Goal: Transaction & Acquisition: Purchase product/service

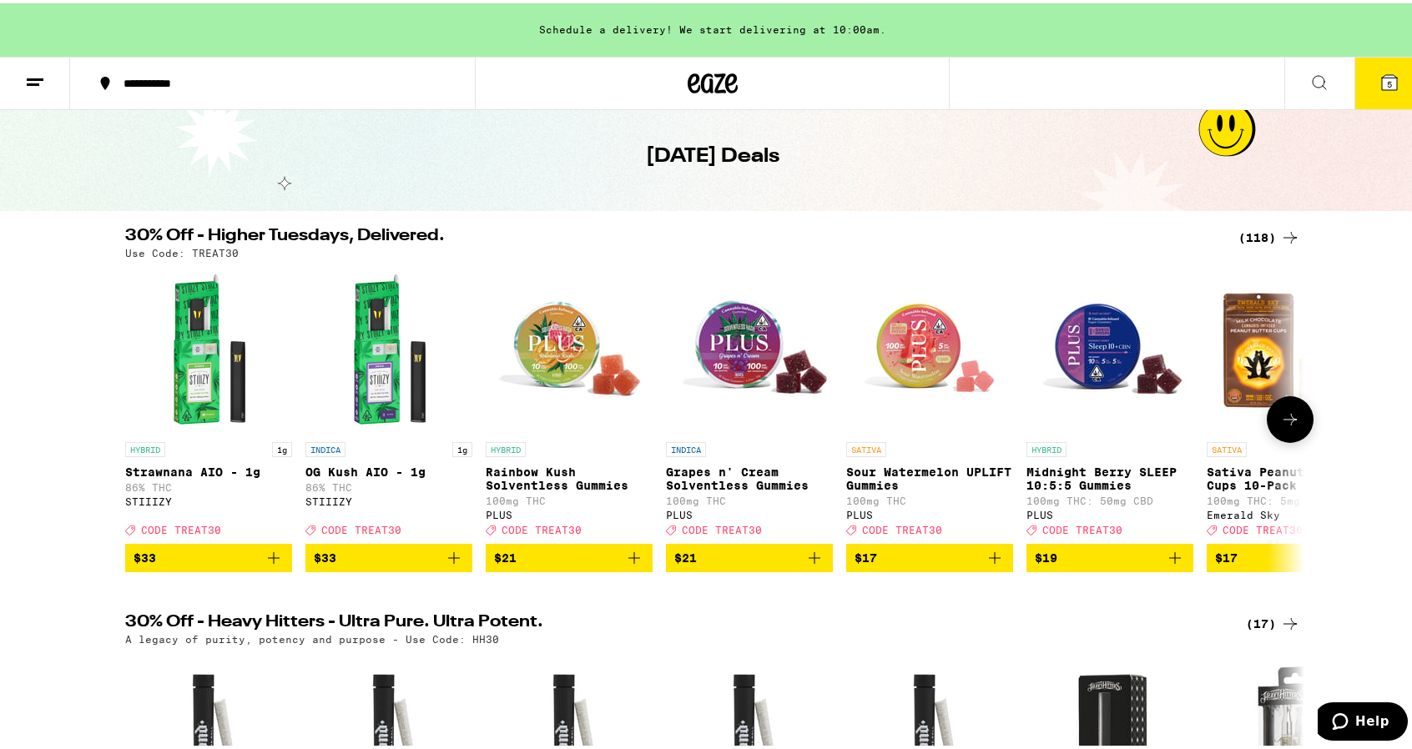
scroll to position [67, 0]
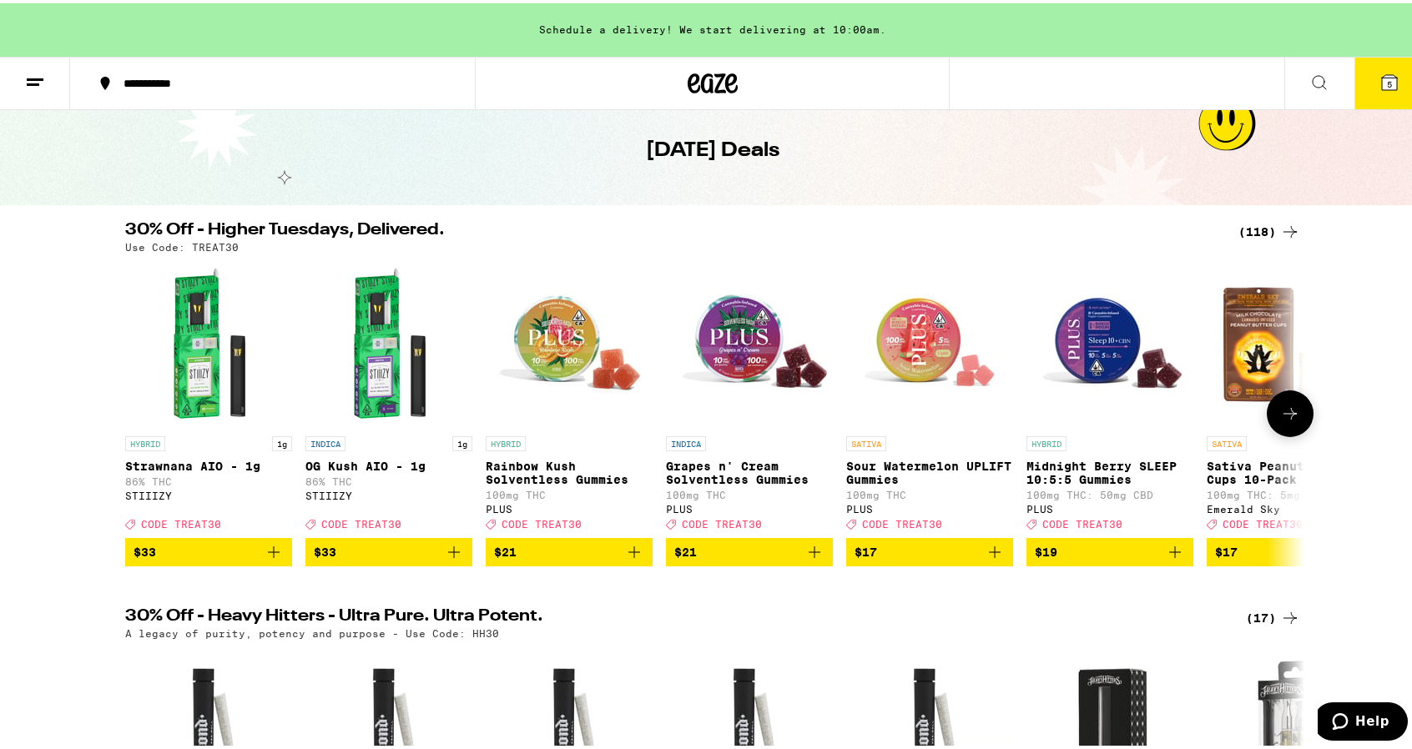
click at [1282, 401] on button at bounding box center [1290, 410] width 47 height 47
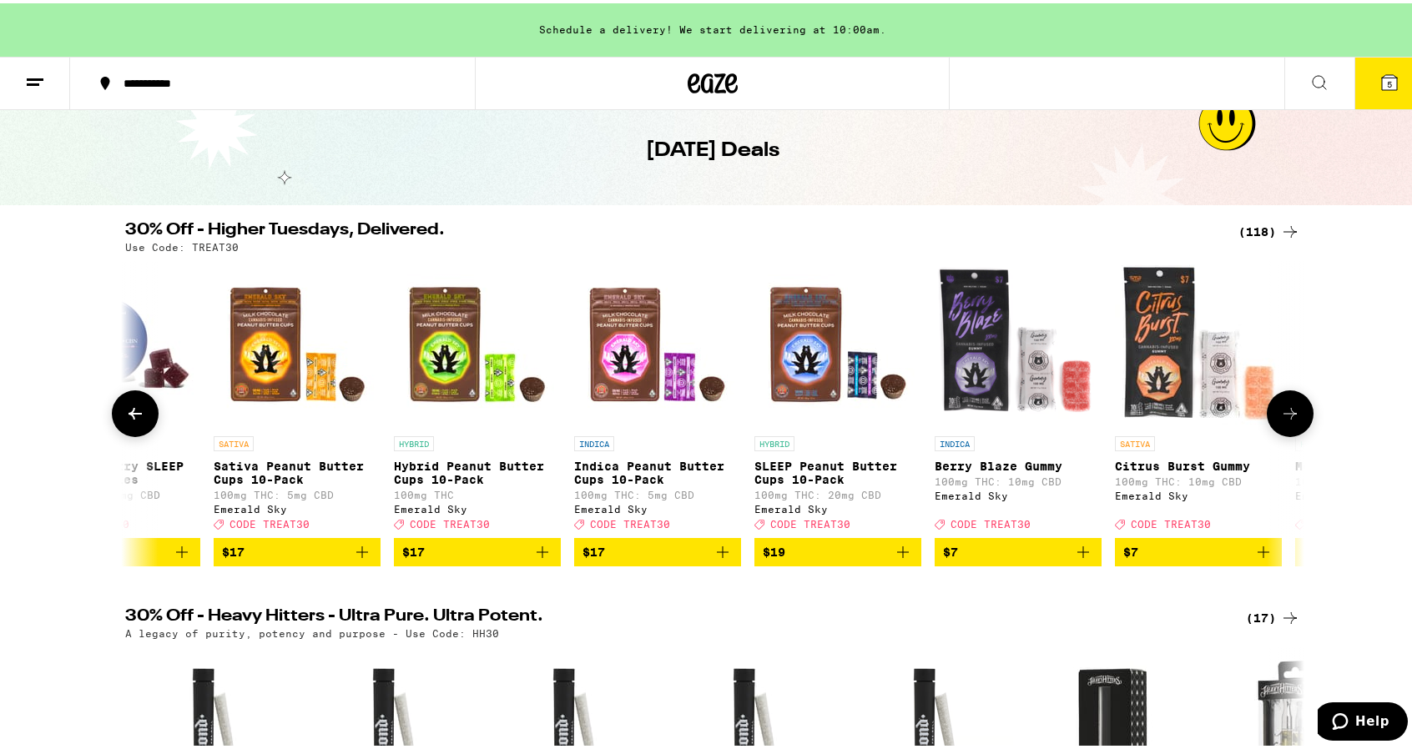
click at [1280, 405] on button at bounding box center [1290, 410] width 47 height 47
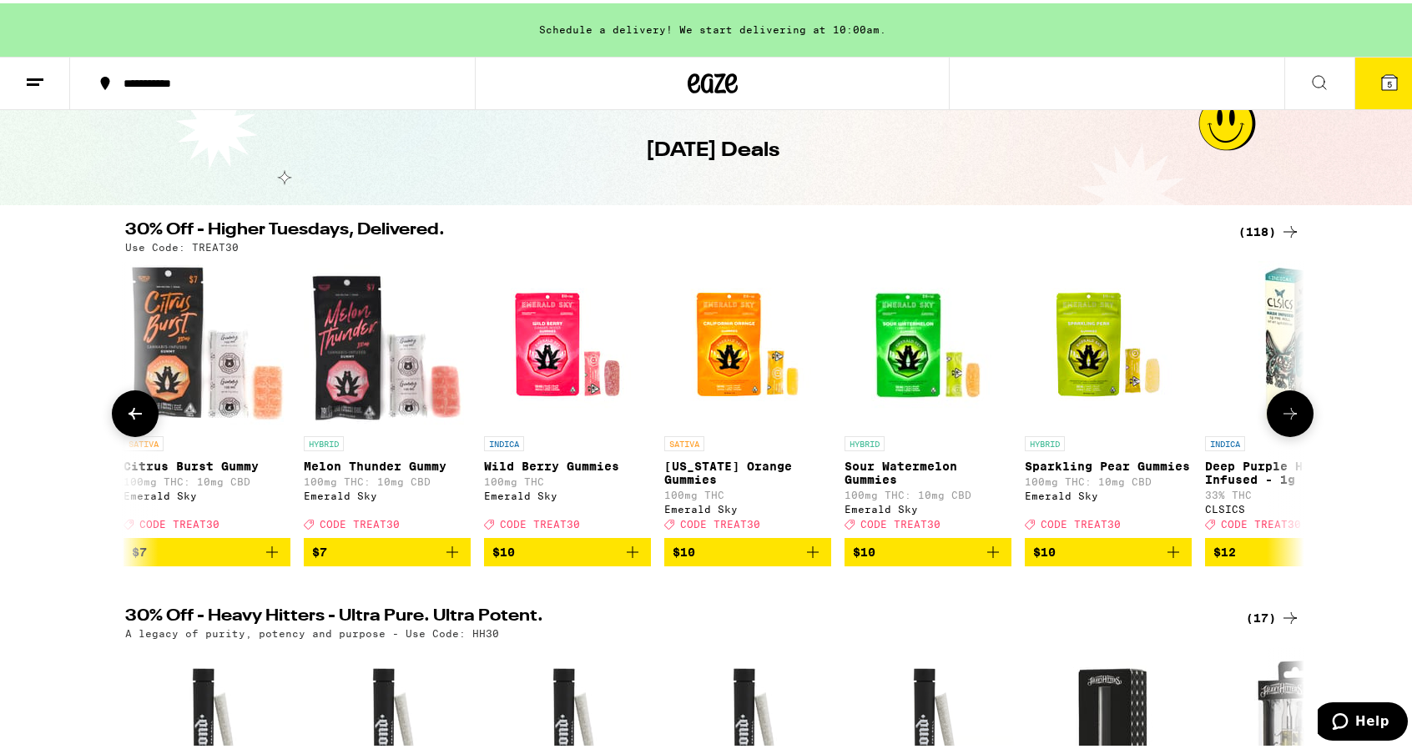
scroll to position [0, 1986]
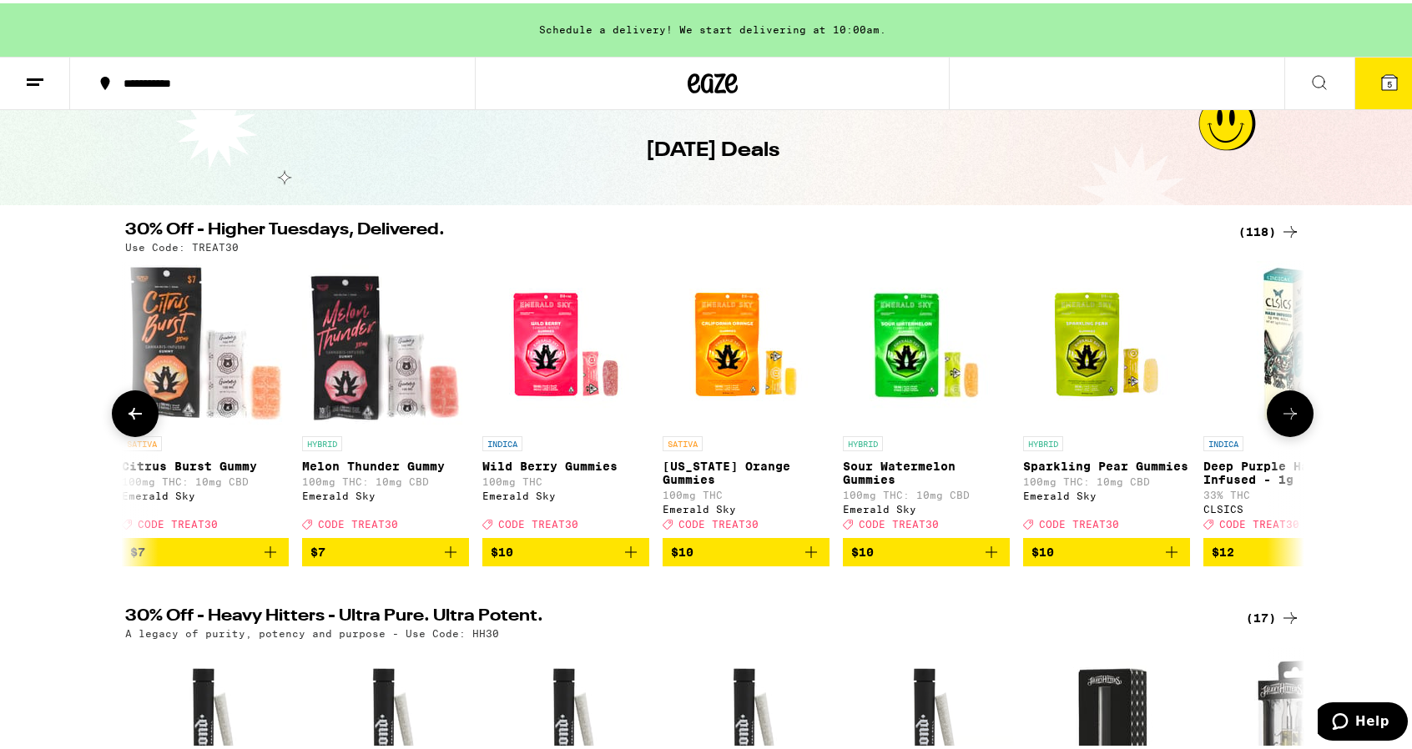
click at [1280, 405] on button at bounding box center [1290, 410] width 47 height 47
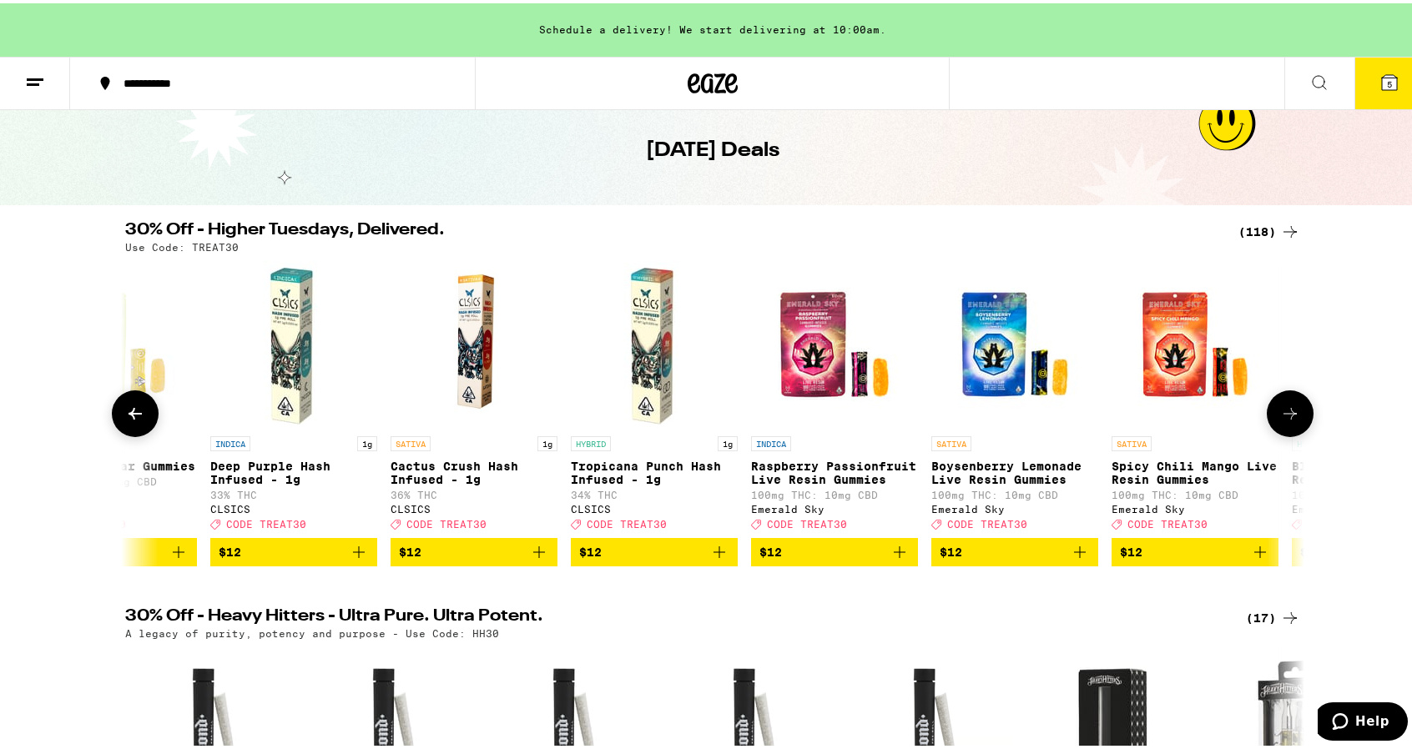
click at [1282, 404] on button at bounding box center [1290, 410] width 47 height 47
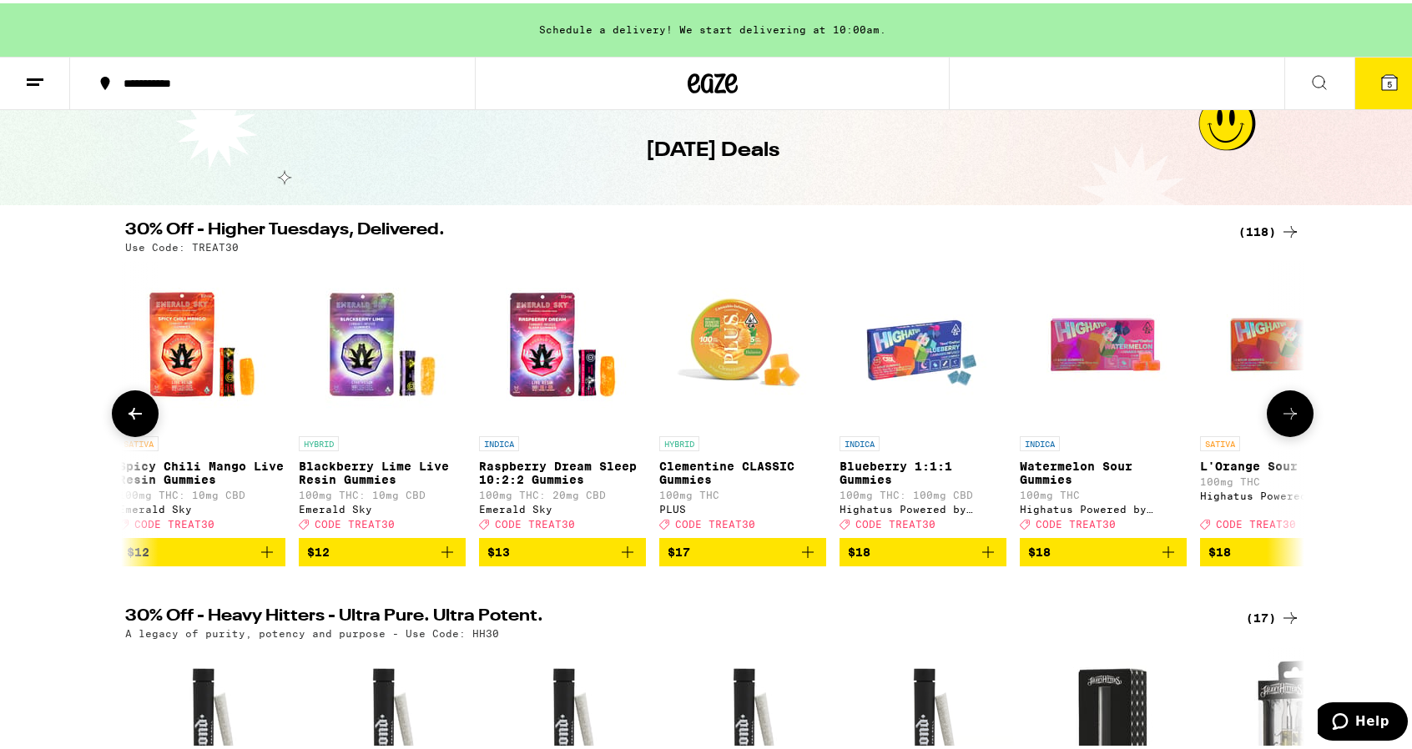
click at [1285, 412] on icon at bounding box center [1290, 411] width 20 height 20
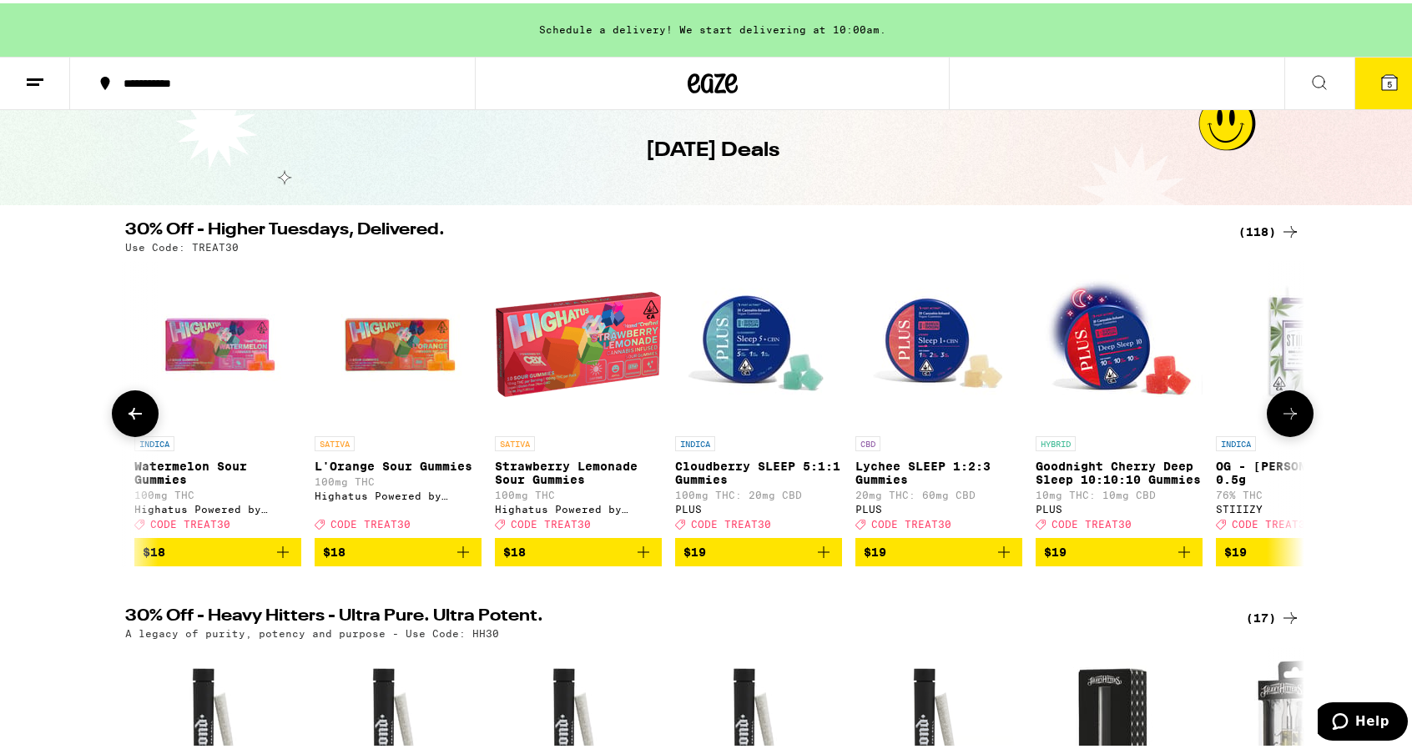
scroll to position [0, 4965]
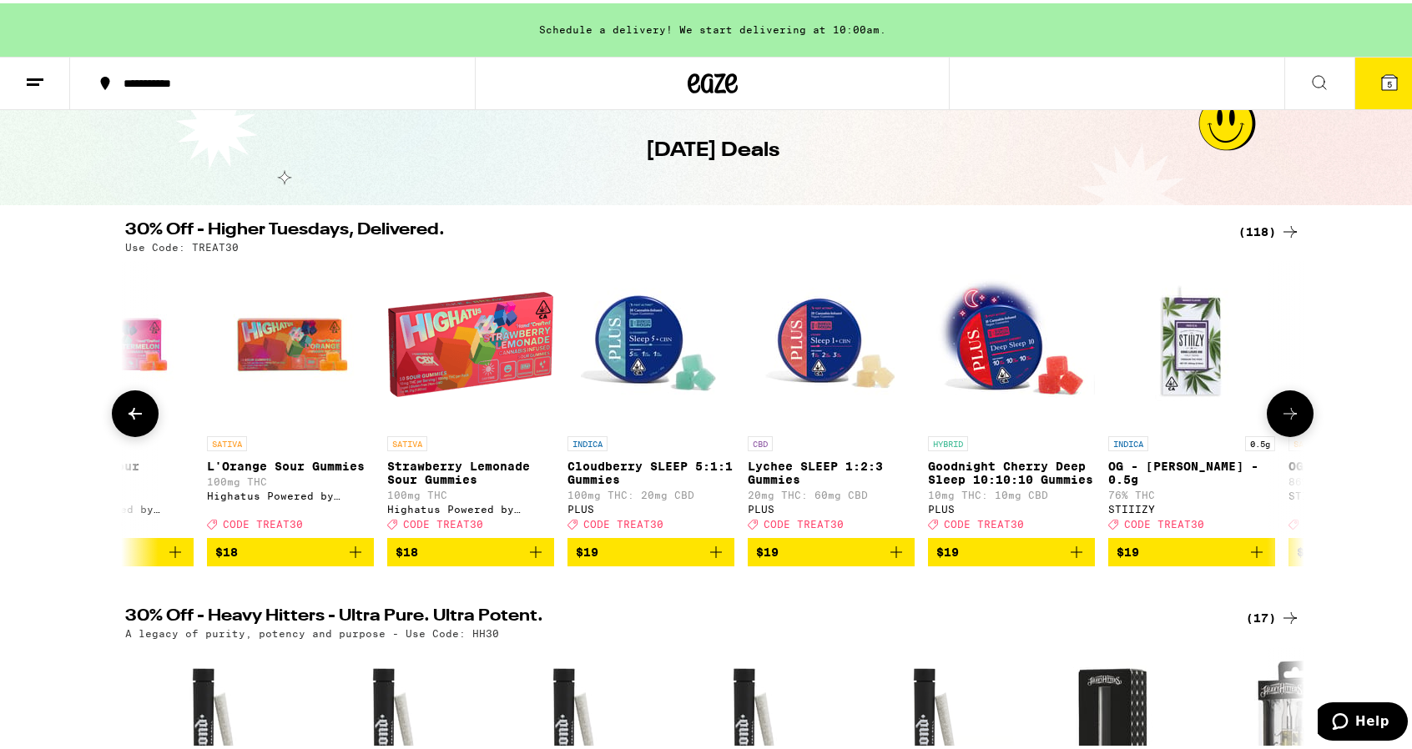
click at [1285, 412] on icon at bounding box center [1290, 411] width 20 height 20
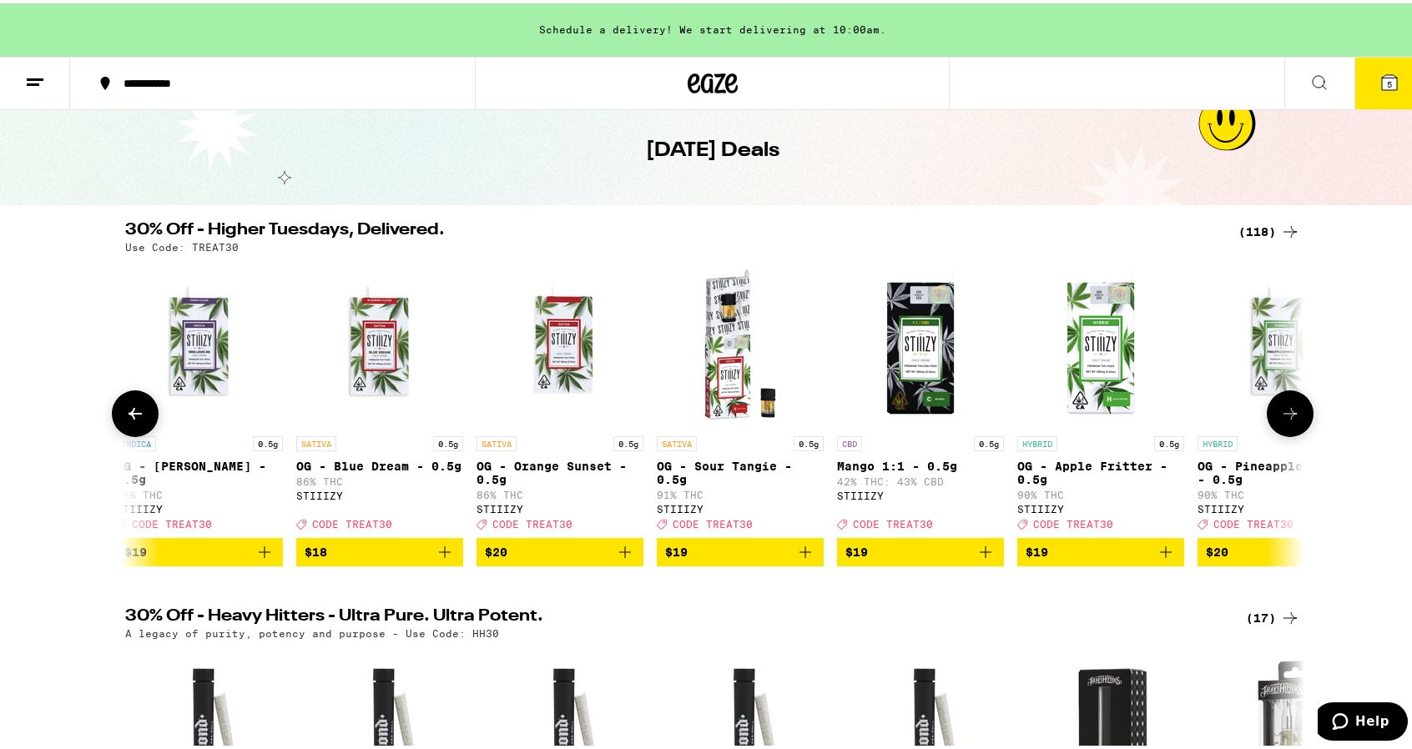
scroll to position [0, 5958]
click at [1285, 412] on icon at bounding box center [1290, 411] width 20 height 20
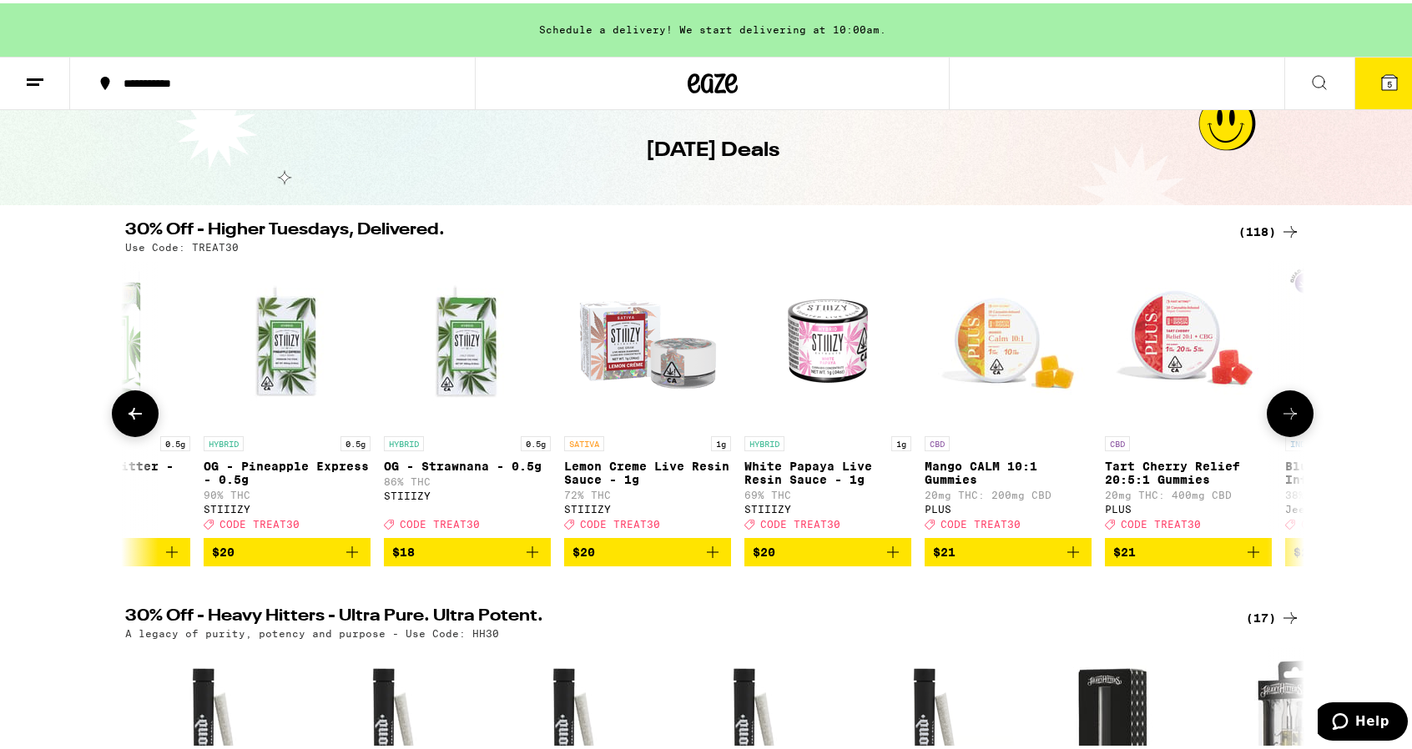
click at [1285, 412] on icon at bounding box center [1290, 411] width 20 height 20
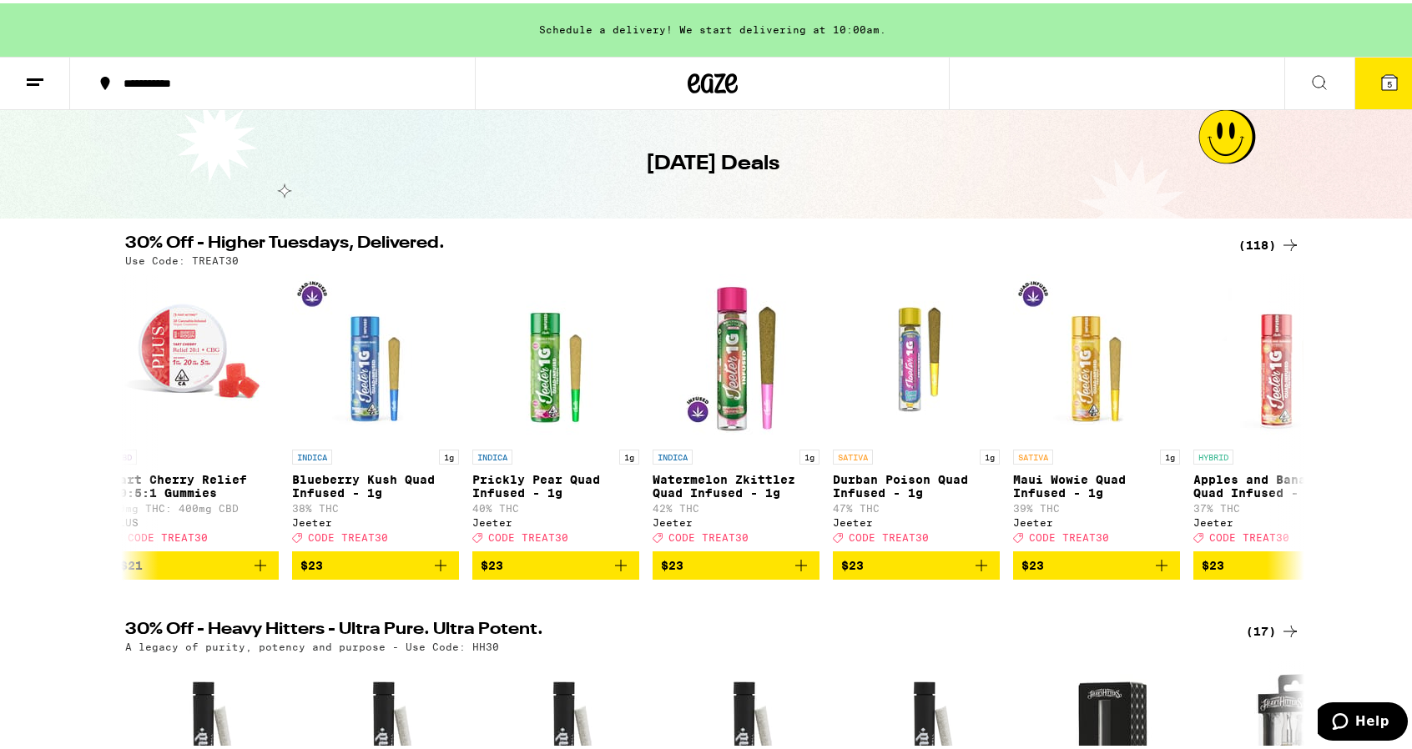
scroll to position [0, 0]
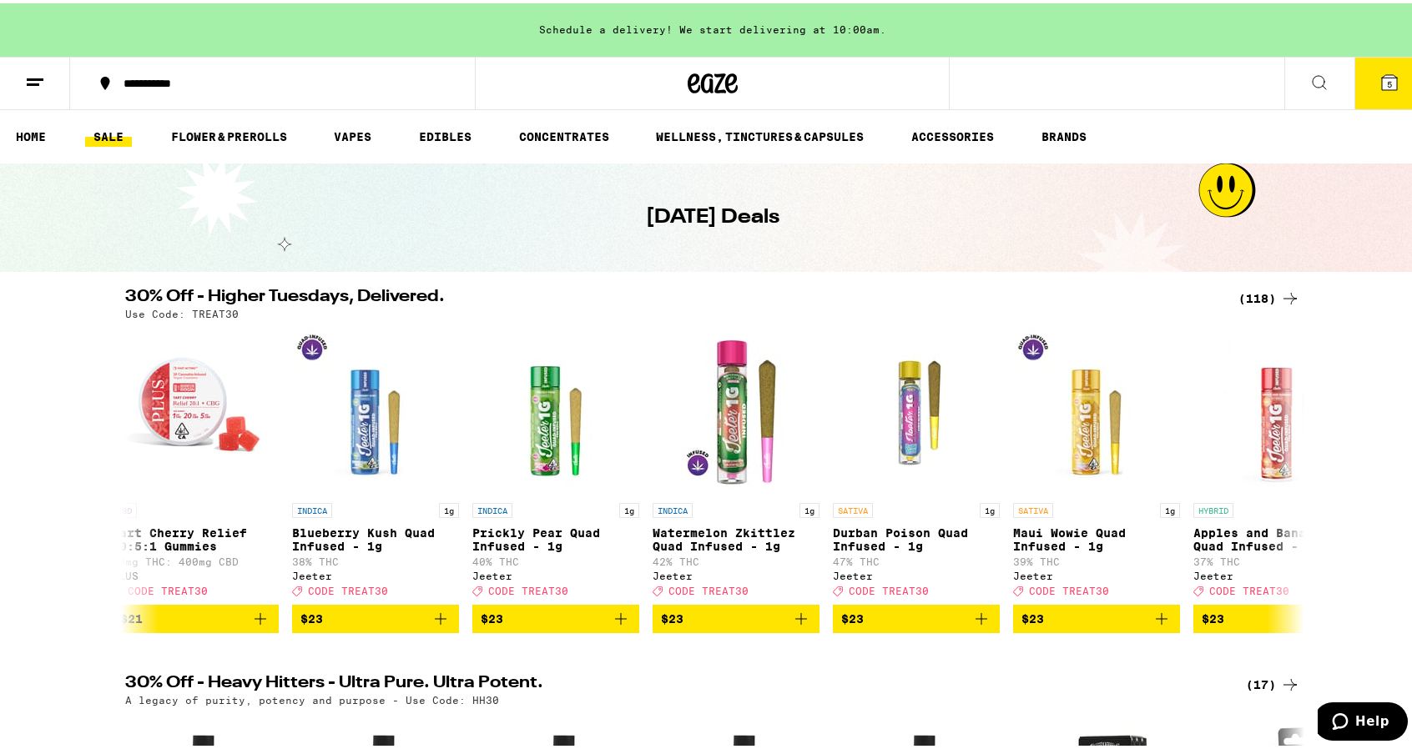
click at [491, 129] on li "EDIBLES" at bounding box center [453, 133] width 84 height 20
click at [460, 129] on link "EDIBLES" at bounding box center [445, 133] width 69 height 20
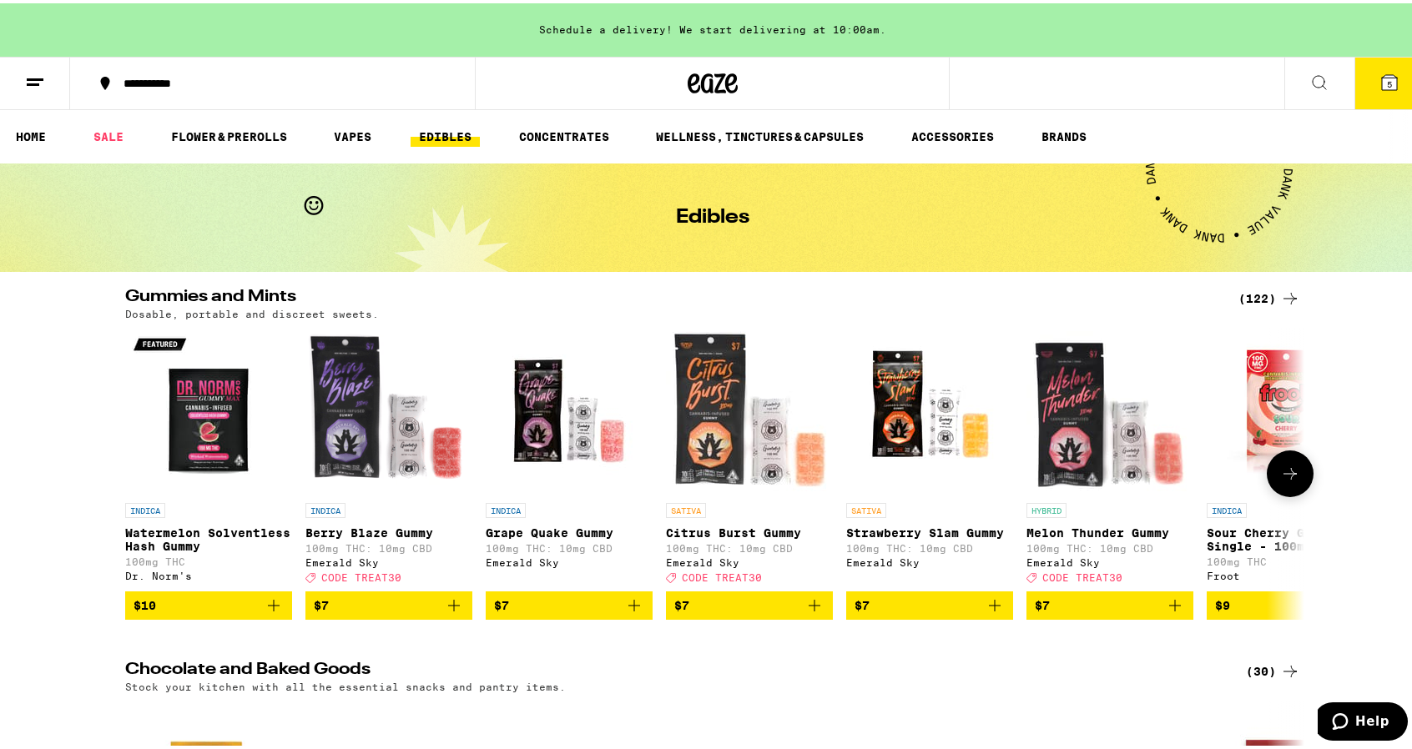
click at [1283, 468] on icon at bounding box center [1290, 471] width 20 height 20
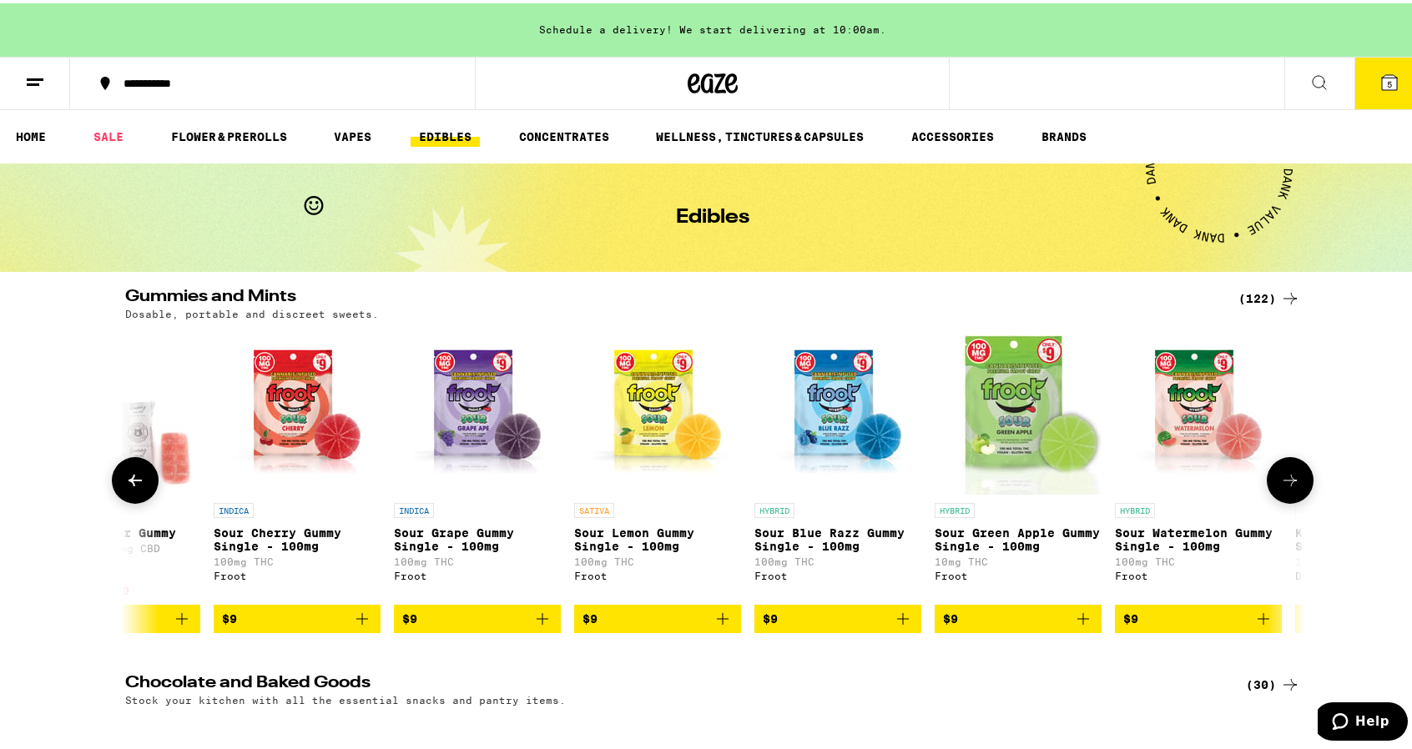
click at [1283, 472] on button at bounding box center [1290, 477] width 47 height 47
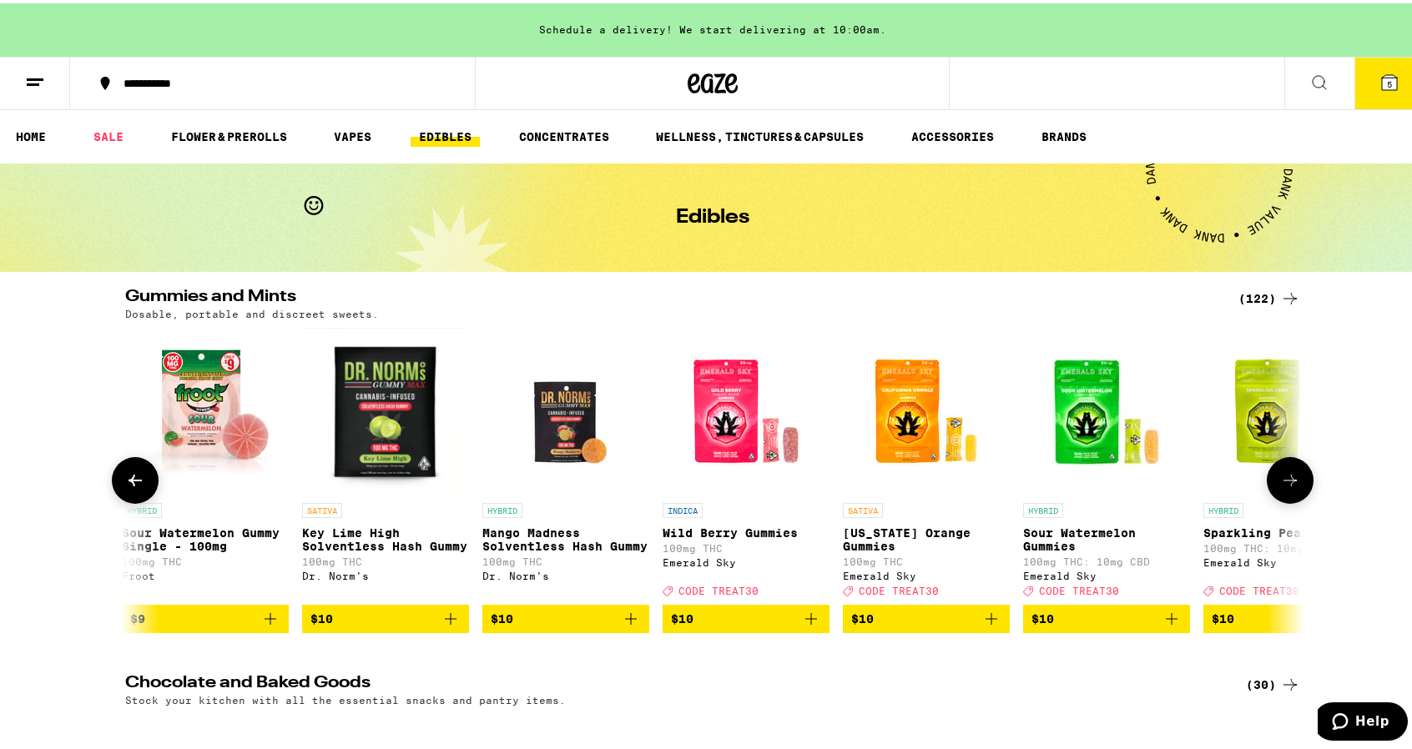
click at [1283, 472] on button at bounding box center [1290, 477] width 47 height 47
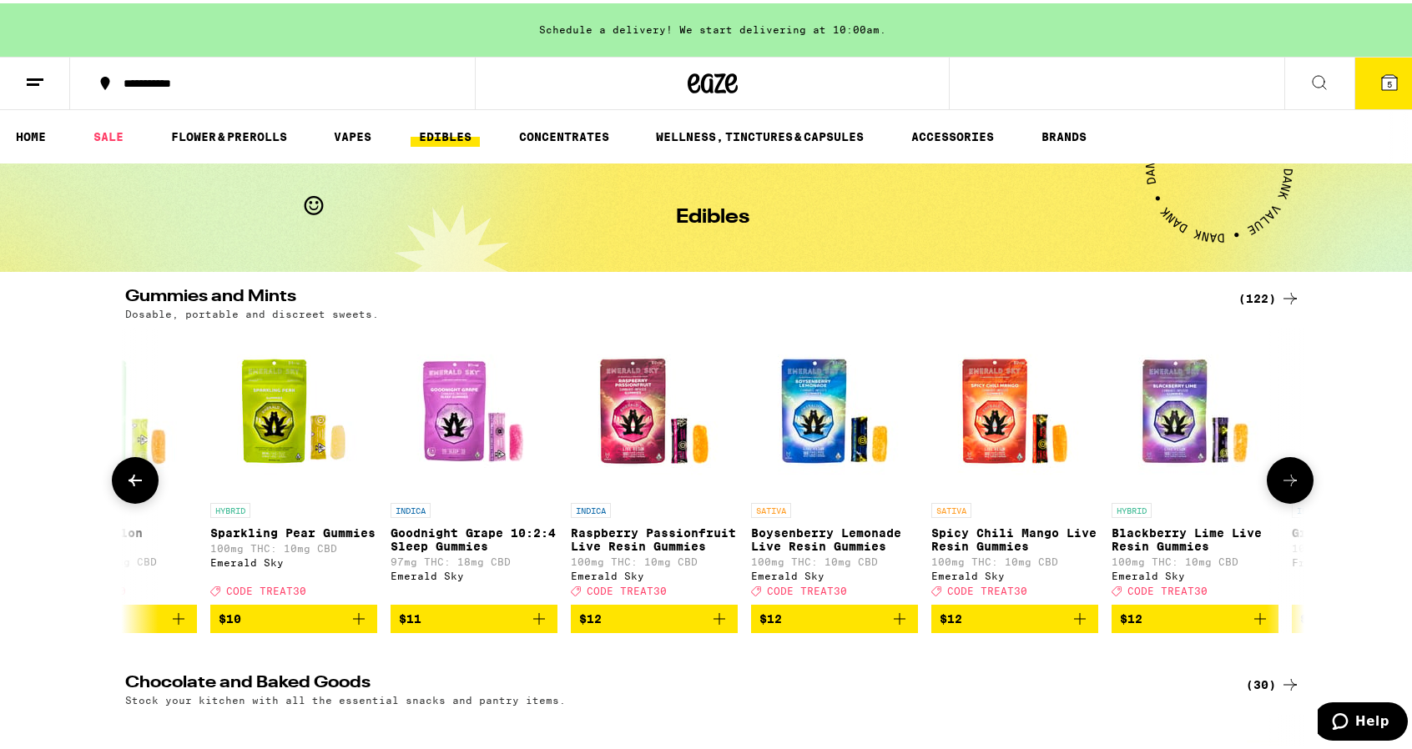
click at [1281, 474] on button at bounding box center [1290, 477] width 47 height 47
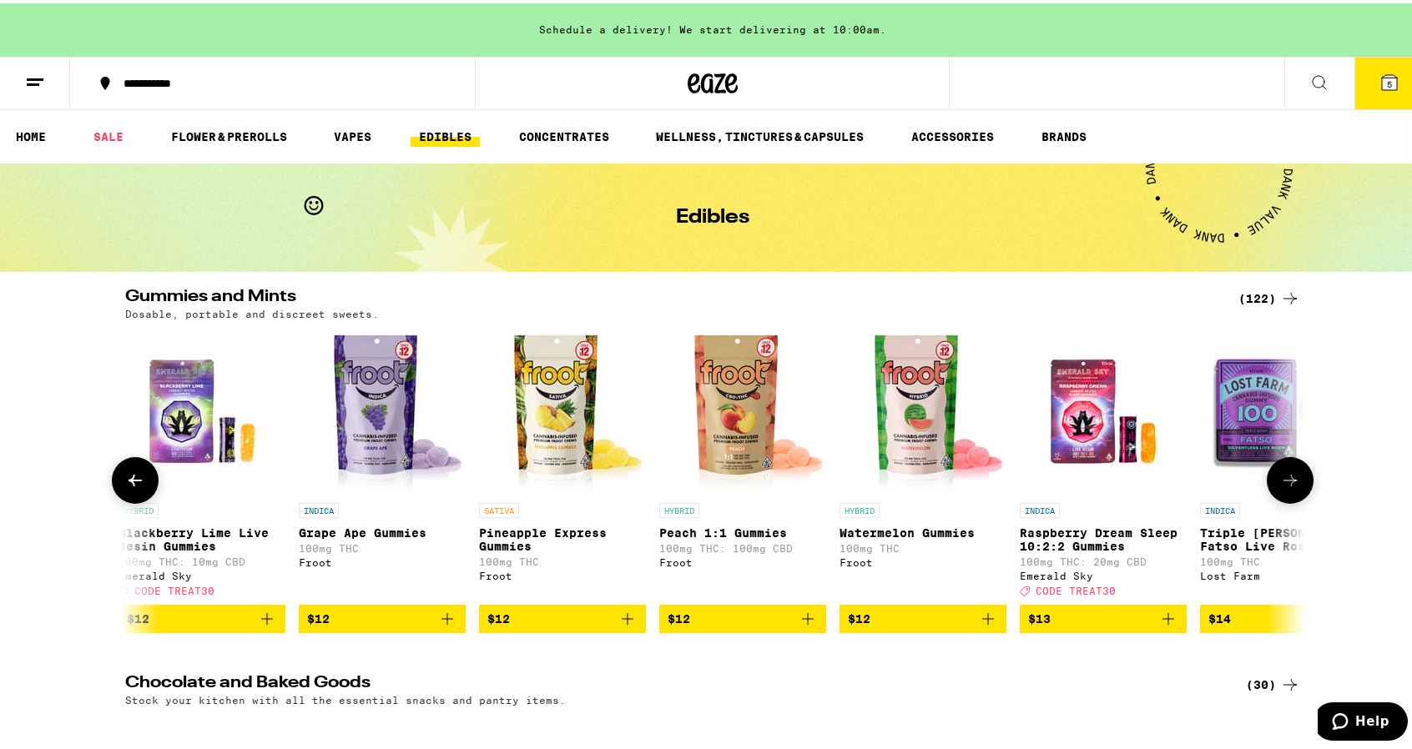
click at [1282, 475] on button at bounding box center [1290, 477] width 47 height 47
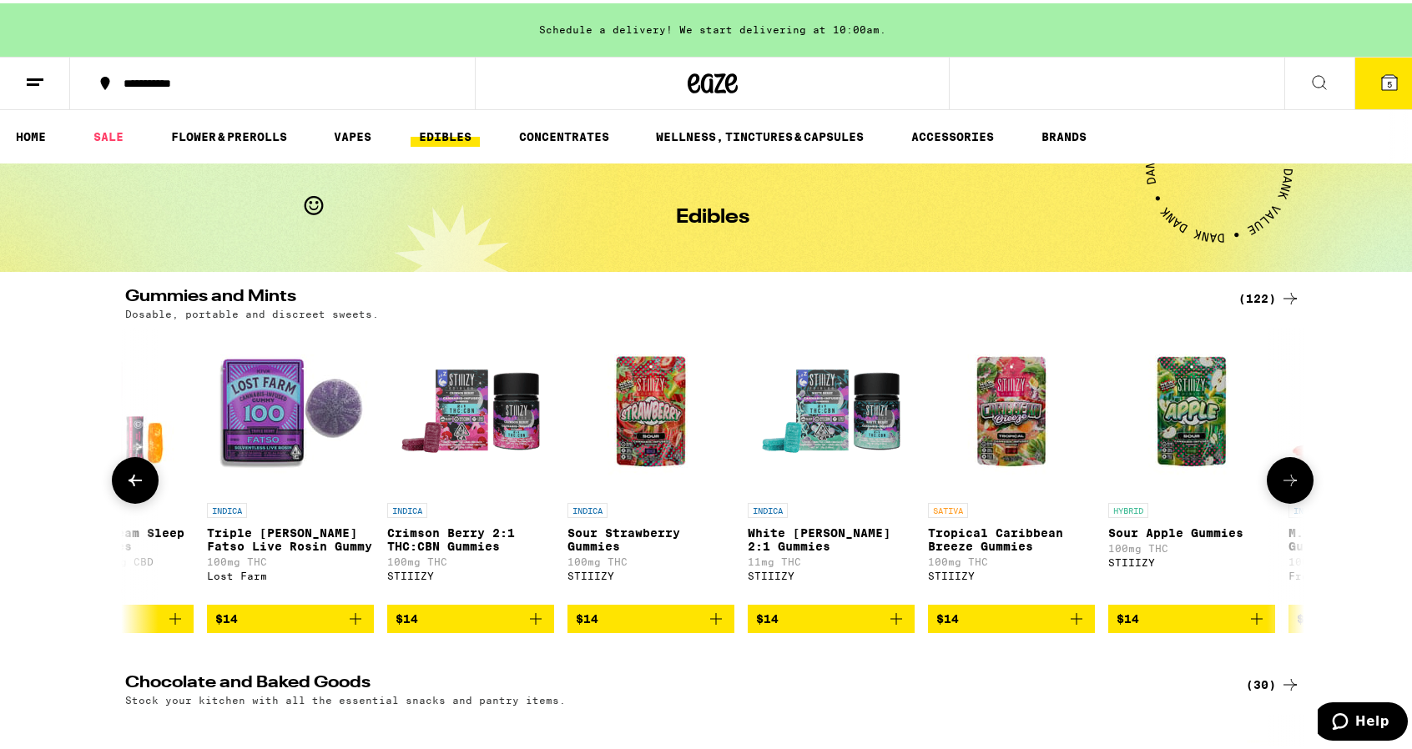
click at [1282, 475] on button at bounding box center [1290, 477] width 47 height 47
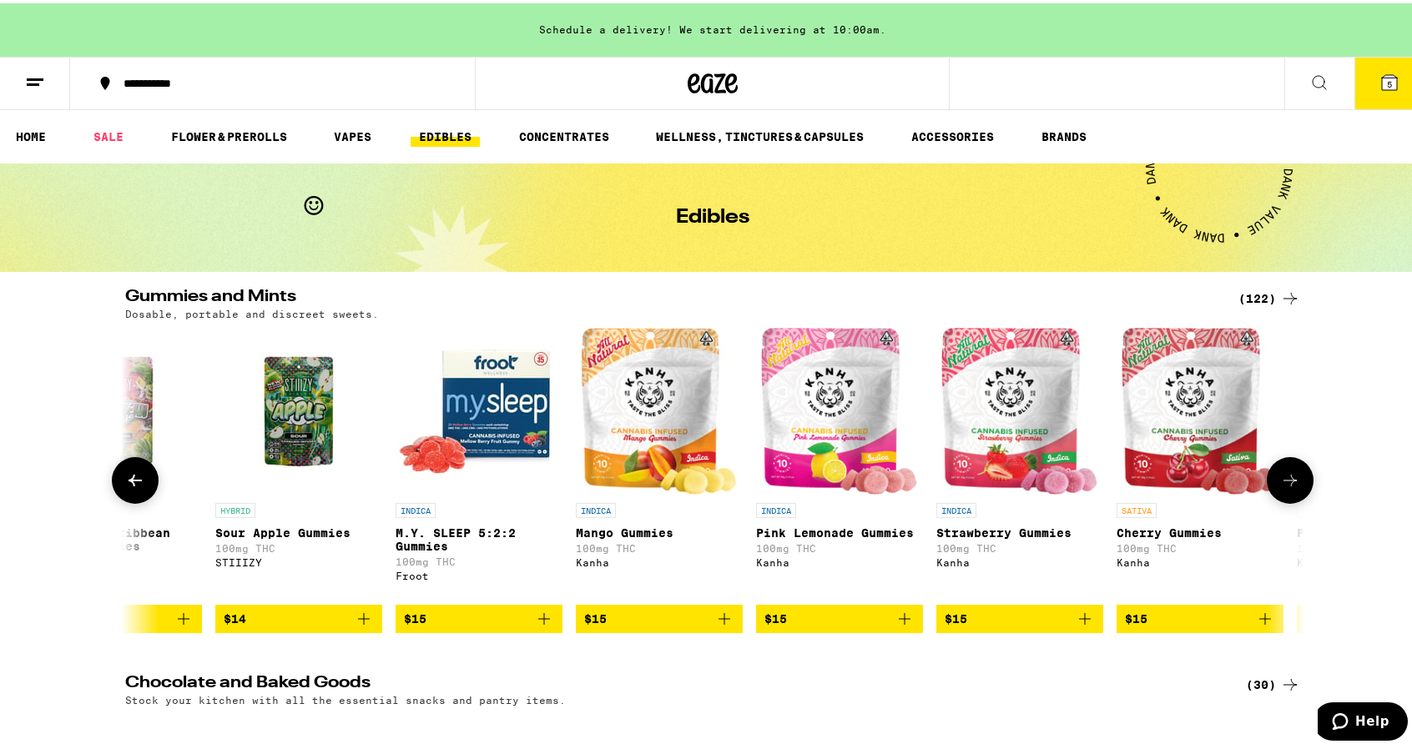
scroll to position [0, 5958]
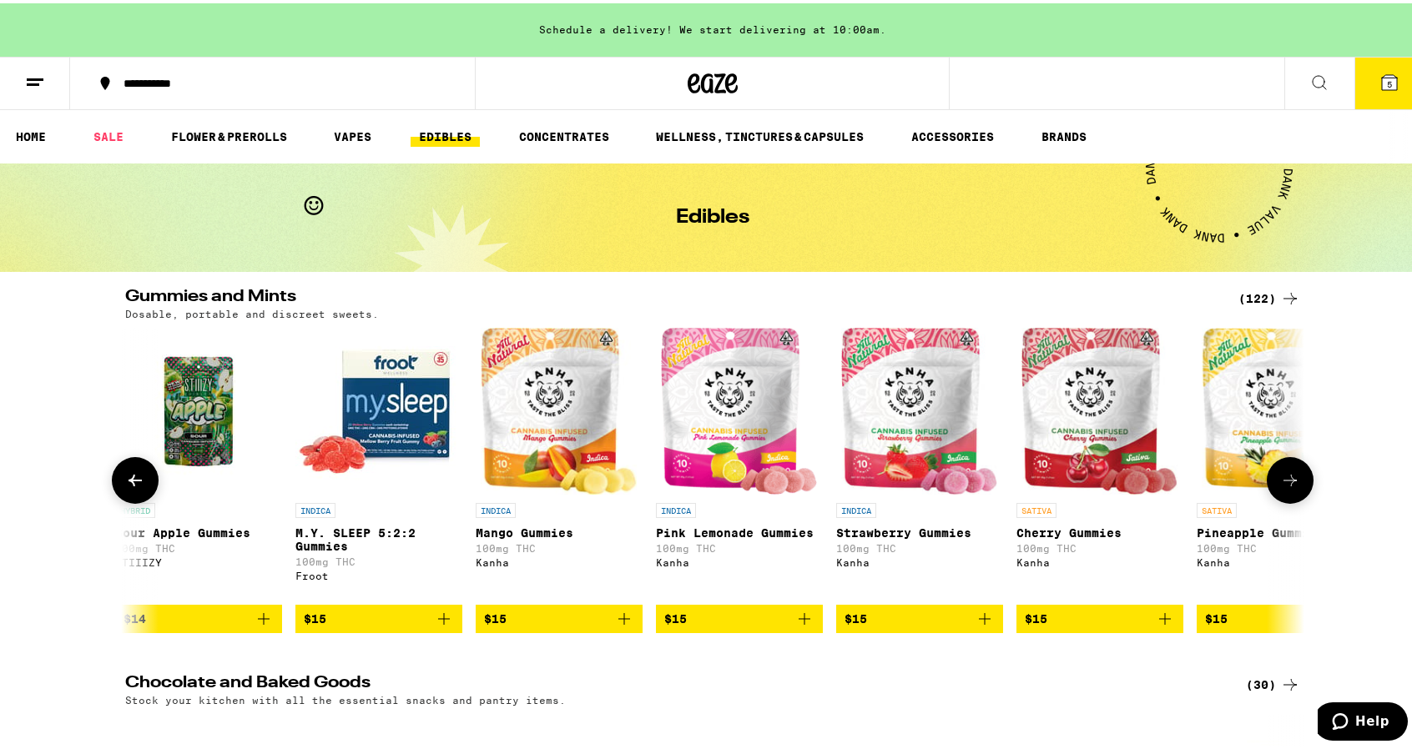
click at [1282, 475] on button at bounding box center [1290, 477] width 47 height 47
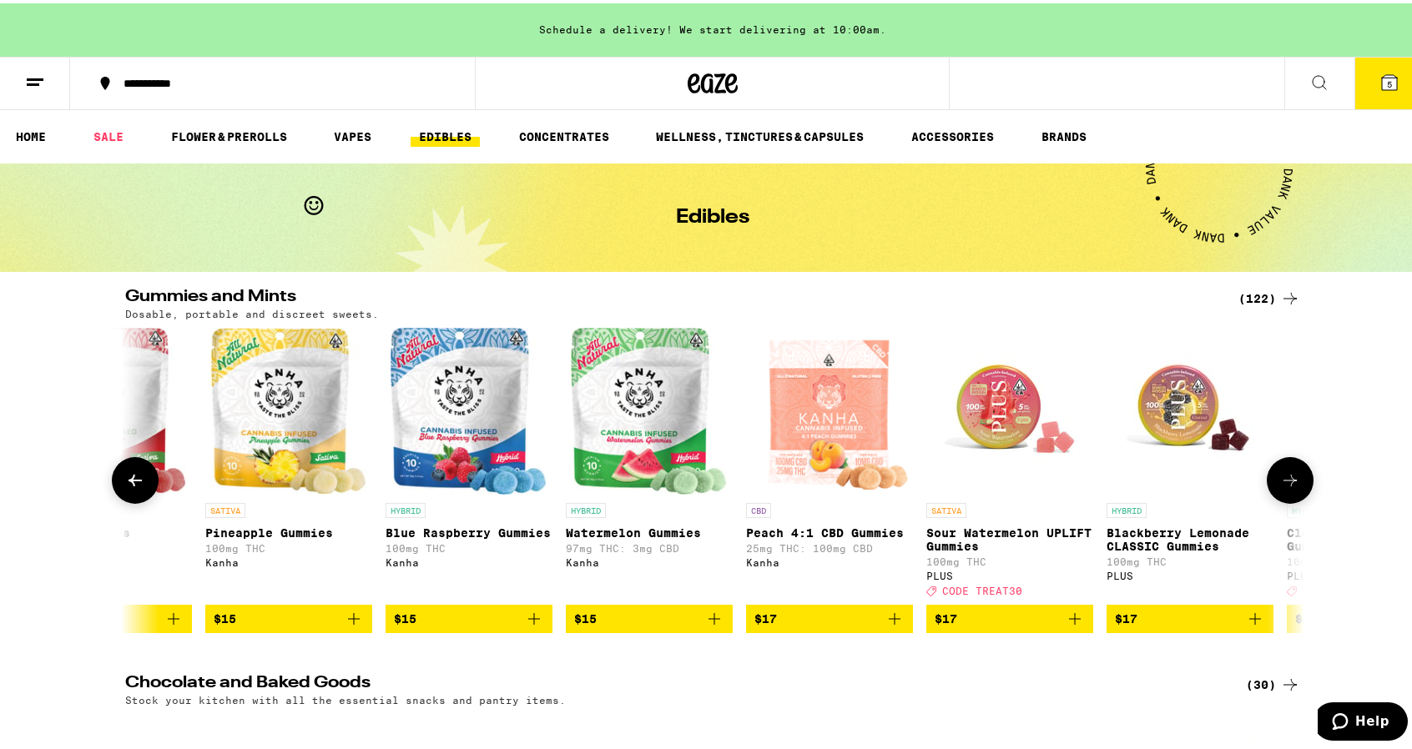
scroll to position [0, 6951]
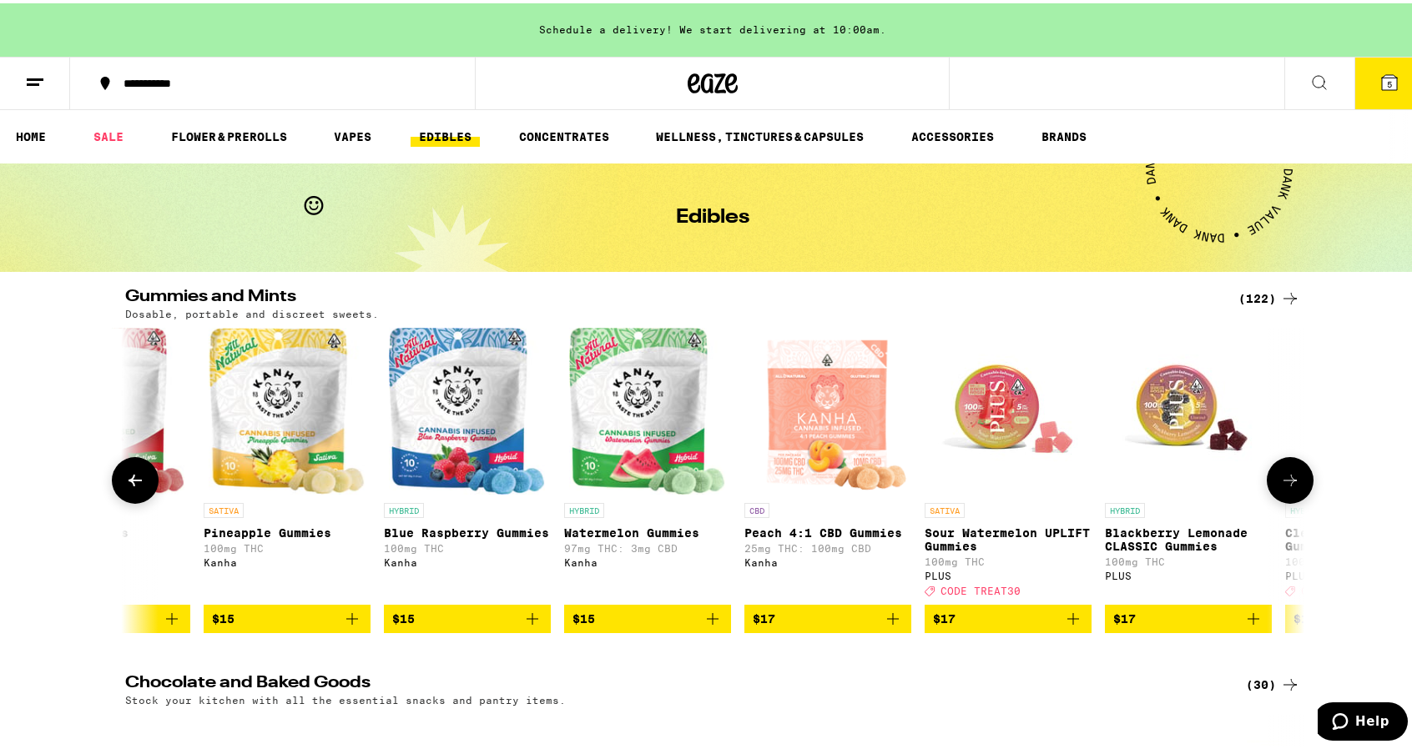
click at [1280, 477] on icon at bounding box center [1290, 477] width 20 height 20
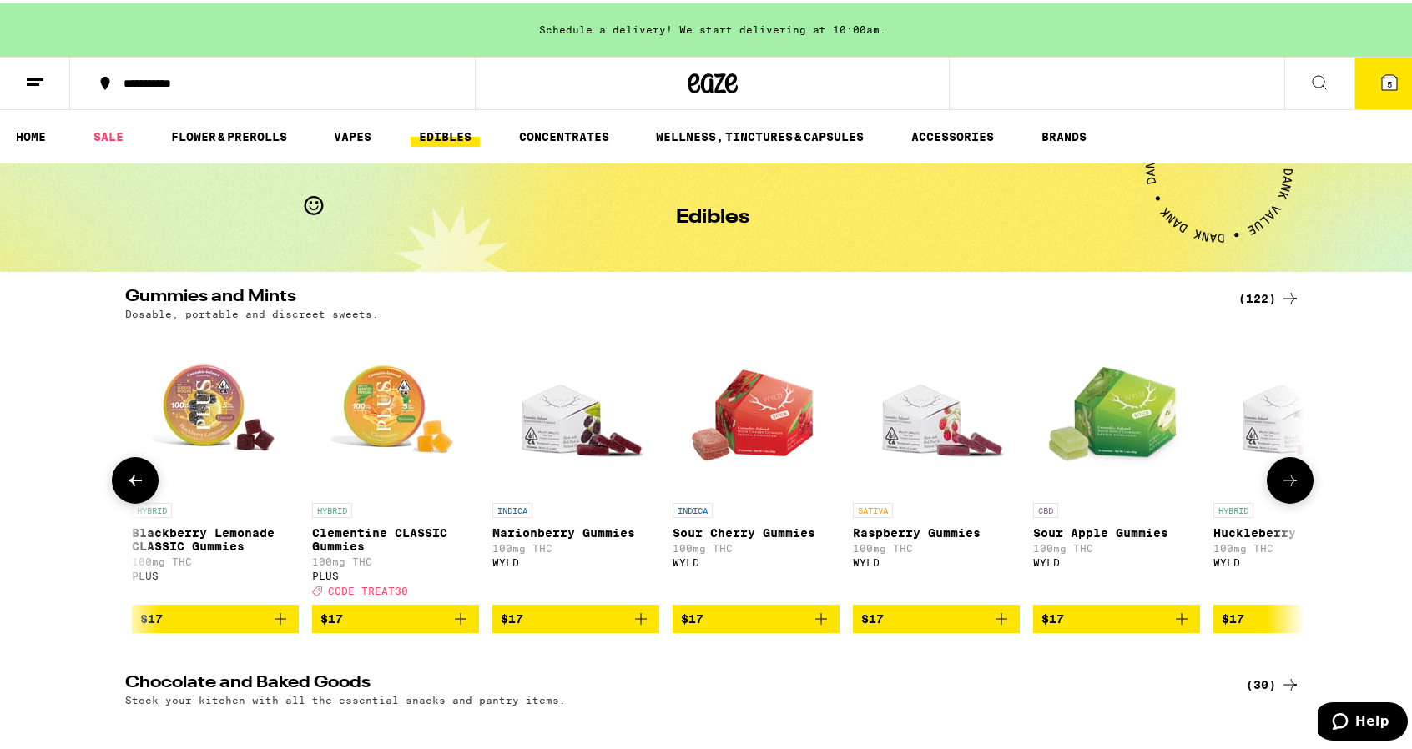
scroll to position [0, 7944]
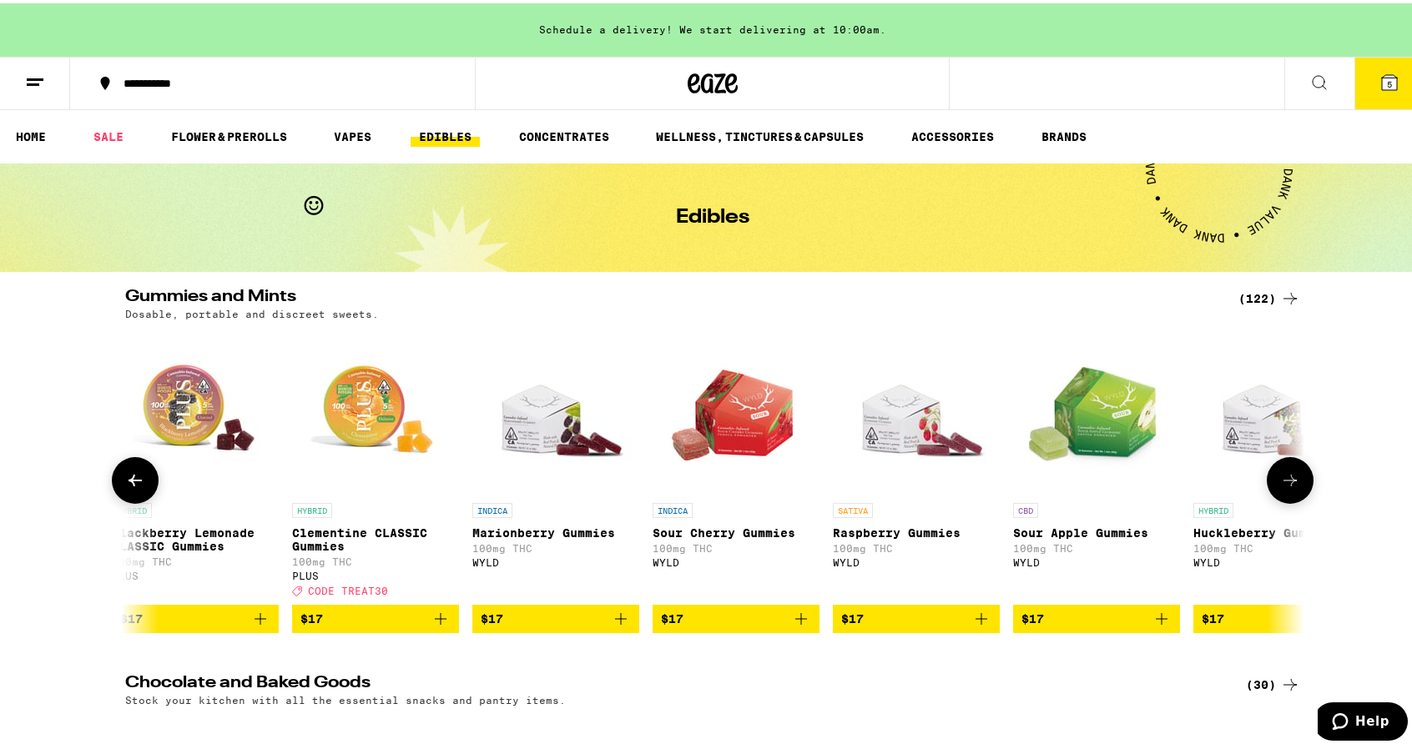
click at [794, 626] on icon "Add to bag" at bounding box center [801, 616] width 20 height 20
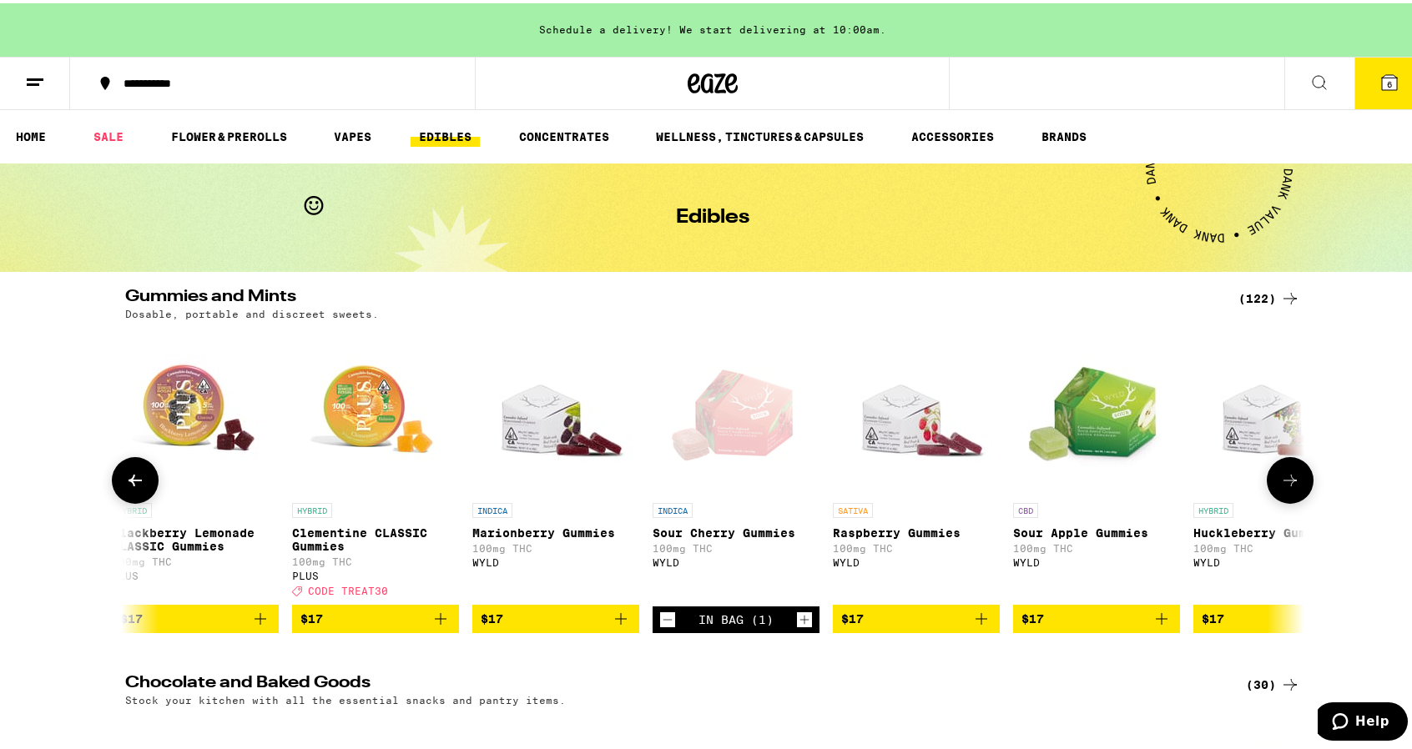
click at [1281, 496] on button at bounding box center [1290, 477] width 47 height 47
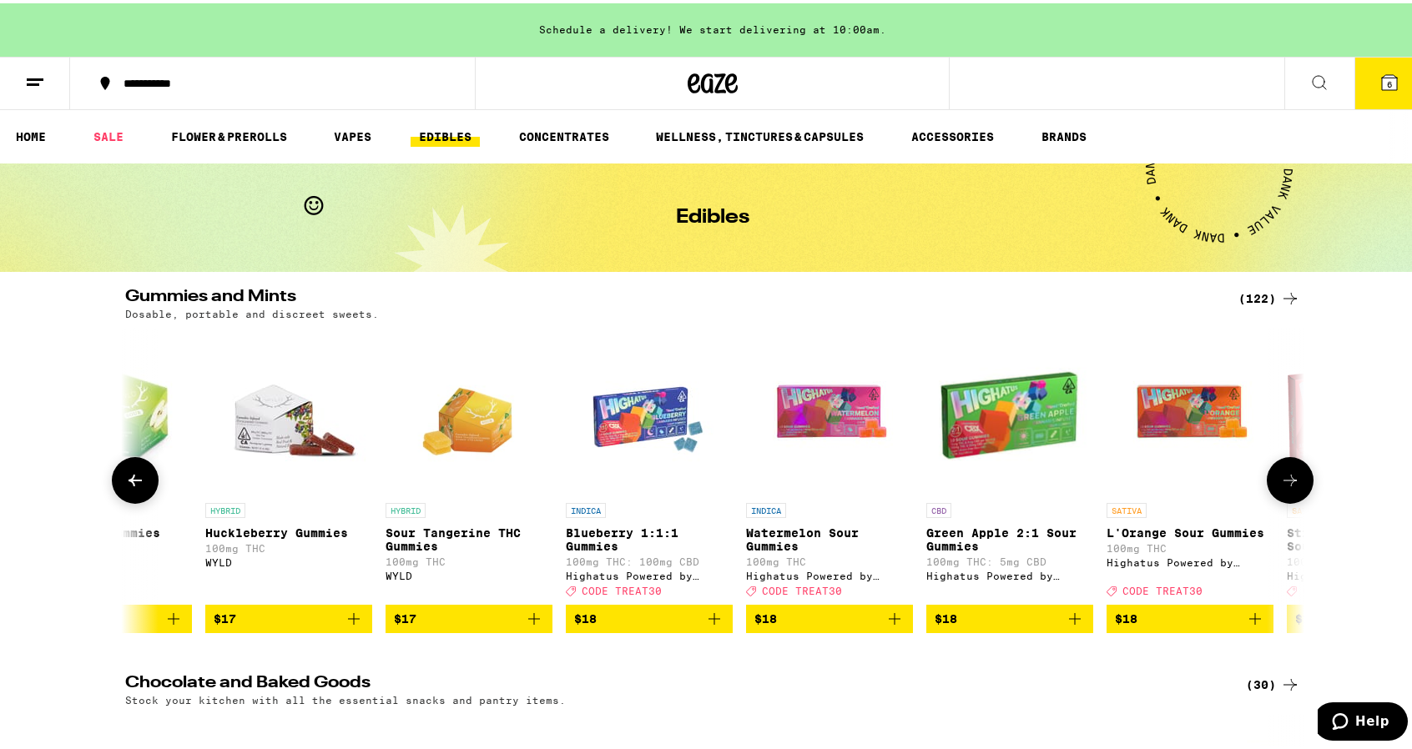
scroll to position [0, 8937]
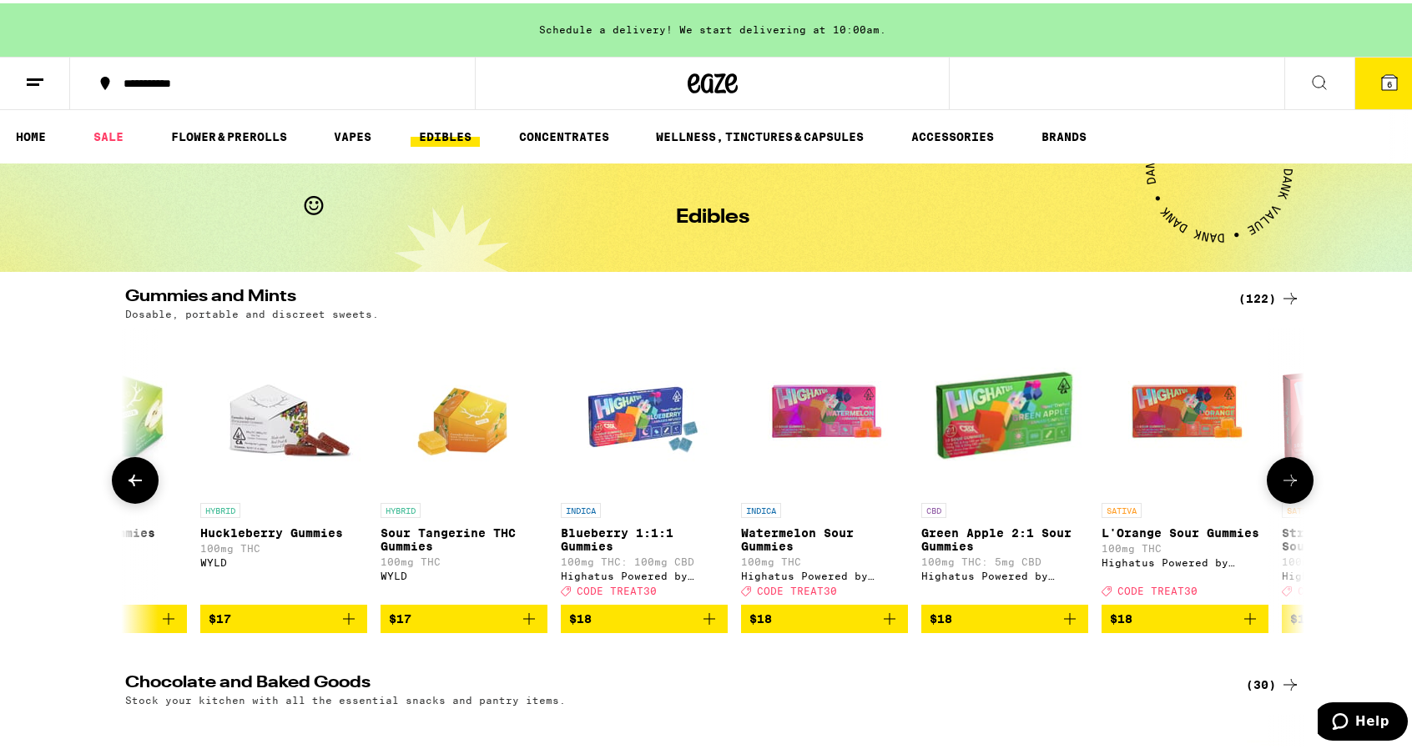
click at [129, 481] on icon at bounding box center [135, 477] width 13 height 12
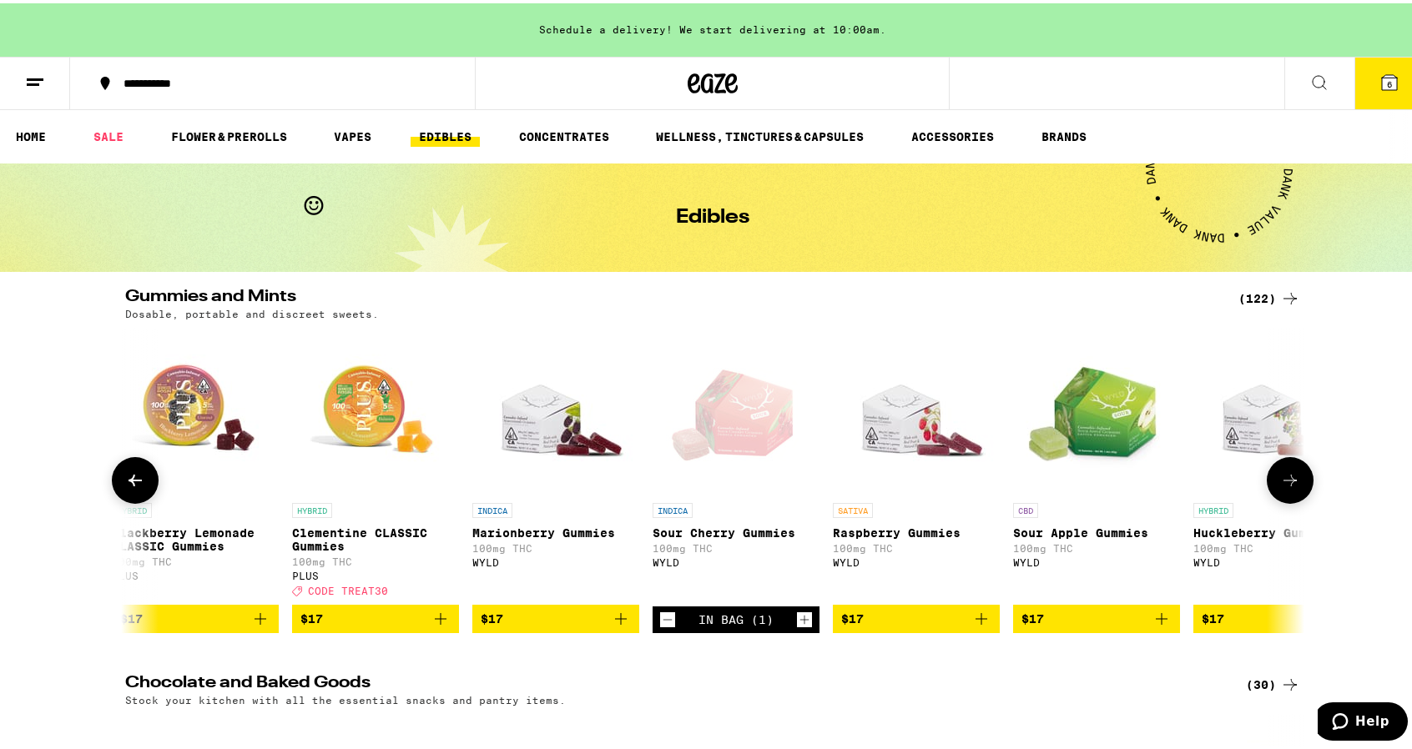
click at [129, 481] on icon at bounding box center [135, 477] width 20 height 20
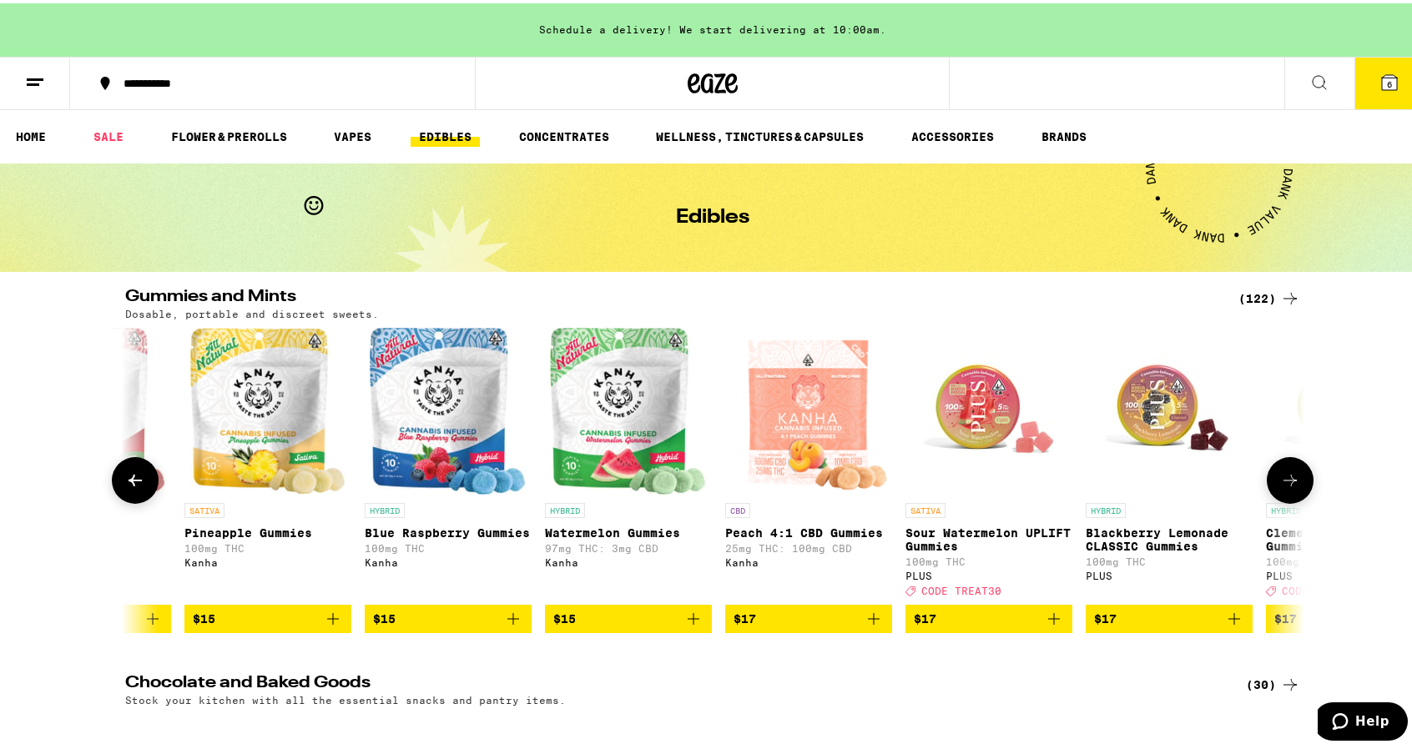
scroll to position [0, 6951]
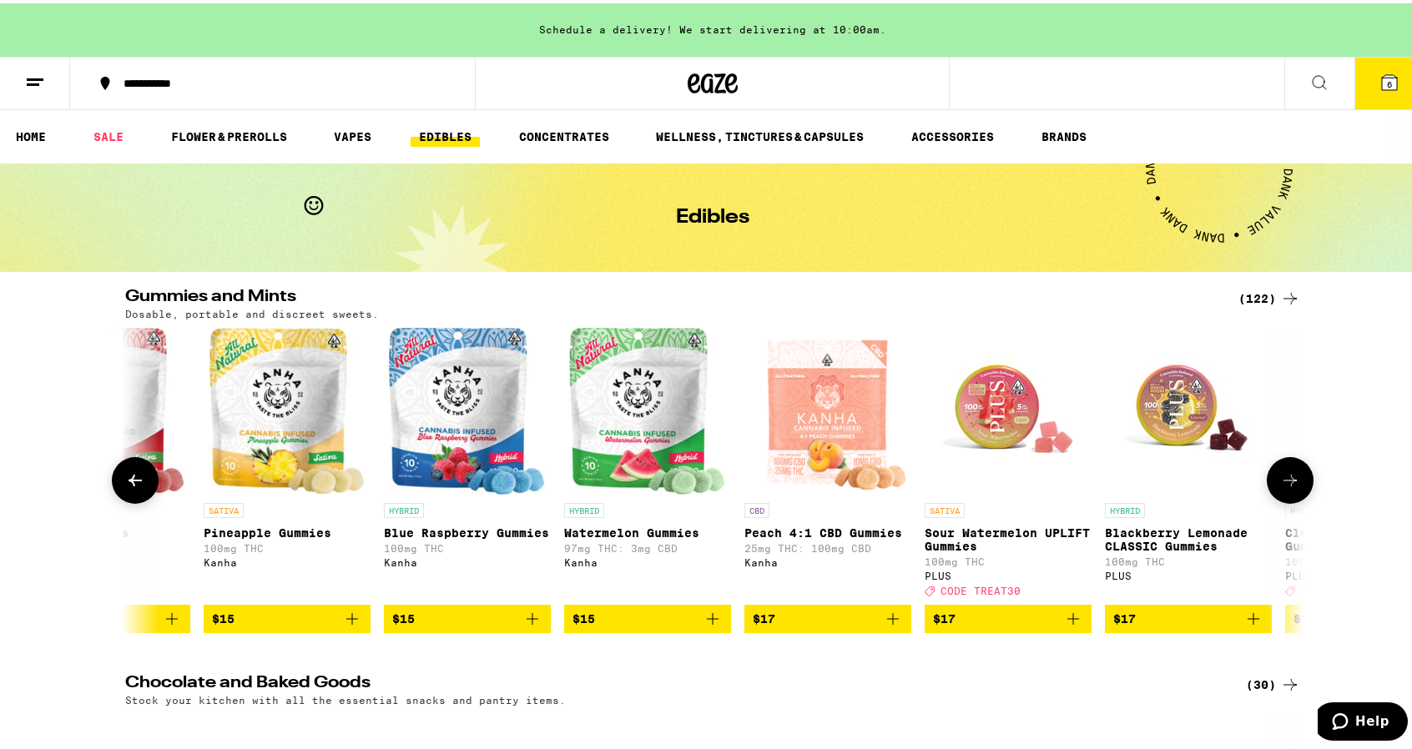
click at [1294, 466] on button at bounding box center [1290, 477] width 47 height 47
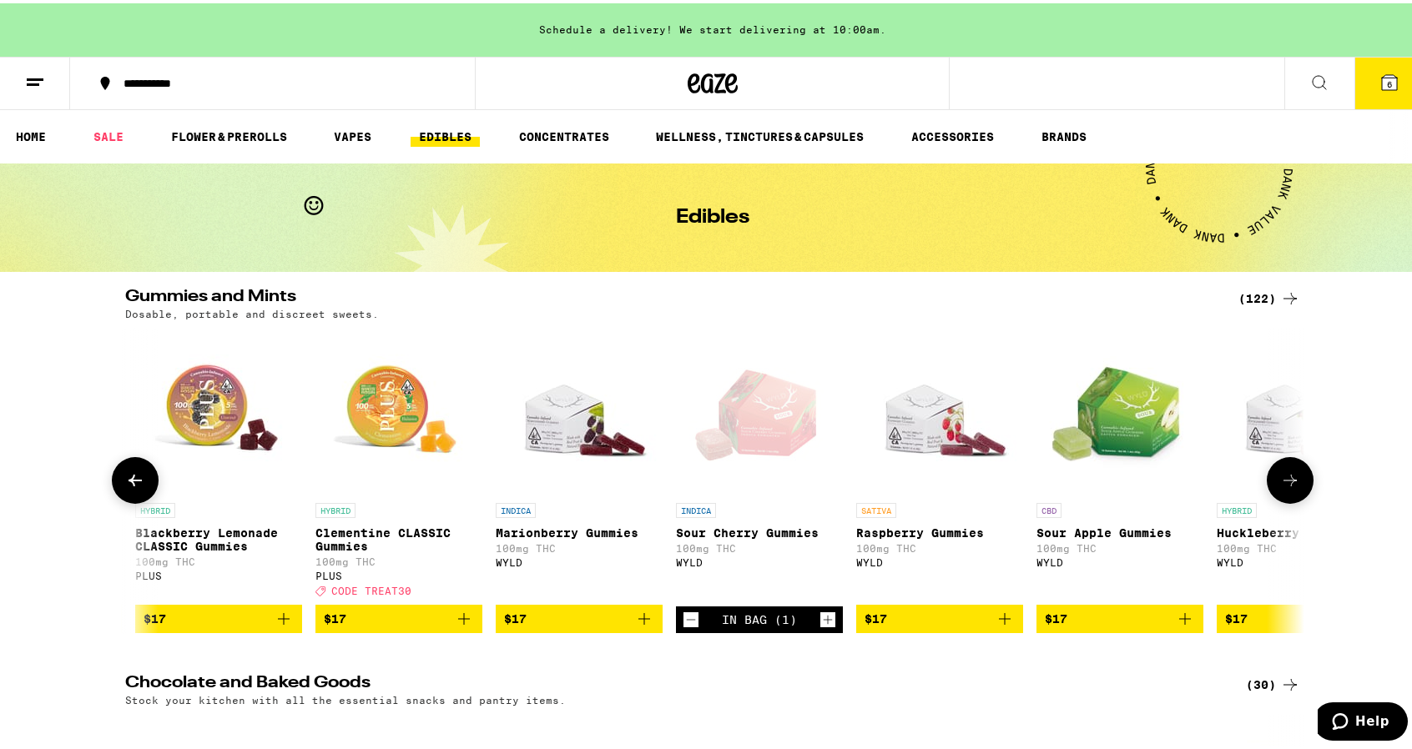
click at [1294, 466] on button at bounding box center [1290, 477] width 47 height 47
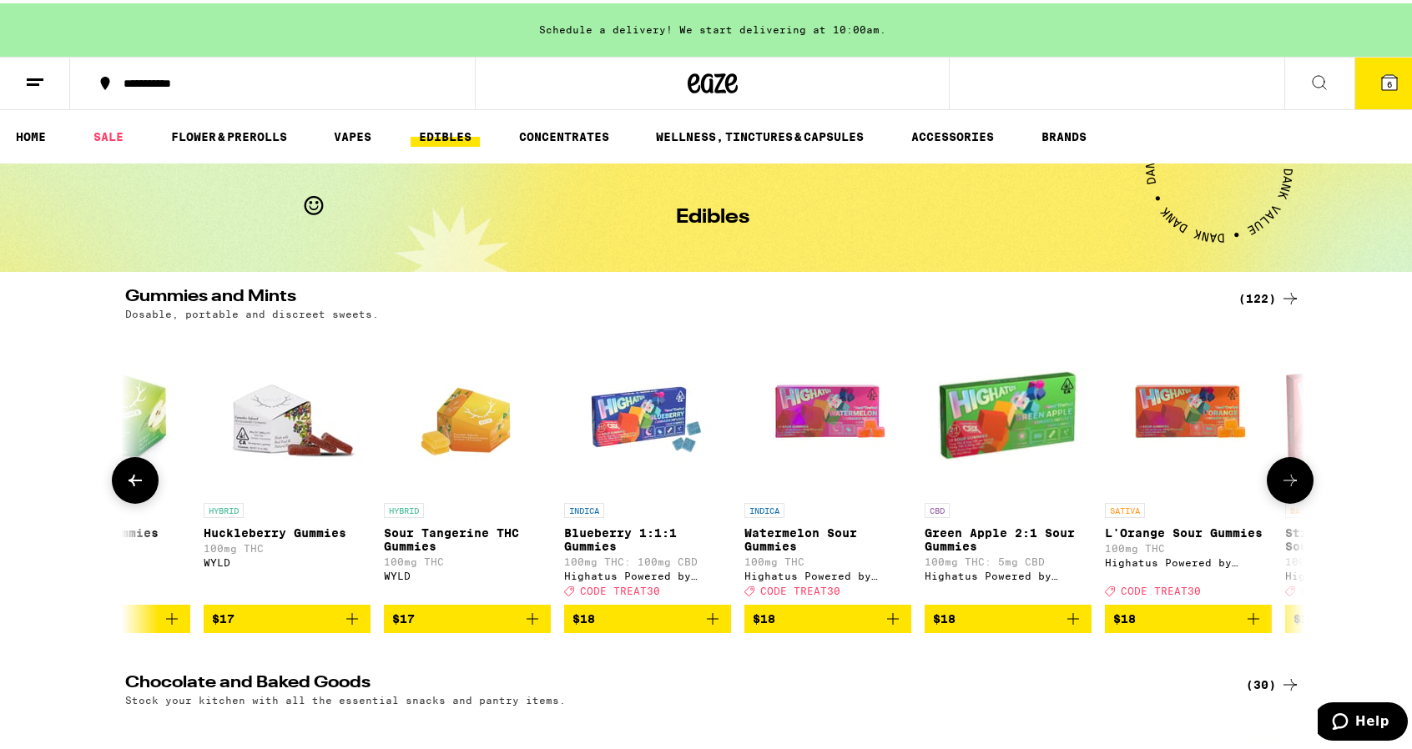
click at [1294, 465] on button at bounding box center [1290, 477] width 47 height 47
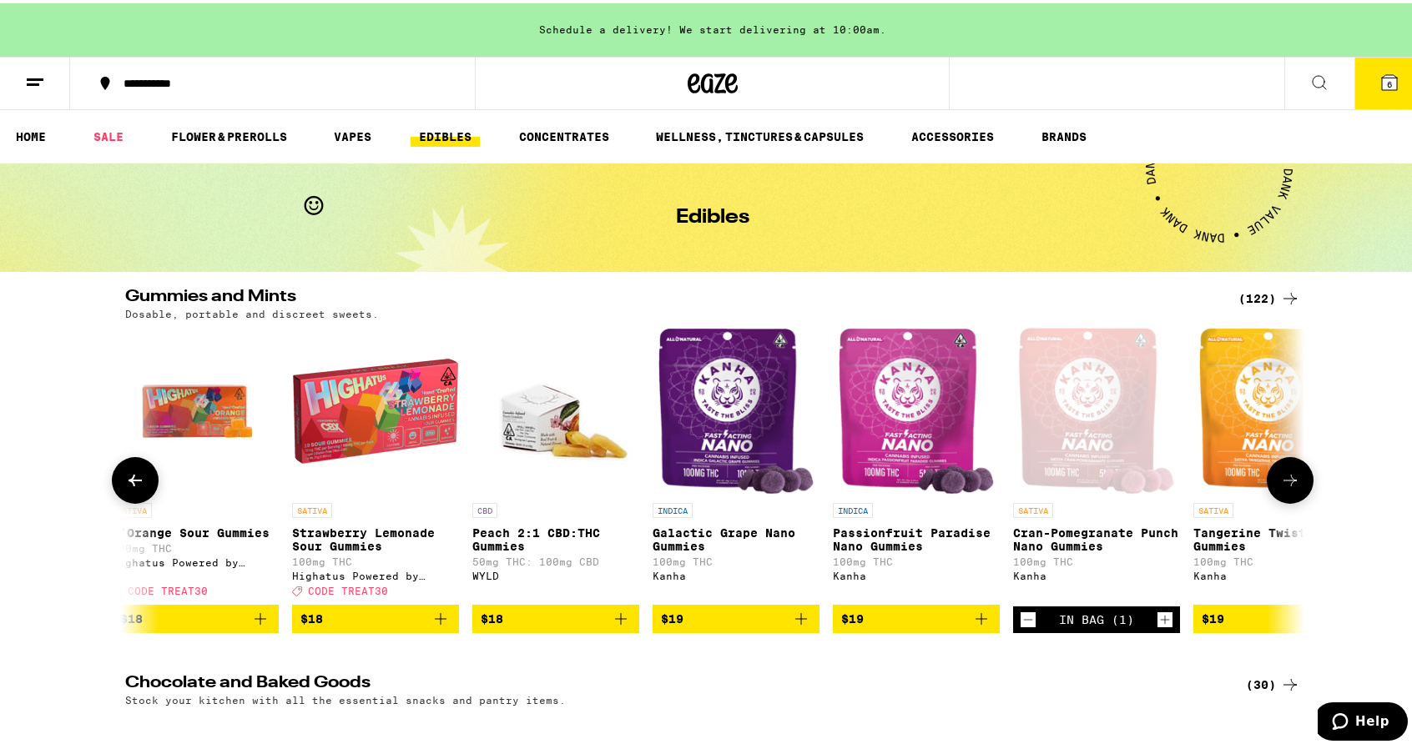
click at [1294, 465] on button at bounding box center [1290, 477] width 47 height 47
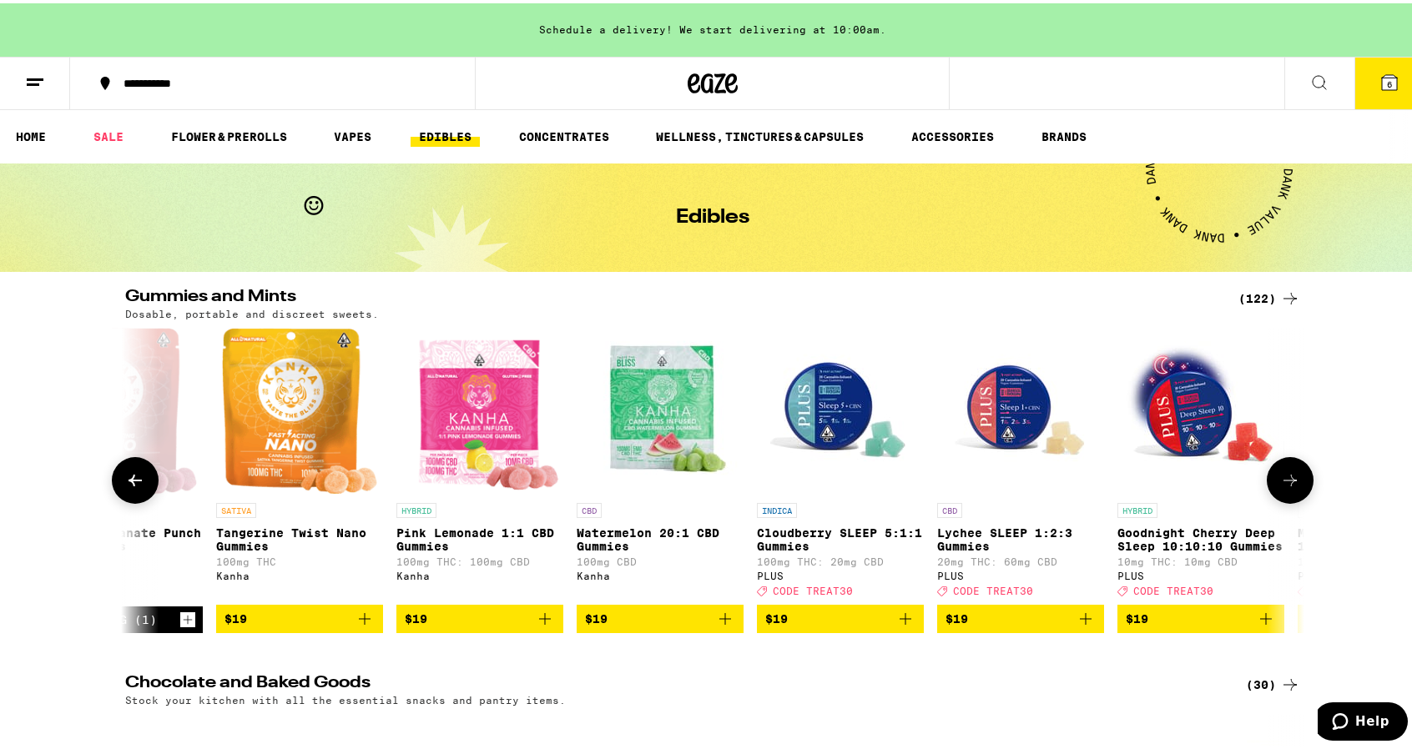
scroll to position [0, 10919]
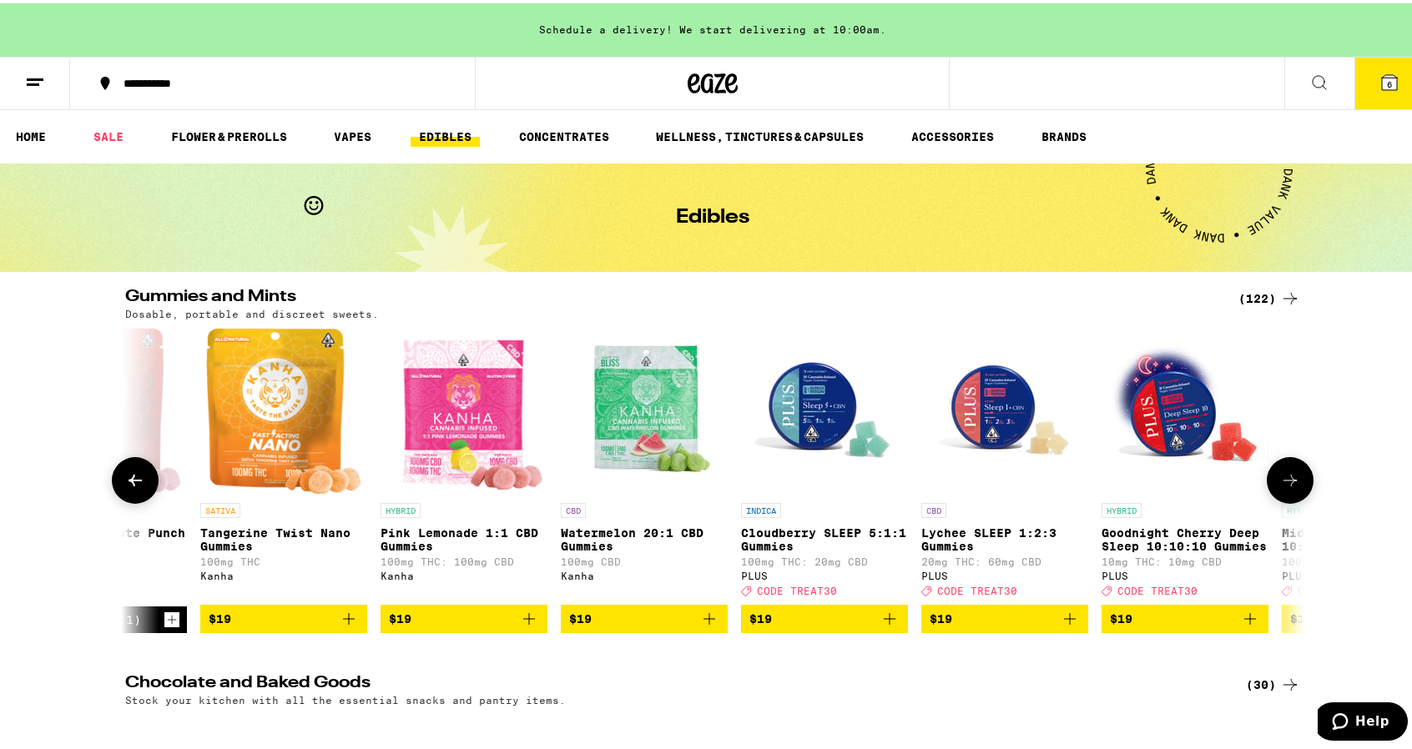
click at [1280, 487] on icon at bounding box center [1290, 477] width 20 height 20
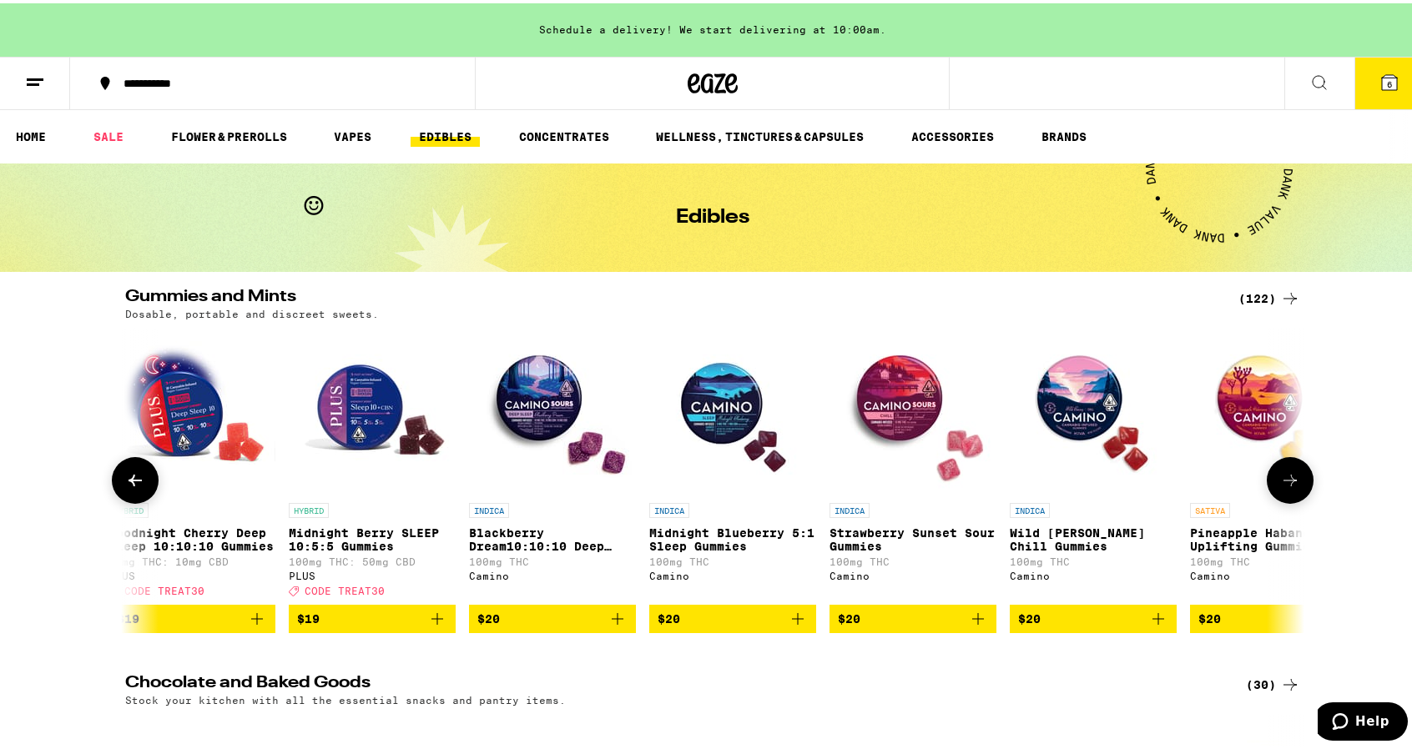
click at [1280, 487] on icon at bounding box center [1290, 477] width 20 height 20
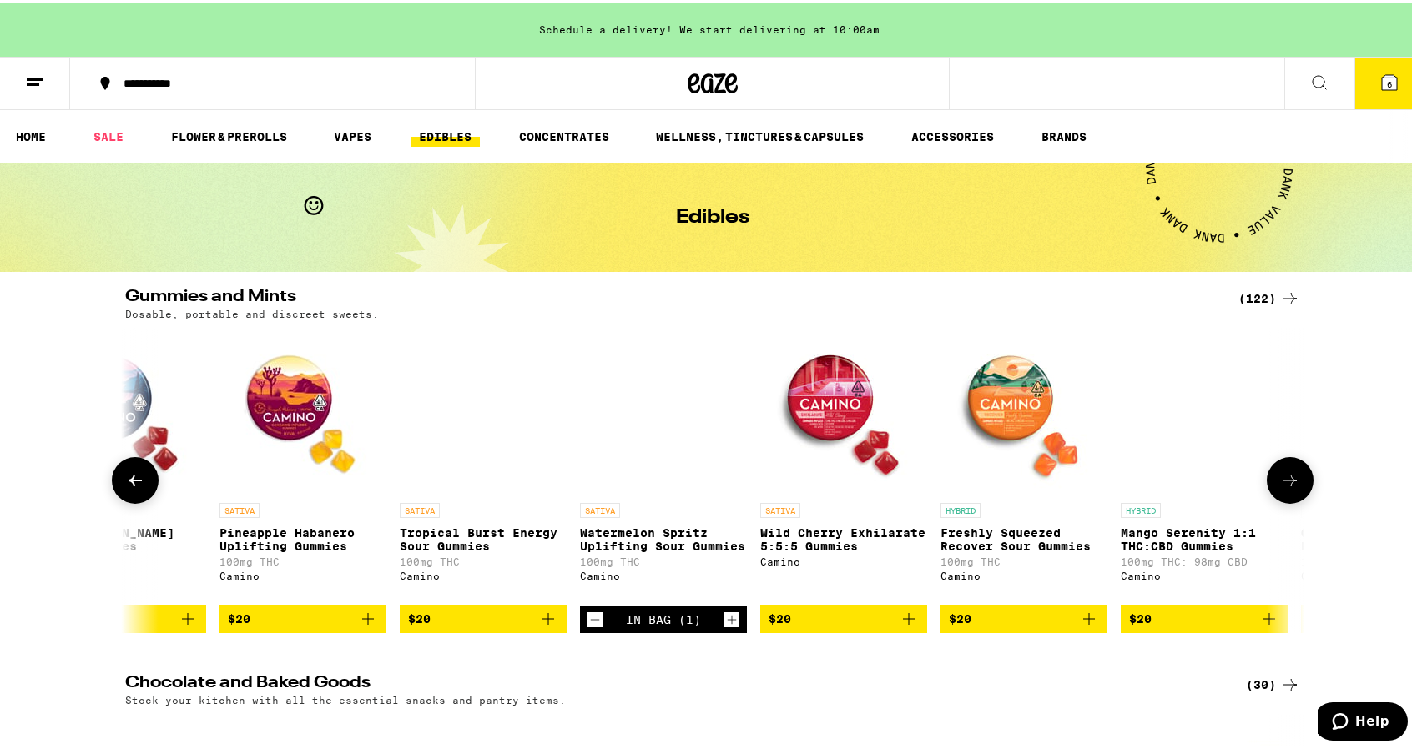
scroll to position [0, 12905]
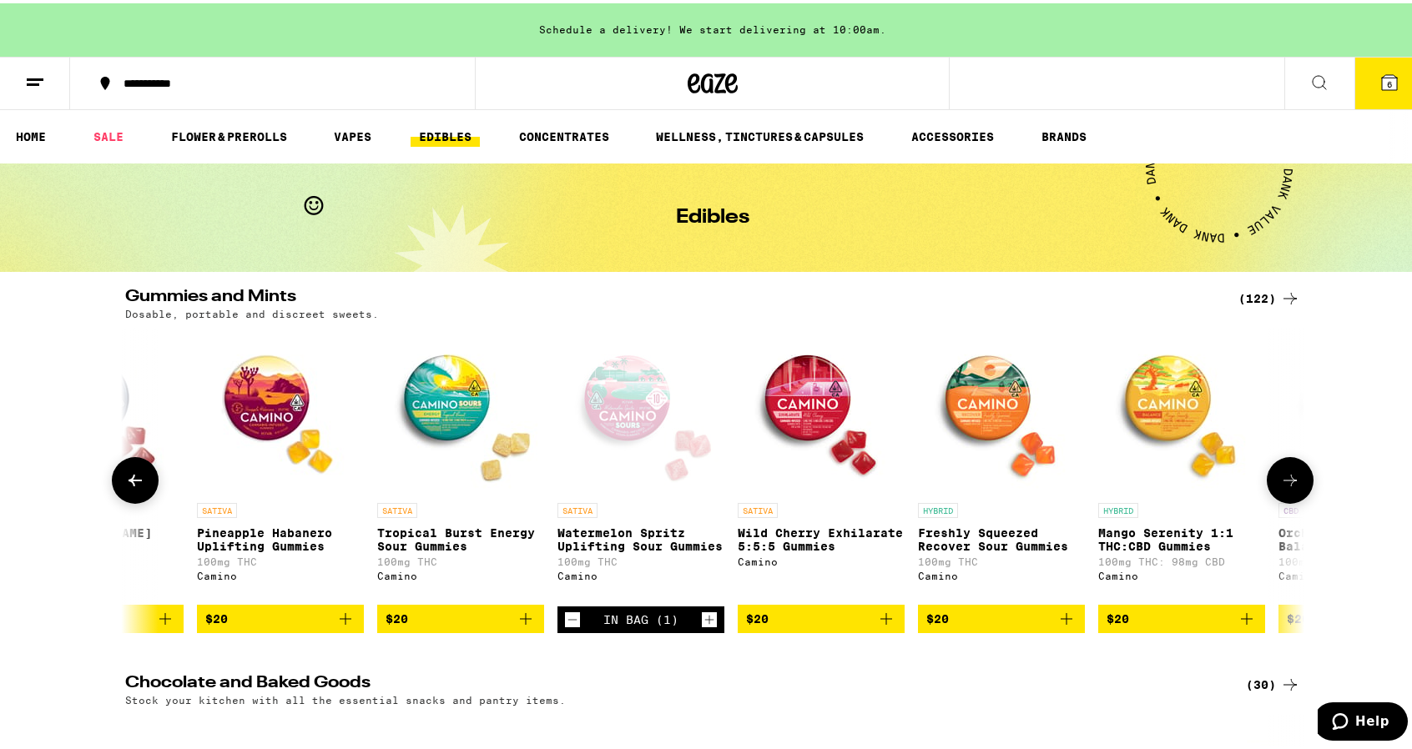
click at [1280, 483] on icon at bounding box center [1290, 477] width 20 height 20
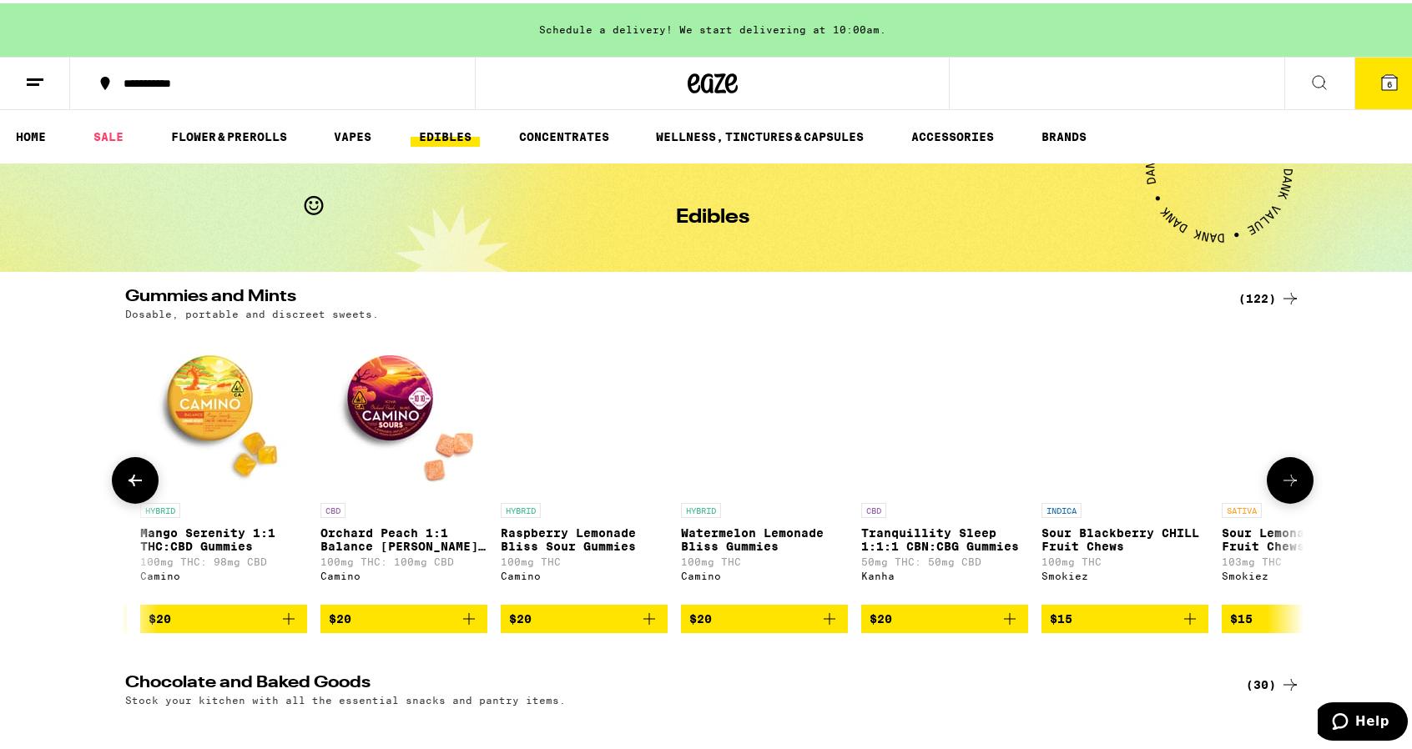
scroll to position [0, 13898]
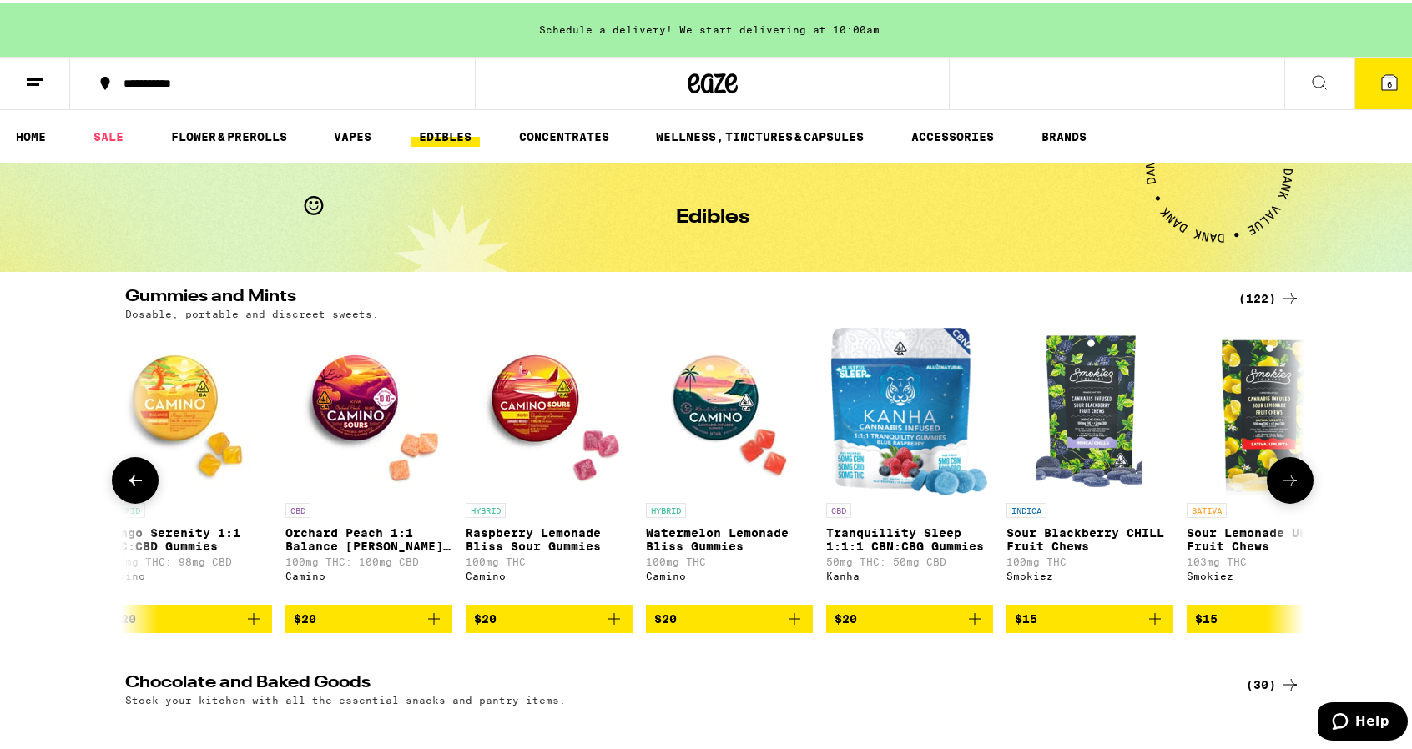
click at [1280, 483] on icon at bounding box center [1290, 477] width 20 height 20
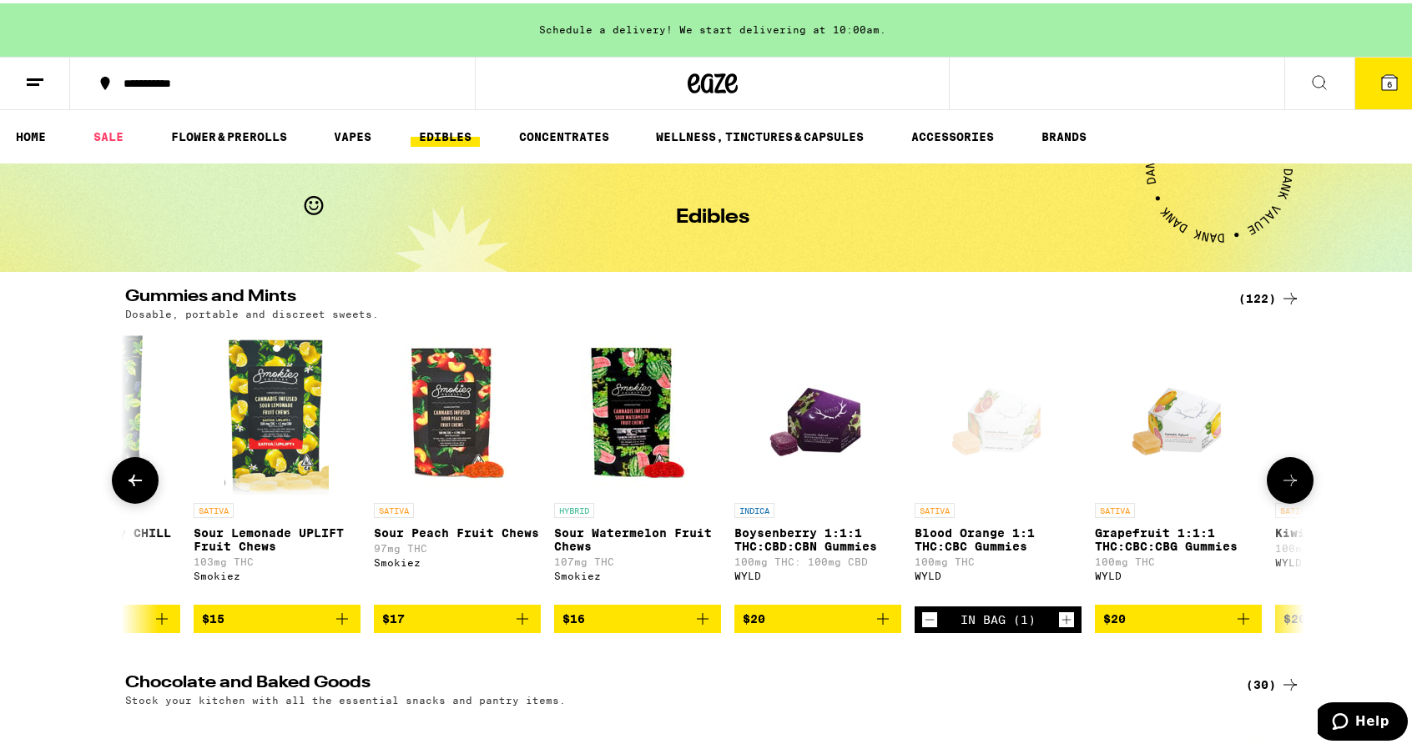
click at [1280, 483] on icon at bounding box center [1290, 477] width 20 height 20
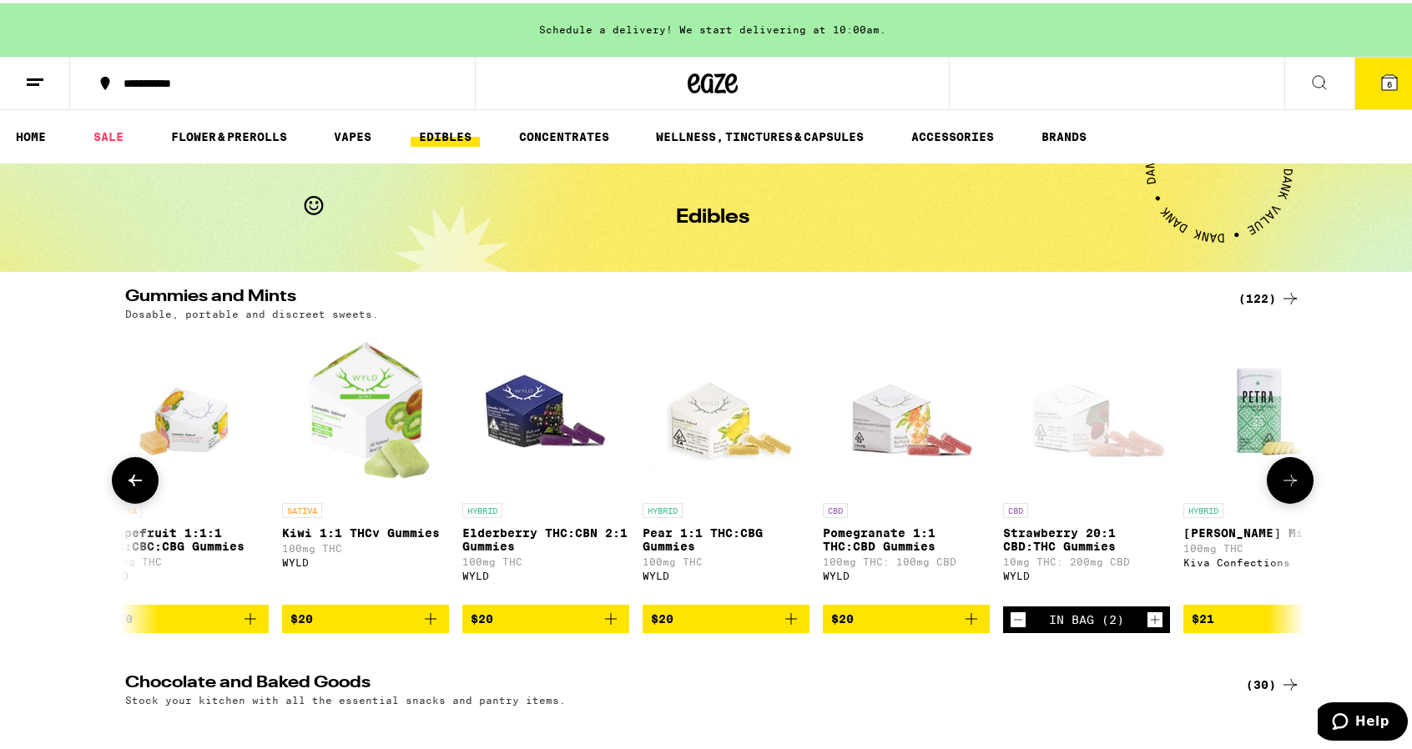
click at [1280, 486] on icon at bounding box center [1290, 477] width 20 height 20
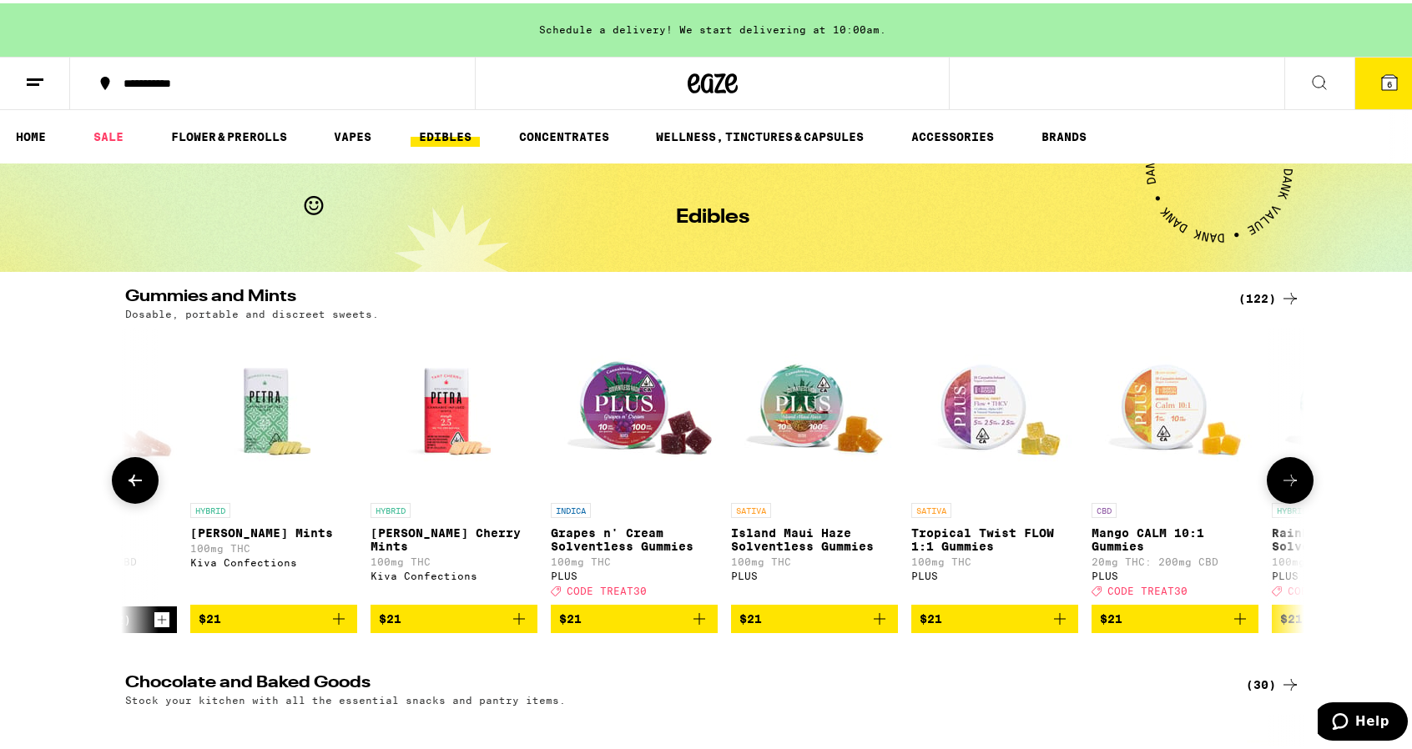
click at [1280, 485] on icon at bounding box center [1290, 477] width 20 height 20
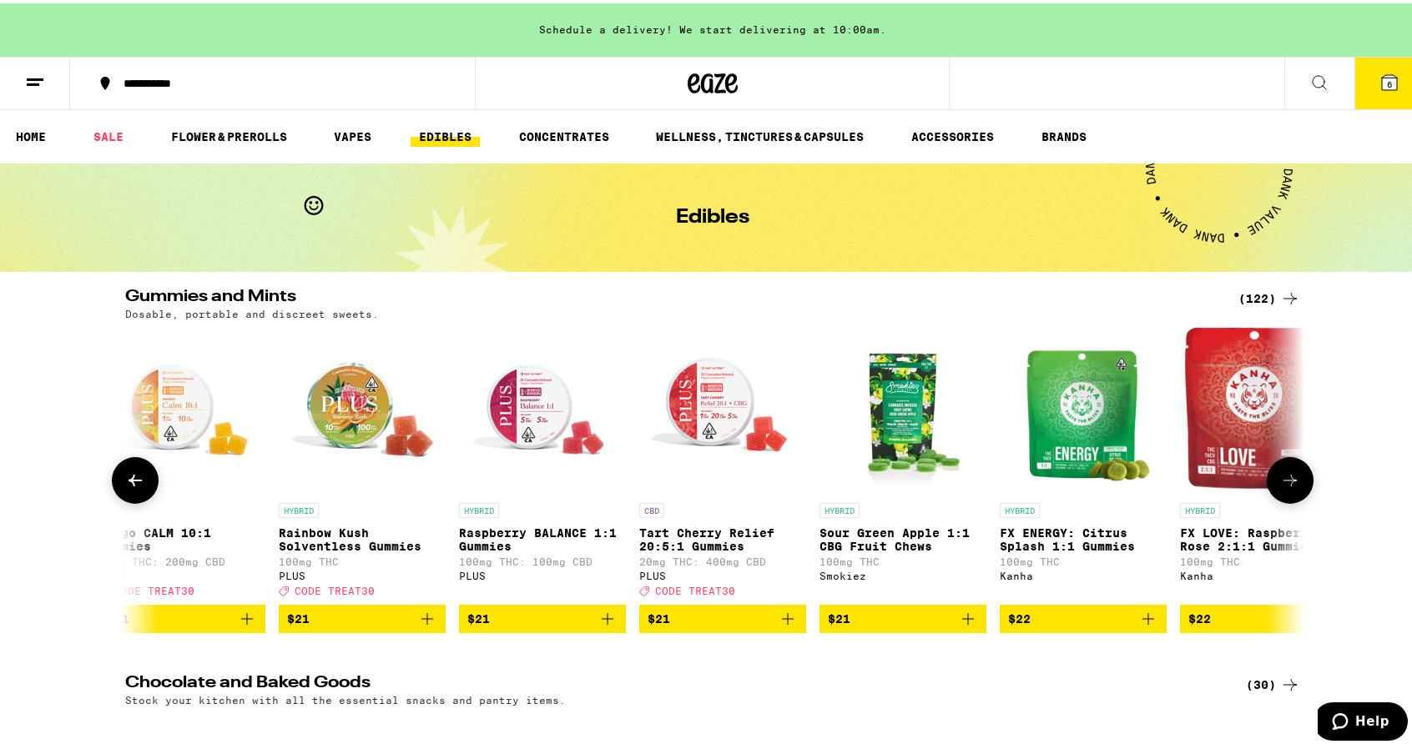
click at [1280, 483] on icon at bounding box center [1290, 477] width 20 height 20
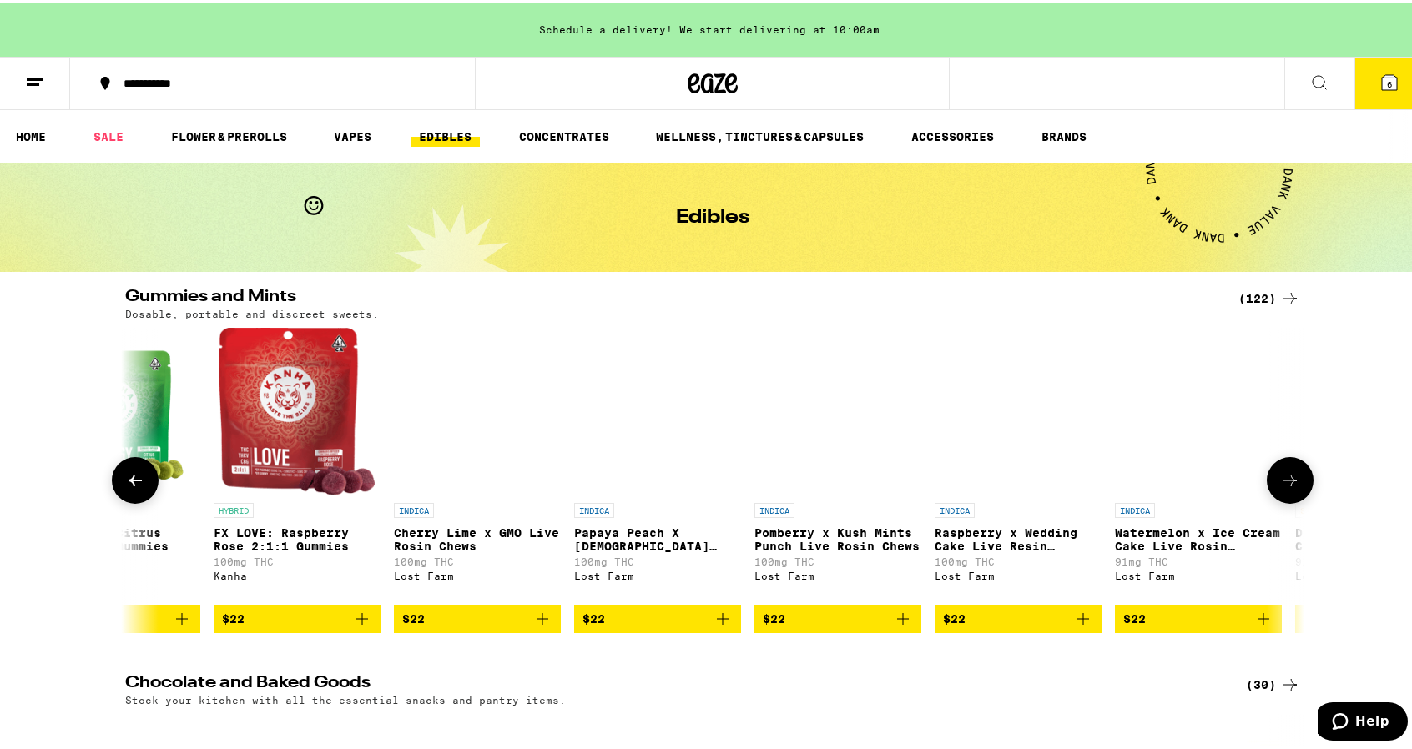
scroll to position [0, 18863]
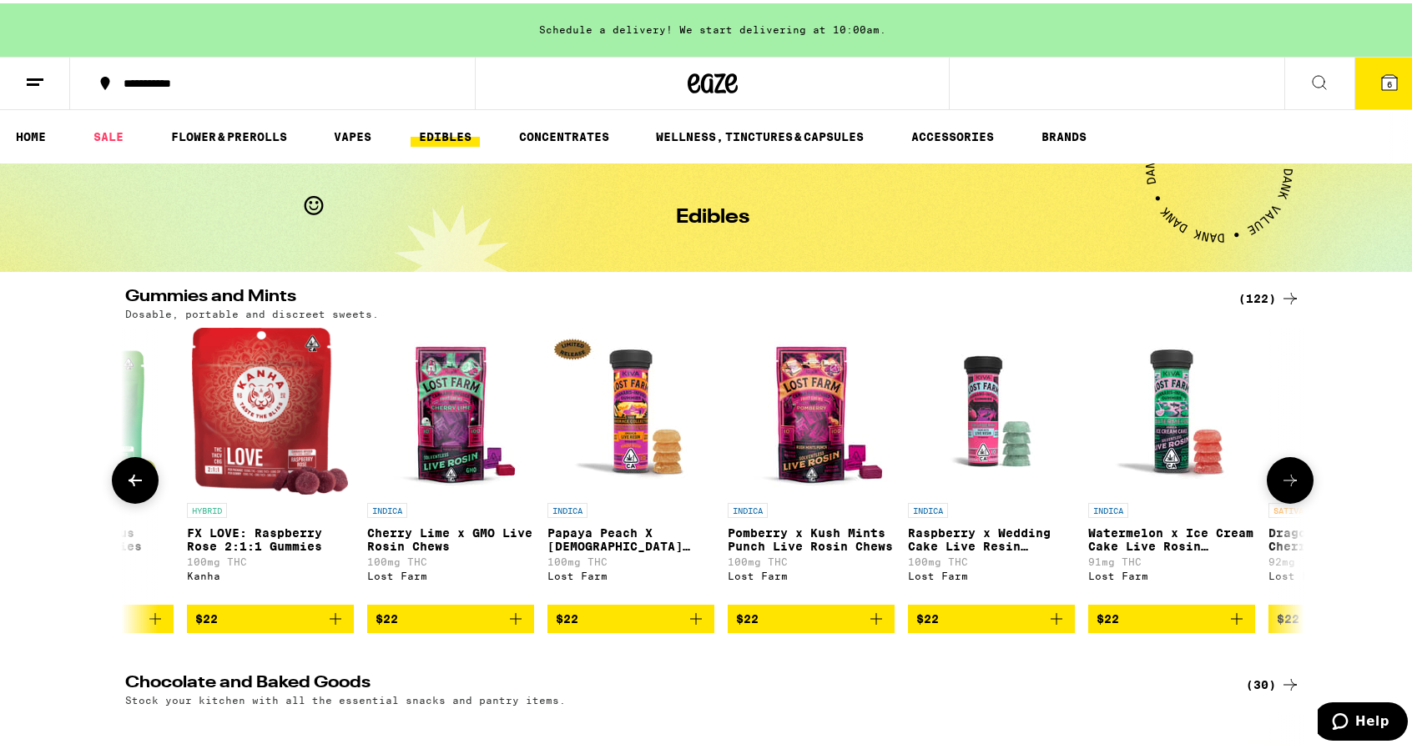
click at [300, 430] on img "Open page for FX LOVE: Raspberry Rose 2:1:1 Gummies from Kanha" at bounding box center [270, 408] width 156 height 167
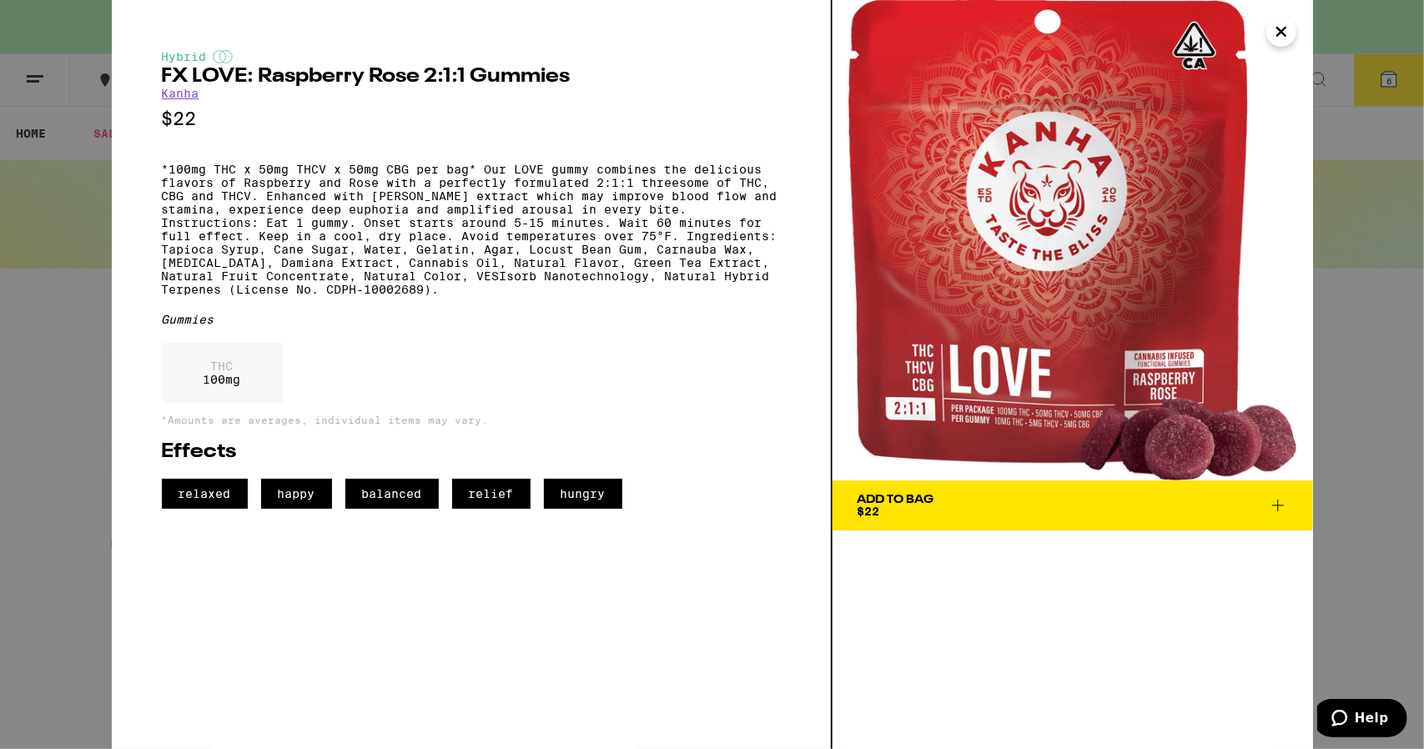
click at [1351, 330] on div "Hybrid FX LOVE: Raspberry Rose 2:1:1 Gummies Kanha $22 *100mg THC x 50mg THCV x…" at bounding box center [712, 374] width 1424 height 749
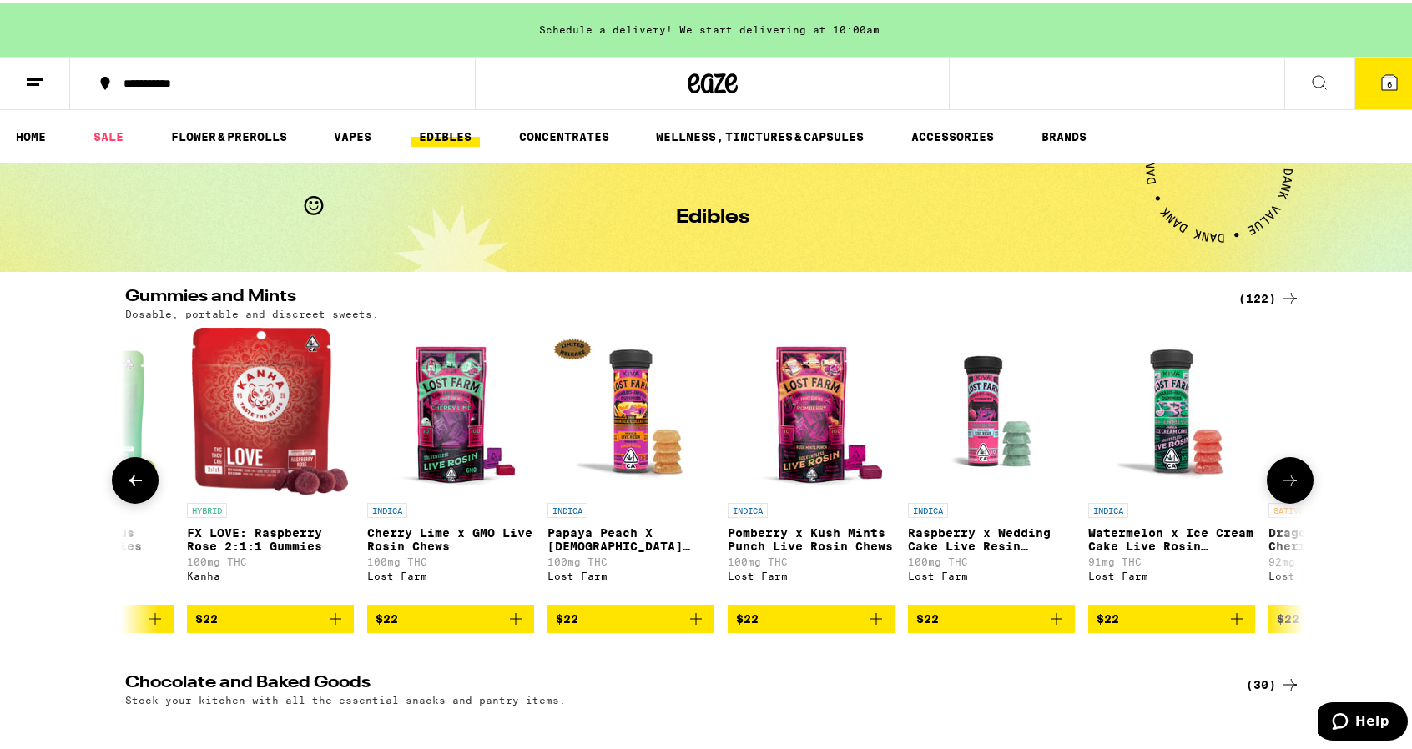
click at [1270, 473] on button at bounding box center [1290, 477] width 47 height 47
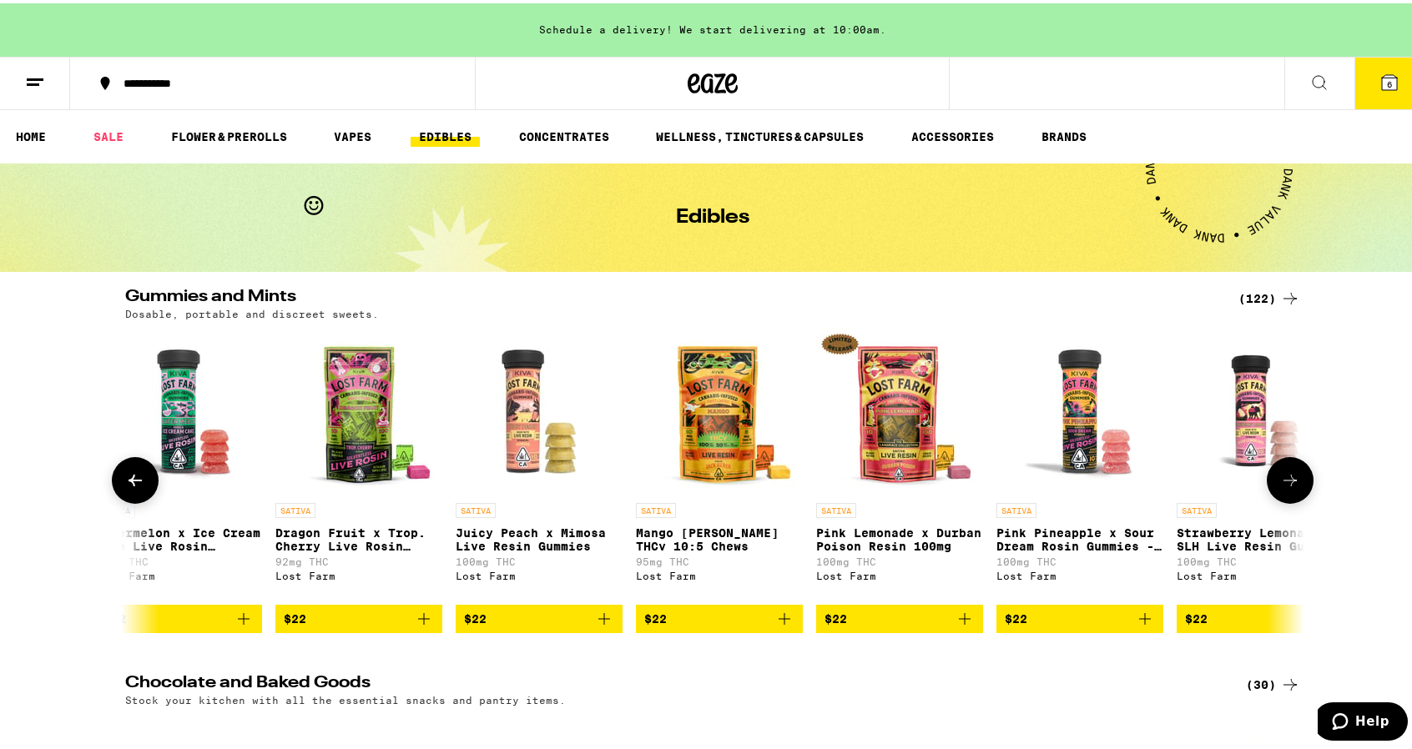
click at [1270, 473] on button at bounding box center [1290, 477] width 47 height 47
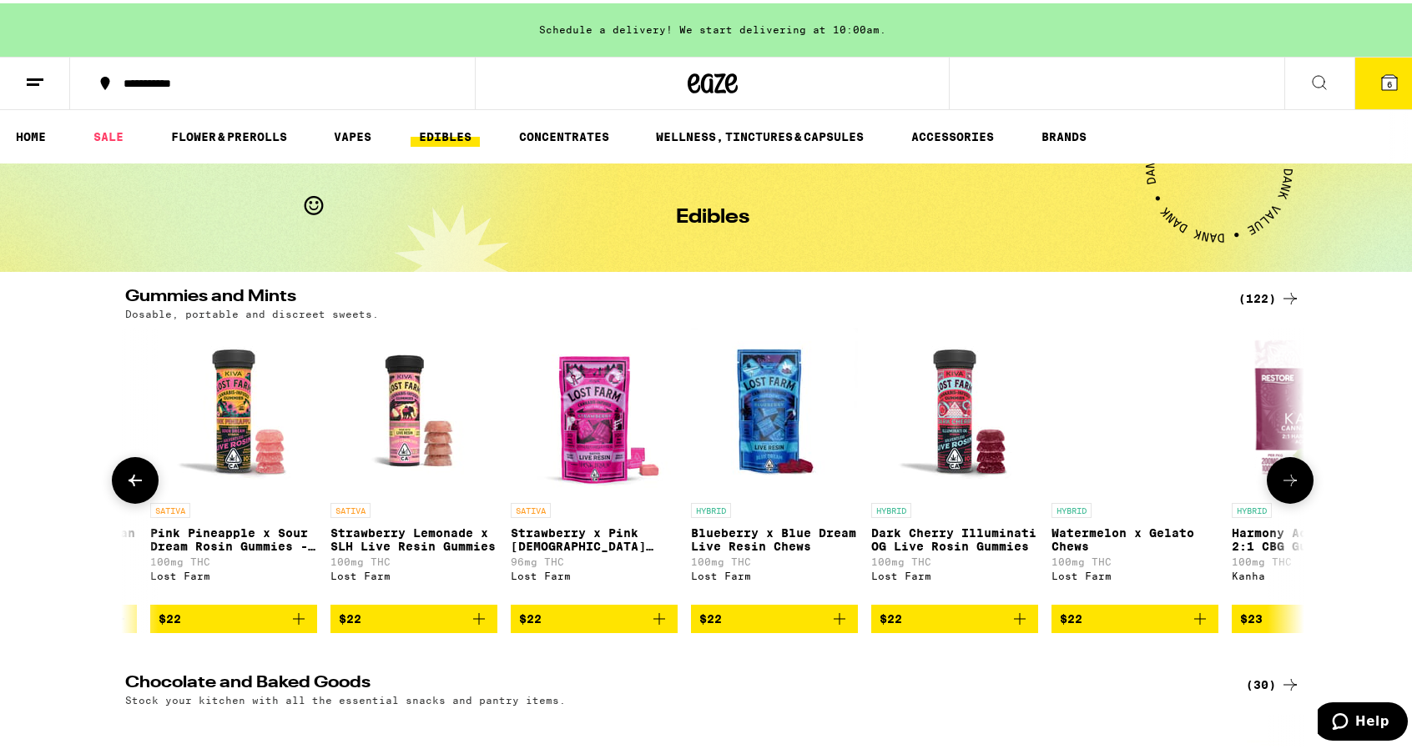
scroll to position [0, 20814]
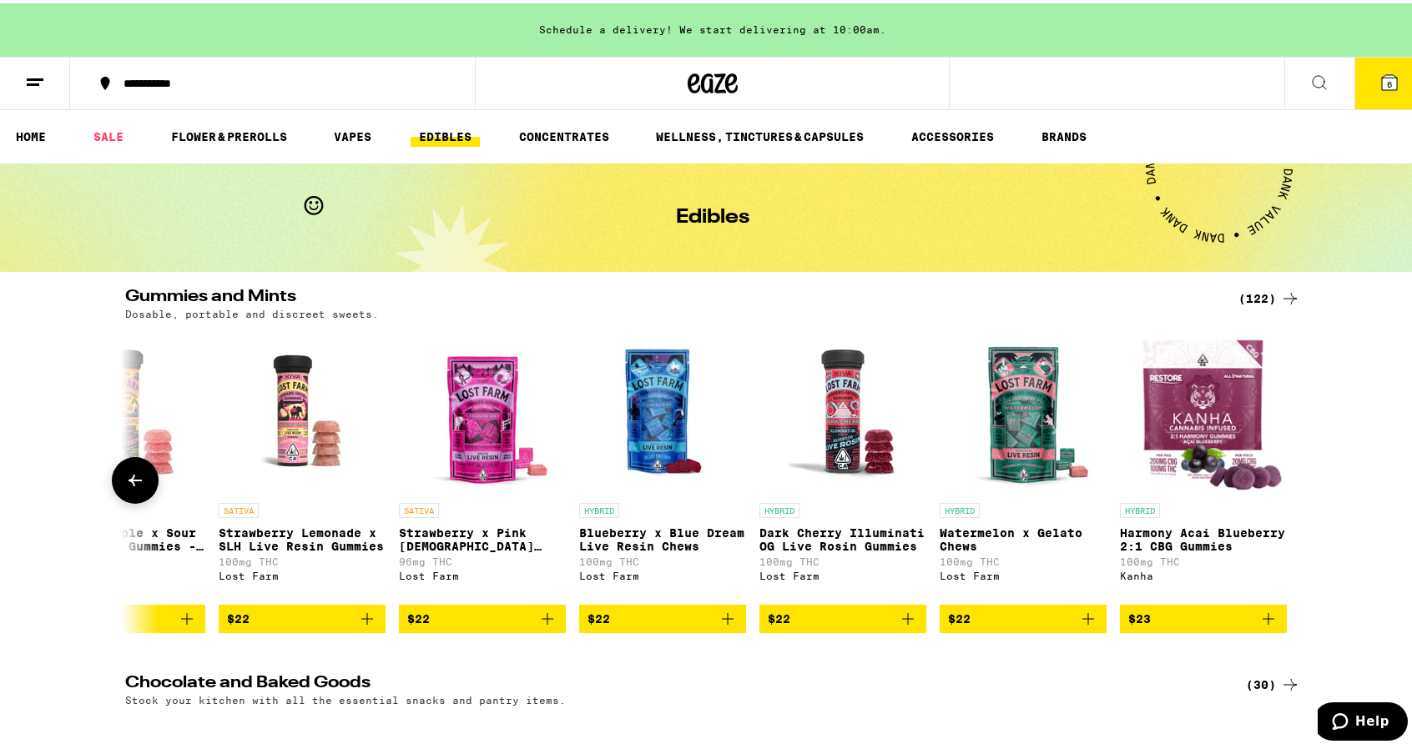
click at [1270, 473] on div at bounding box center [1290, 477] width 47 height 47
click at [130, 487] on icon at bounding box center [135, 477] width 20 height 20
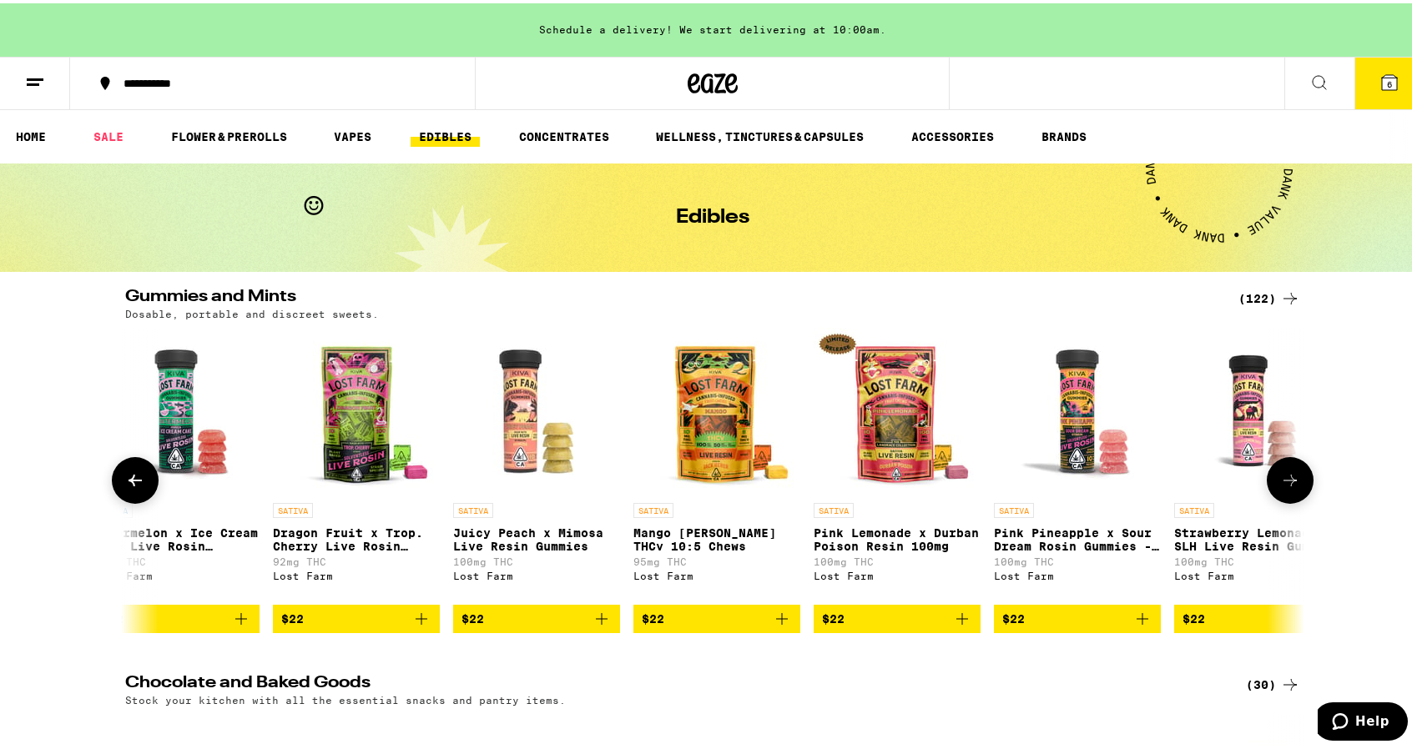
click at [130, 487] on icon at bounding box center [135, 477] width 20 height 20
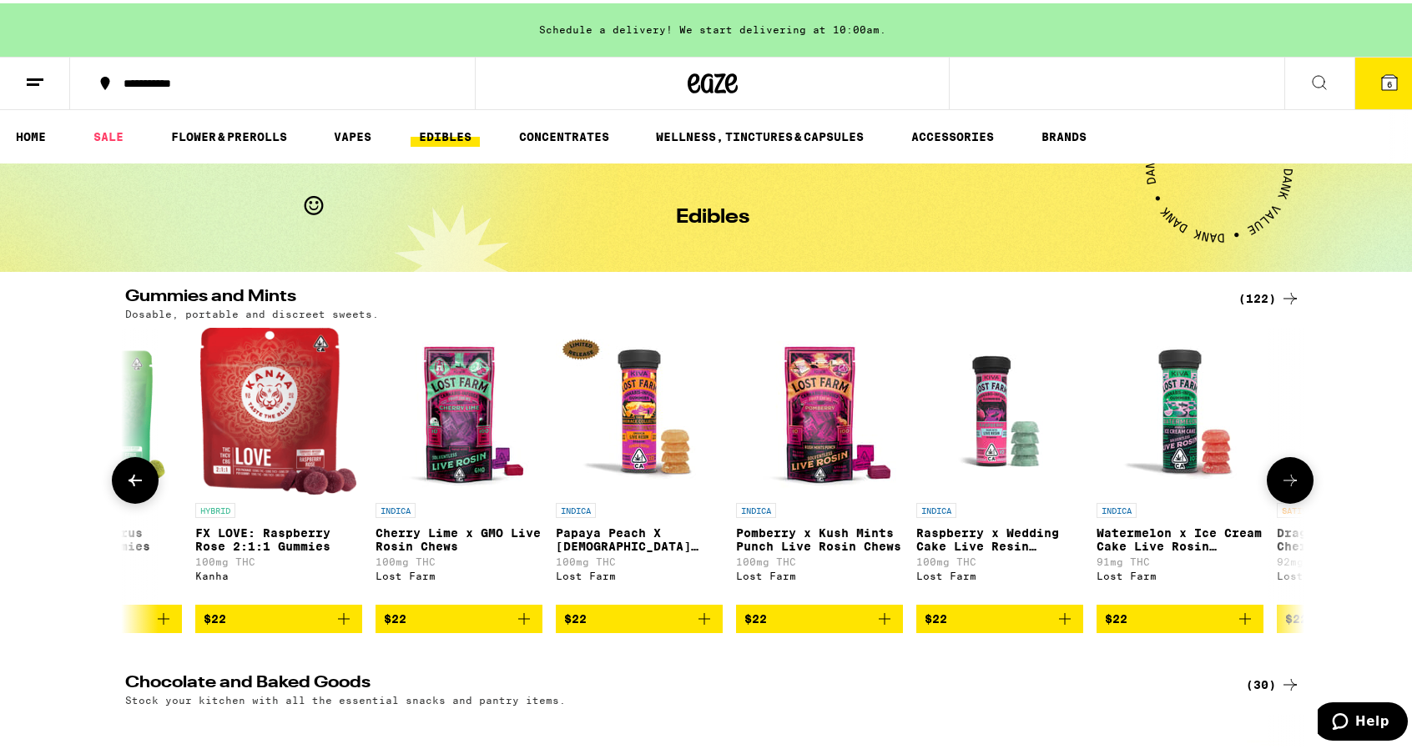
click at [130, 487] on icon at bounding box center [135, 477] width 20 height 20
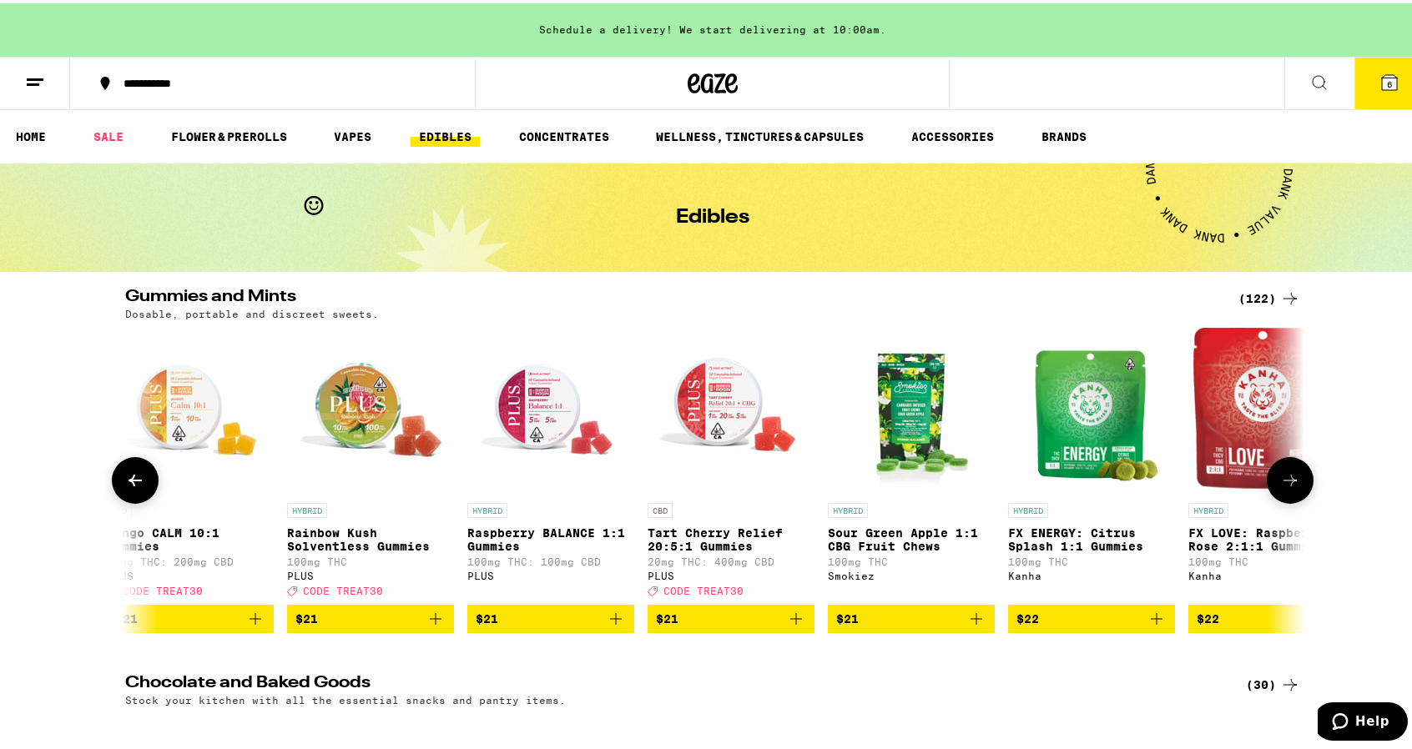
click at [130, 487] on icon at bounding box center [135, 477] width 20 height 20
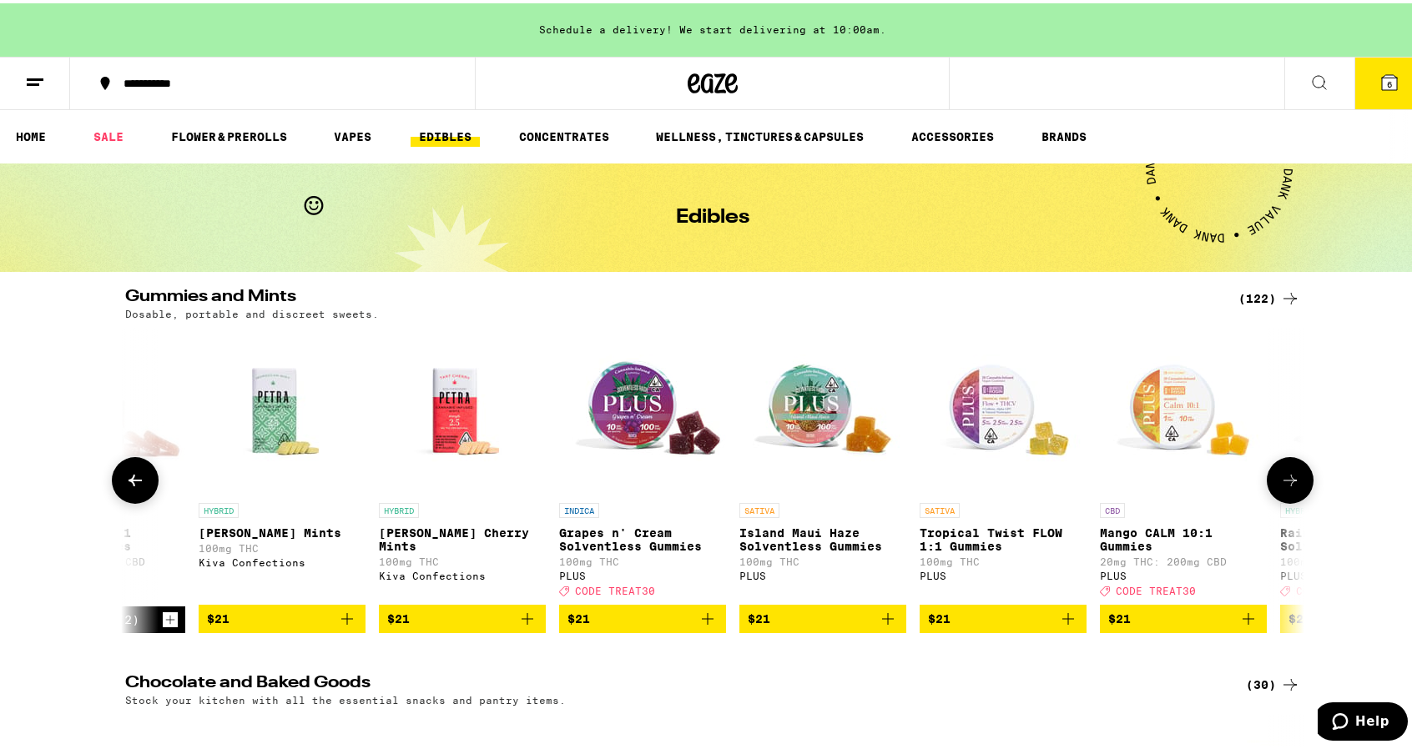
click at [130, 487] on icon at bounding box center [135, 477] width 20 height 20
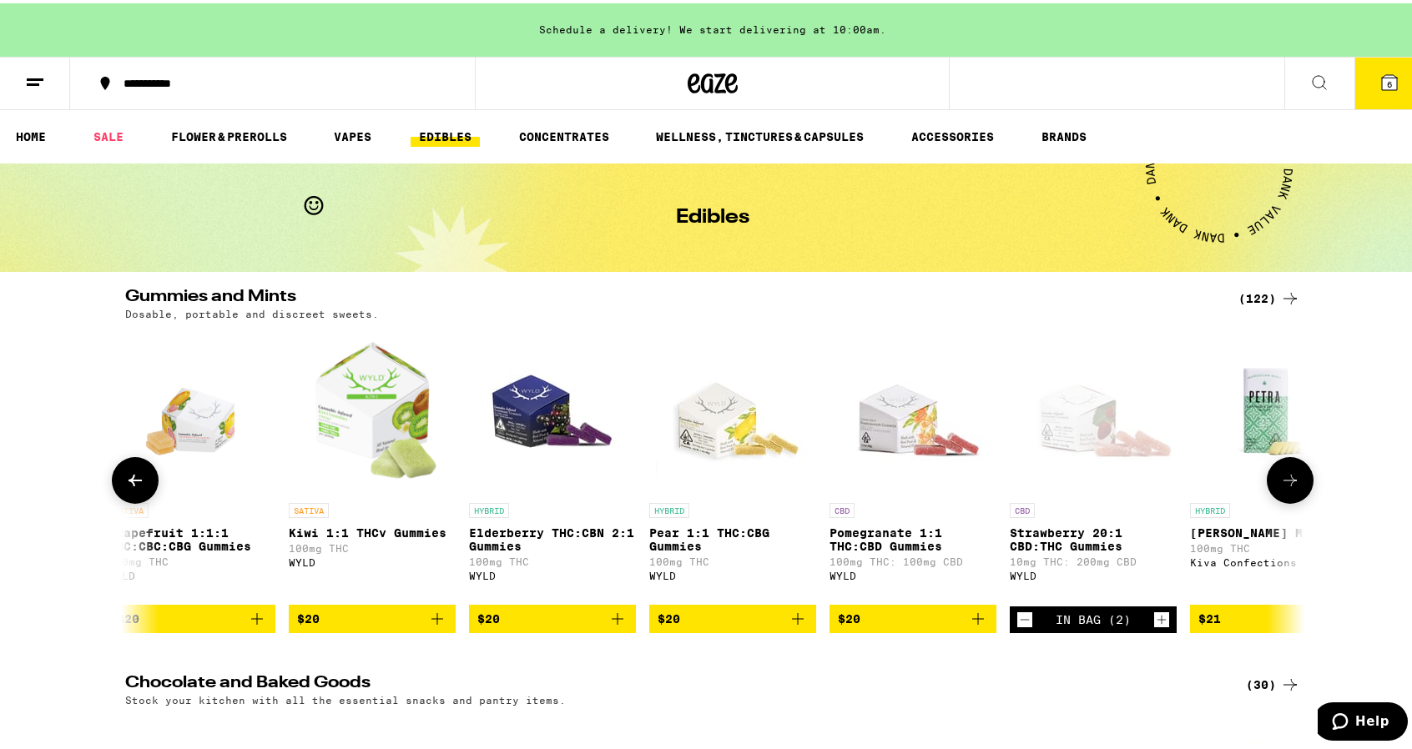
scroll to position [0, 15876]
click at [130, 487] on icon at bounding box center [135, 477] width 20 height 20
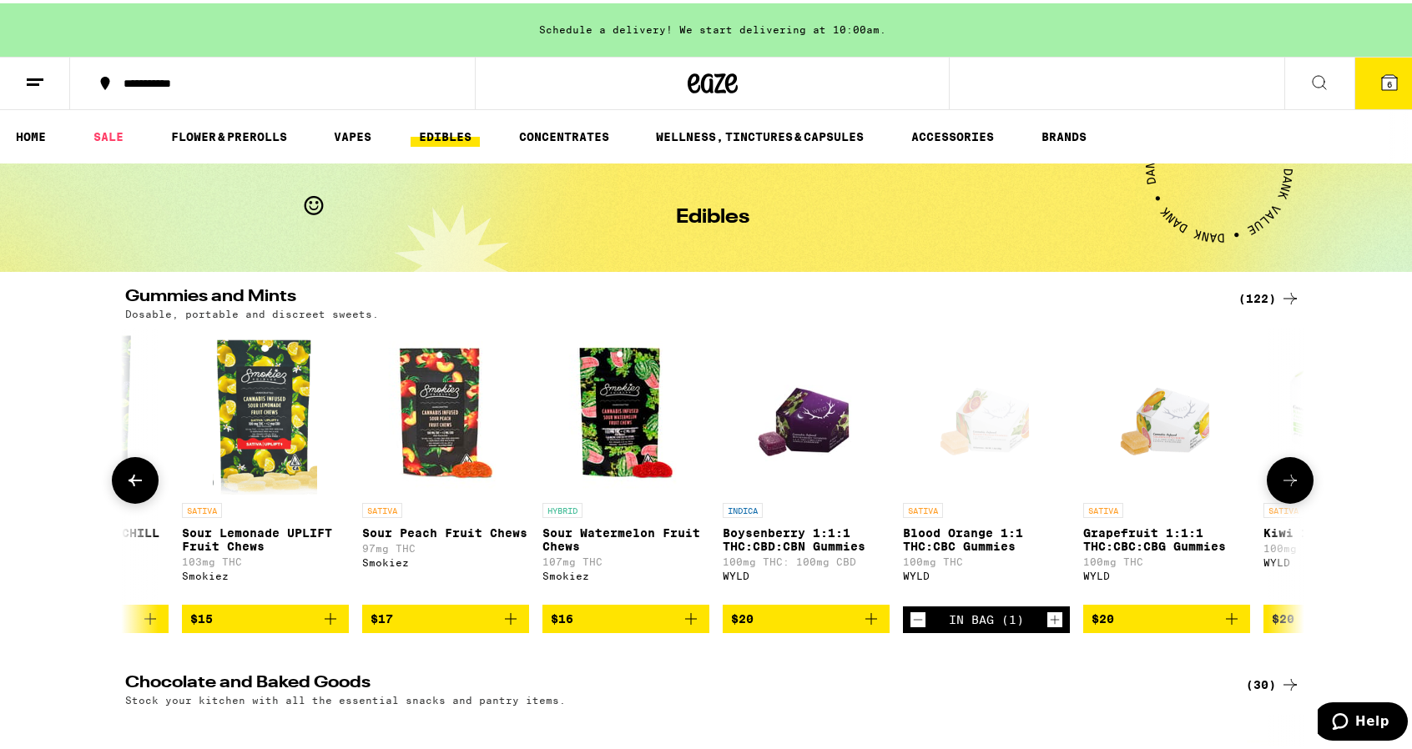
scroll to position [0, 14883]
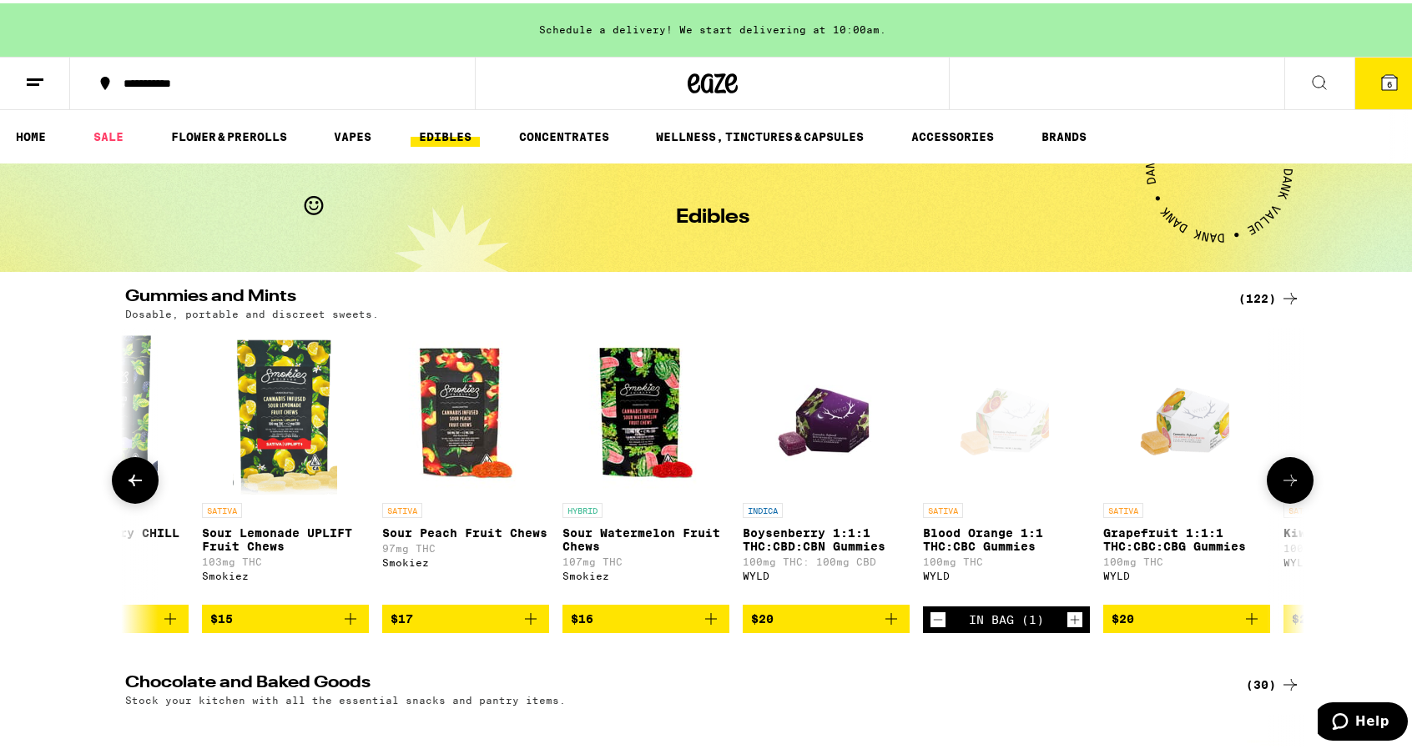
click at [130, 487] on icon at bounding box center [135, 477] width 20 height 20
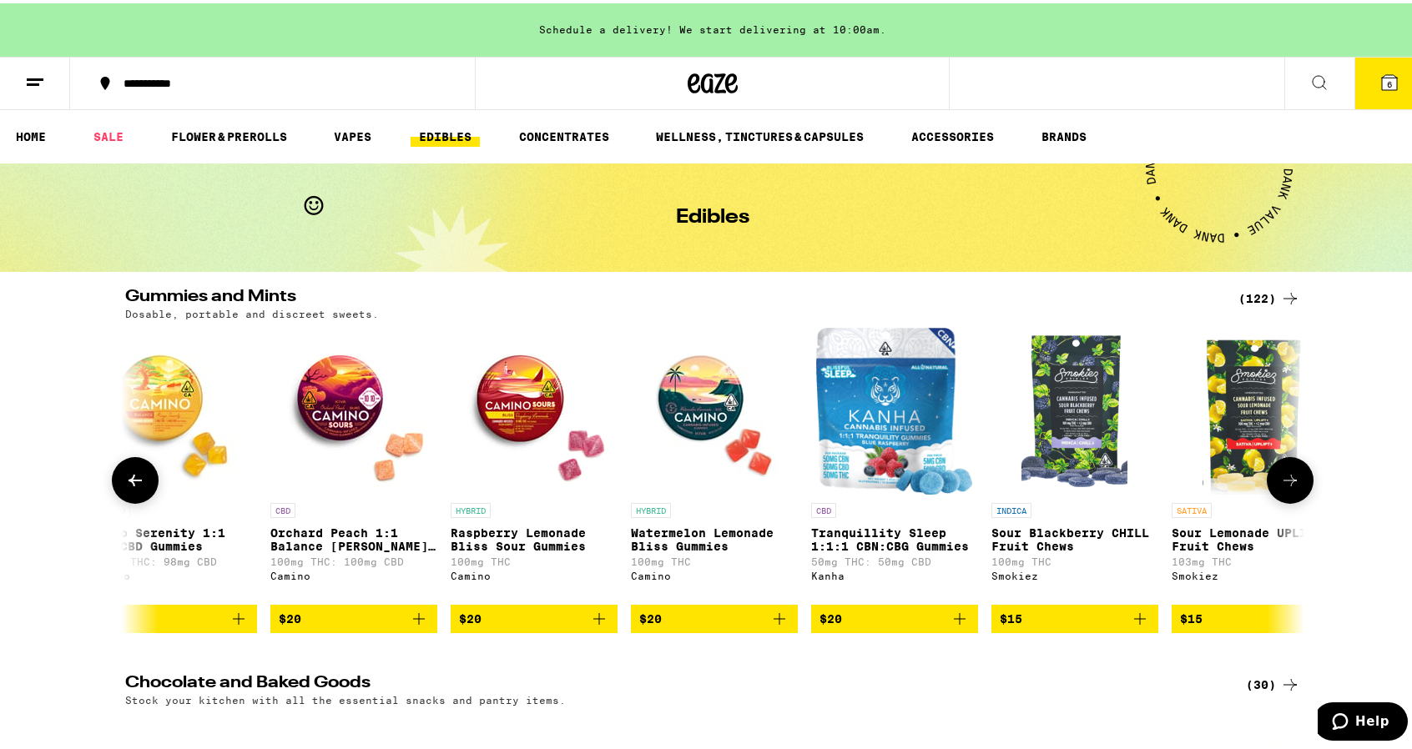
scroll to position [0, 13890]
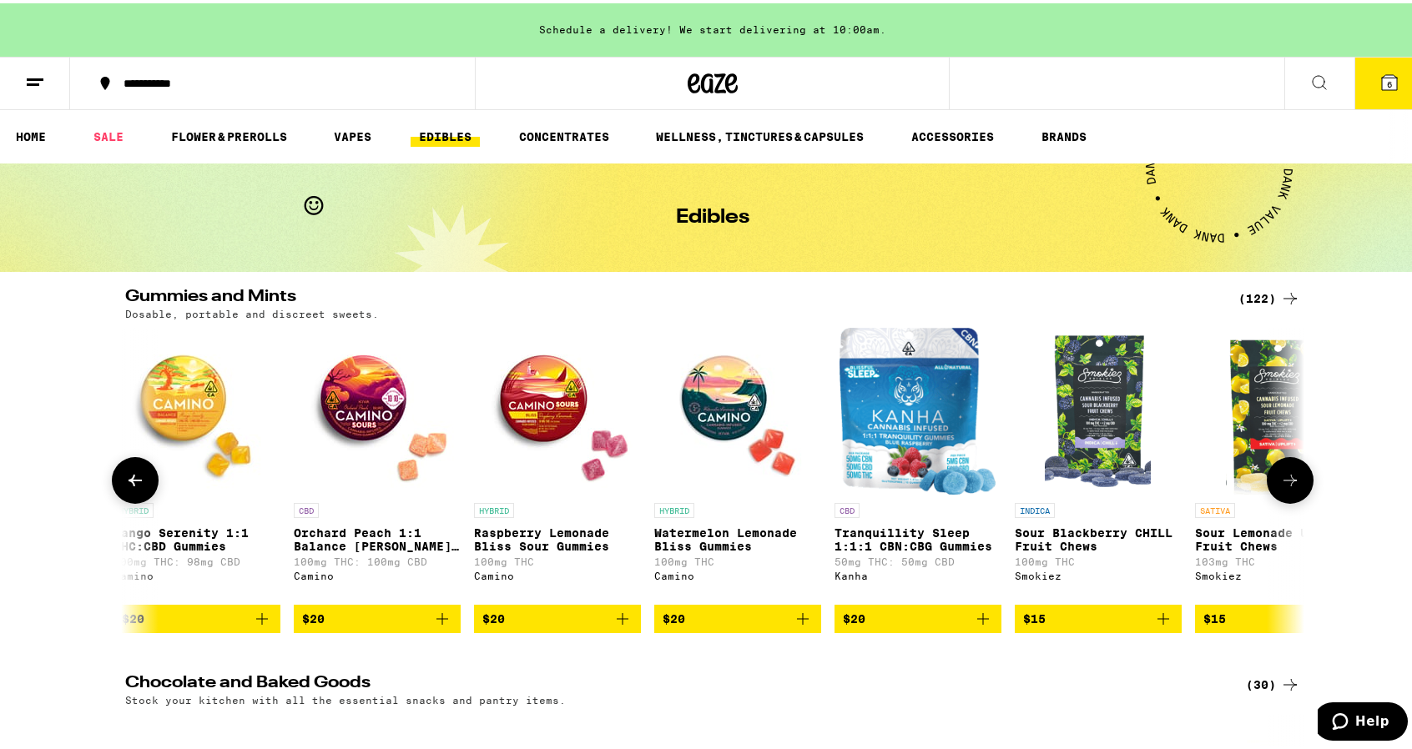
click at [130, 487] on icon at bounding box center [135, 477] width 20 height 20
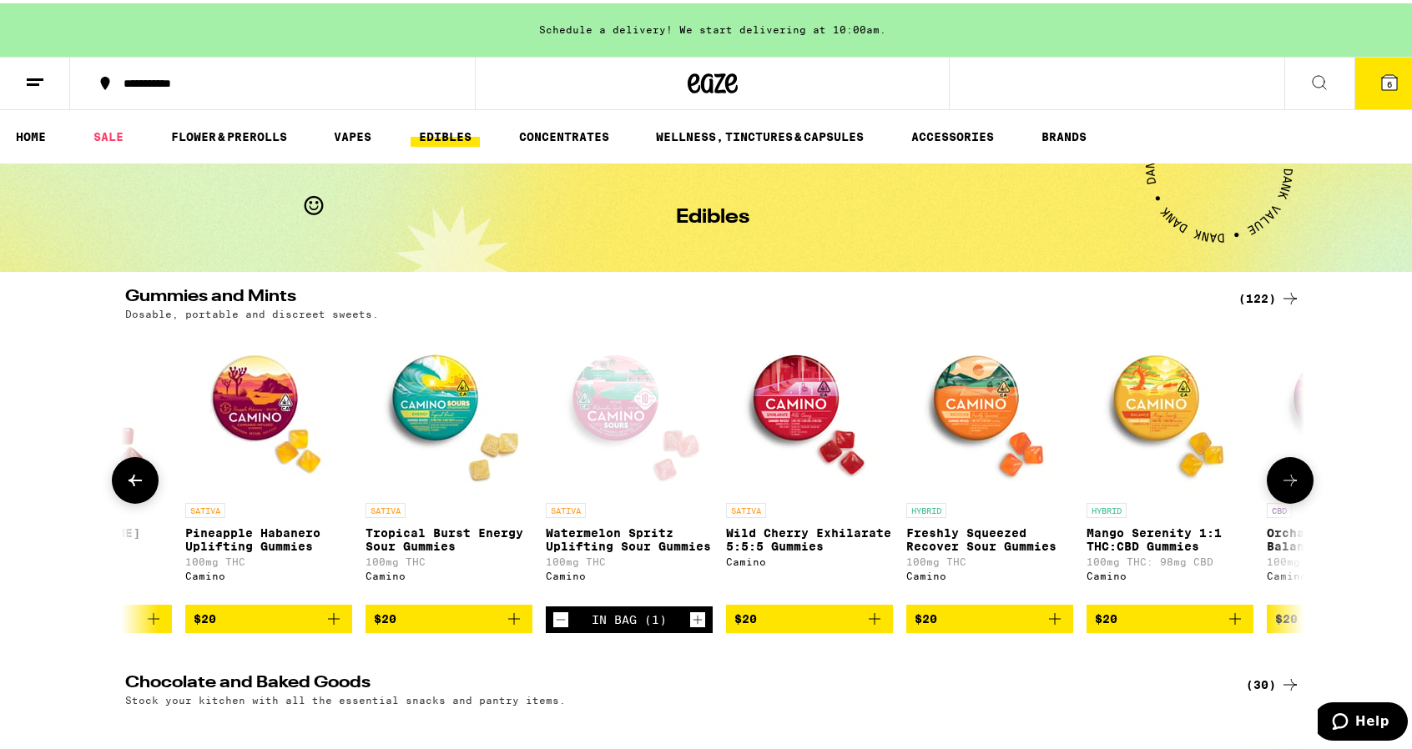
scroll to position [0, 12897]
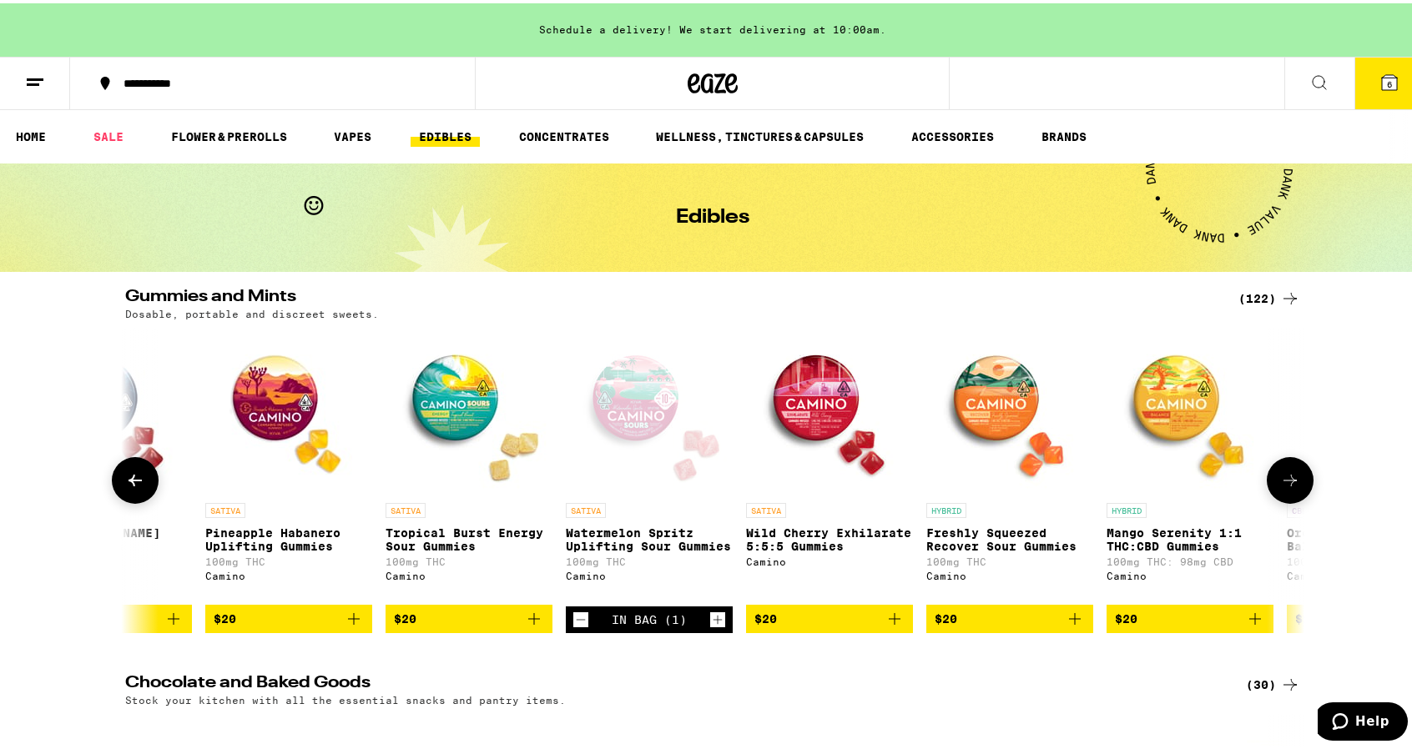
click at [895, 626] on icon "Add to bag" at bounding box center [895, 616] width 20 height 20
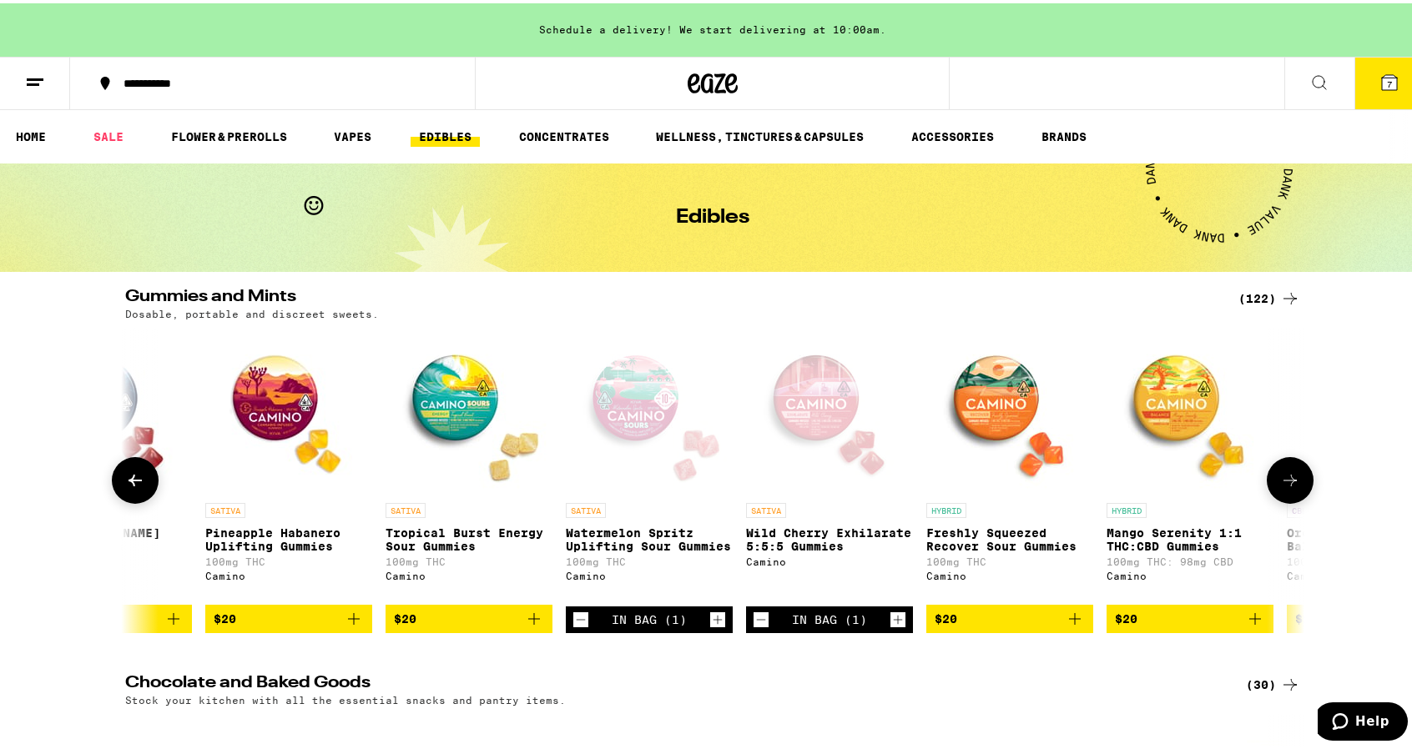
click at [566, 630] on div "In Bag (1)" at bounding box center [649, 616] width 167 height 27
click at [573, 627] on icon "Decrement" at bounding box center [580, 617] width 15 height 20
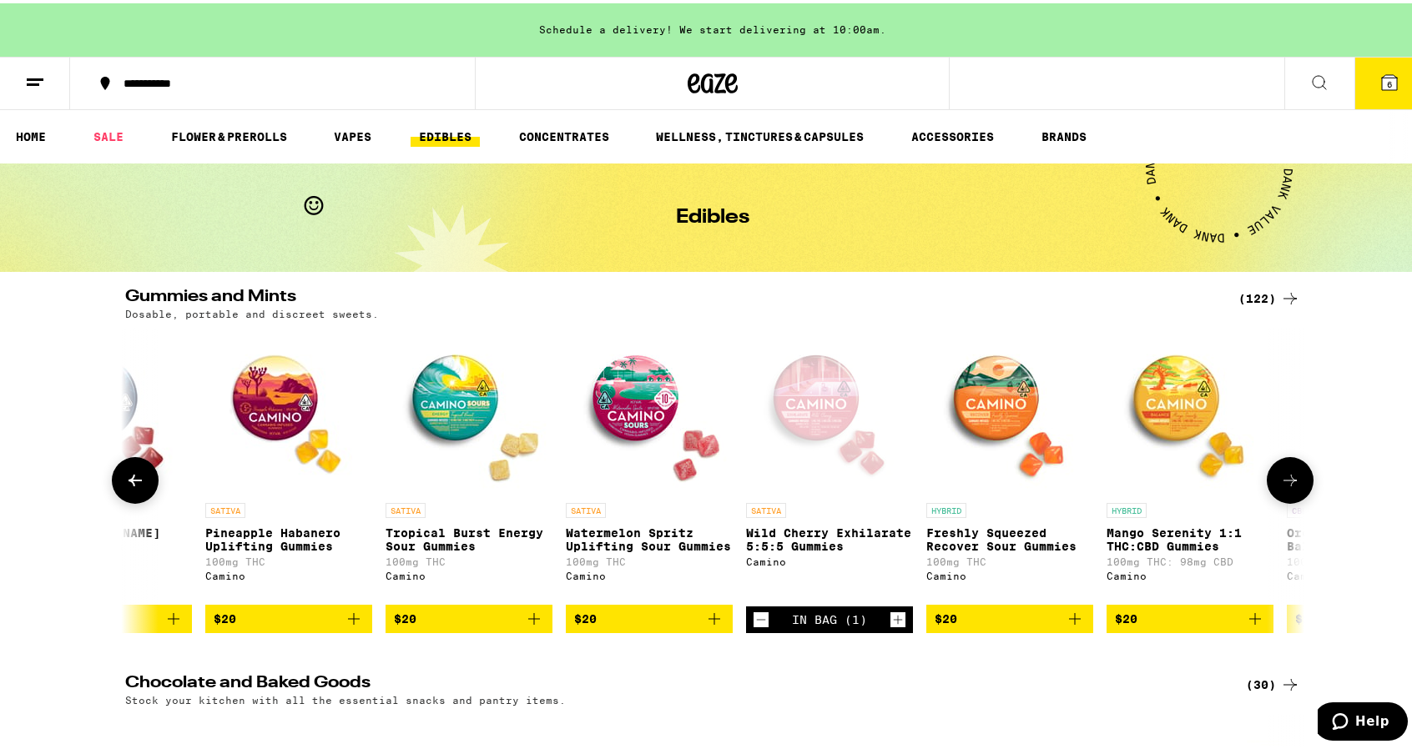
click at [125, 487] on icon at bounding box center [135, 477] width 20 height 20
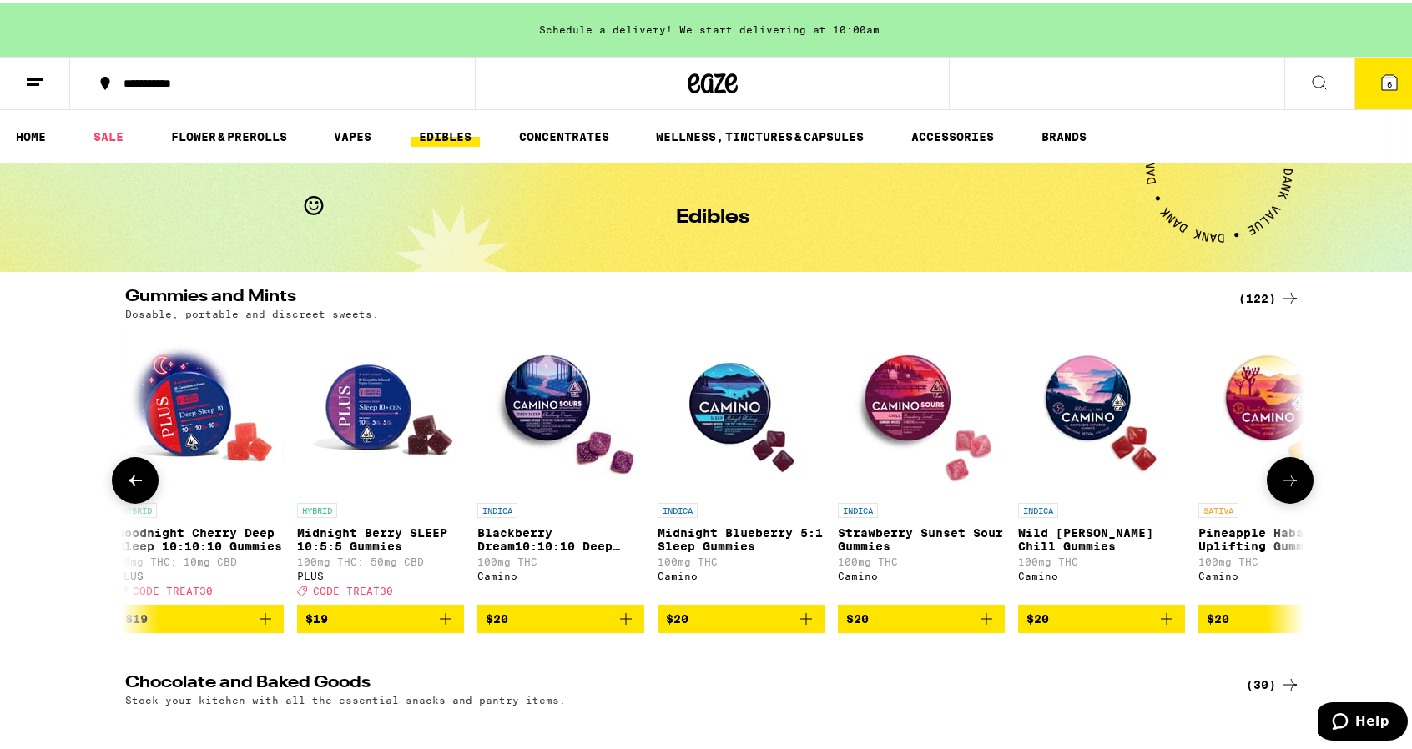
click at [125, 487] on icon at bounding box center [135, 477] width 20 height 20
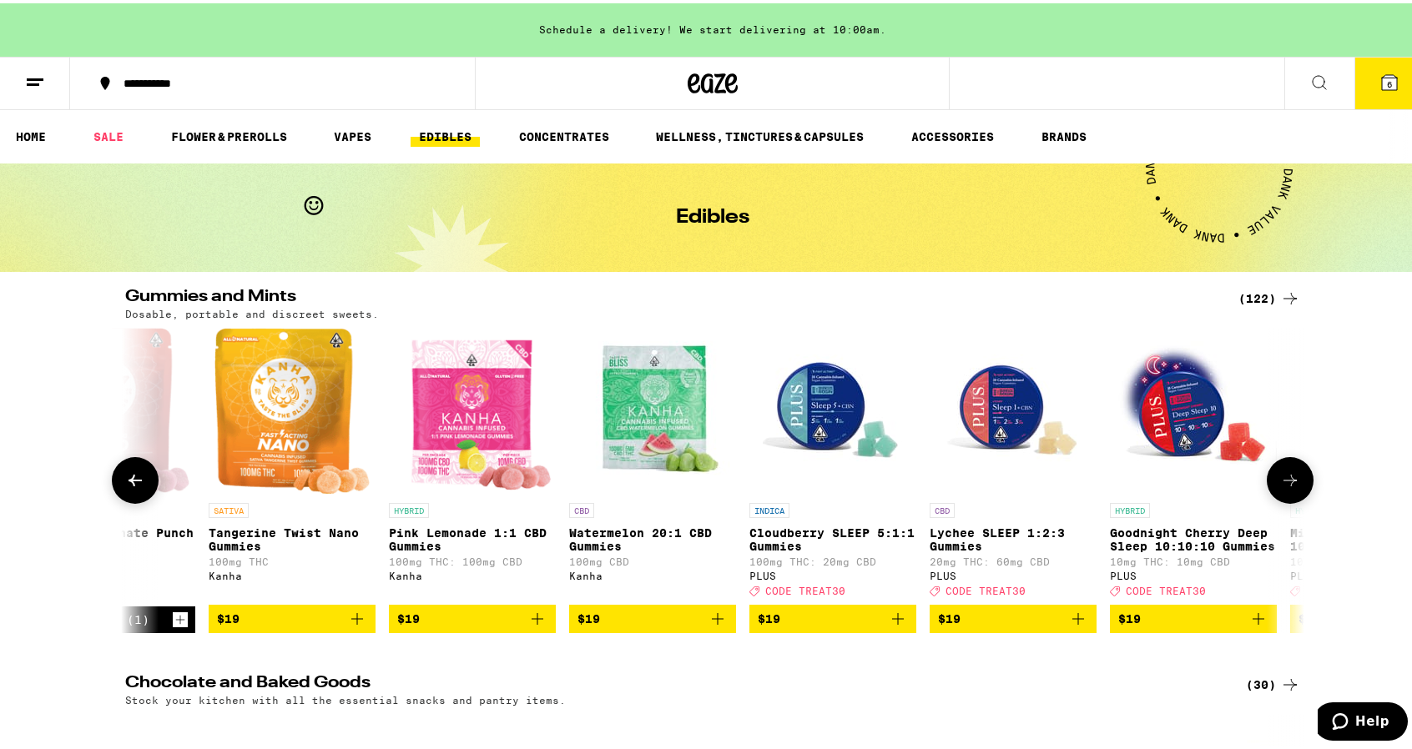
click at [125, 487] on icon at bounding box center [135, 477] width 20 height 20
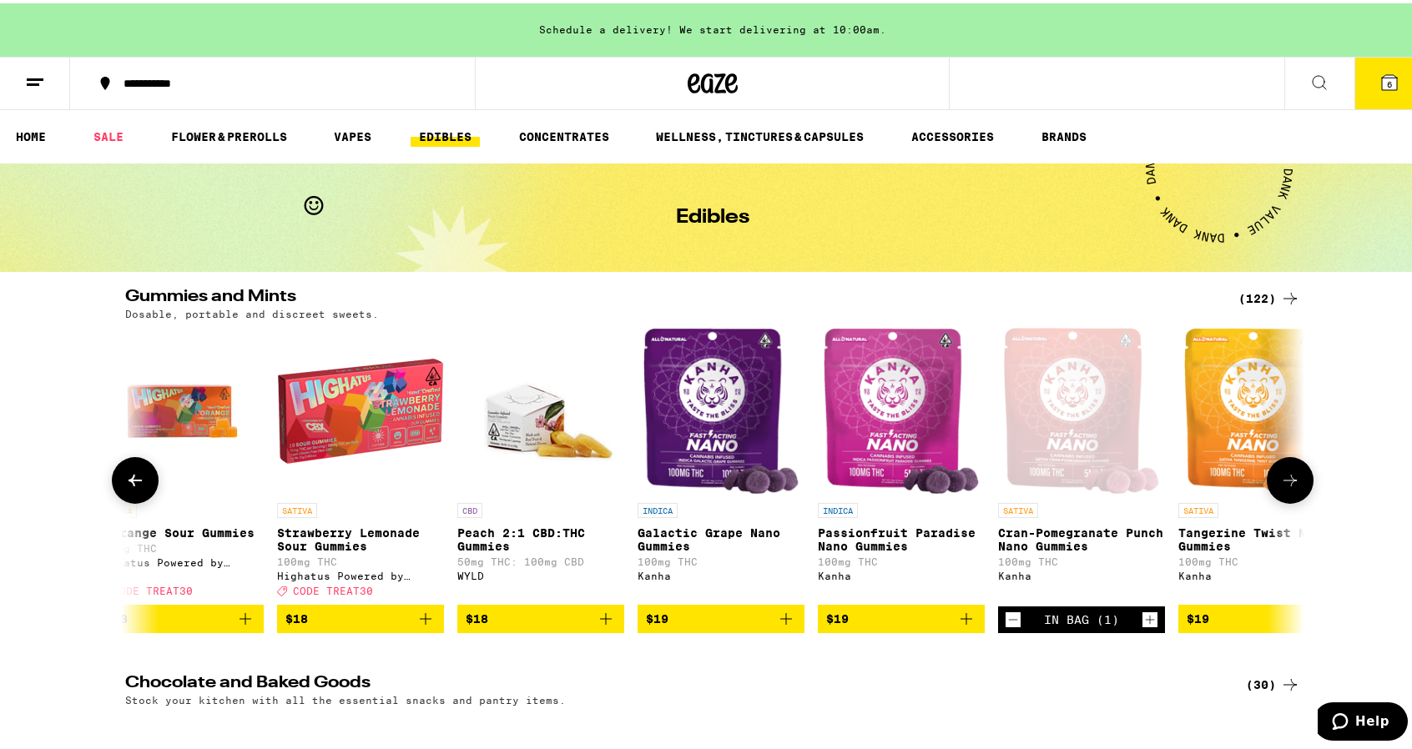
scroll to position [0, 9918]
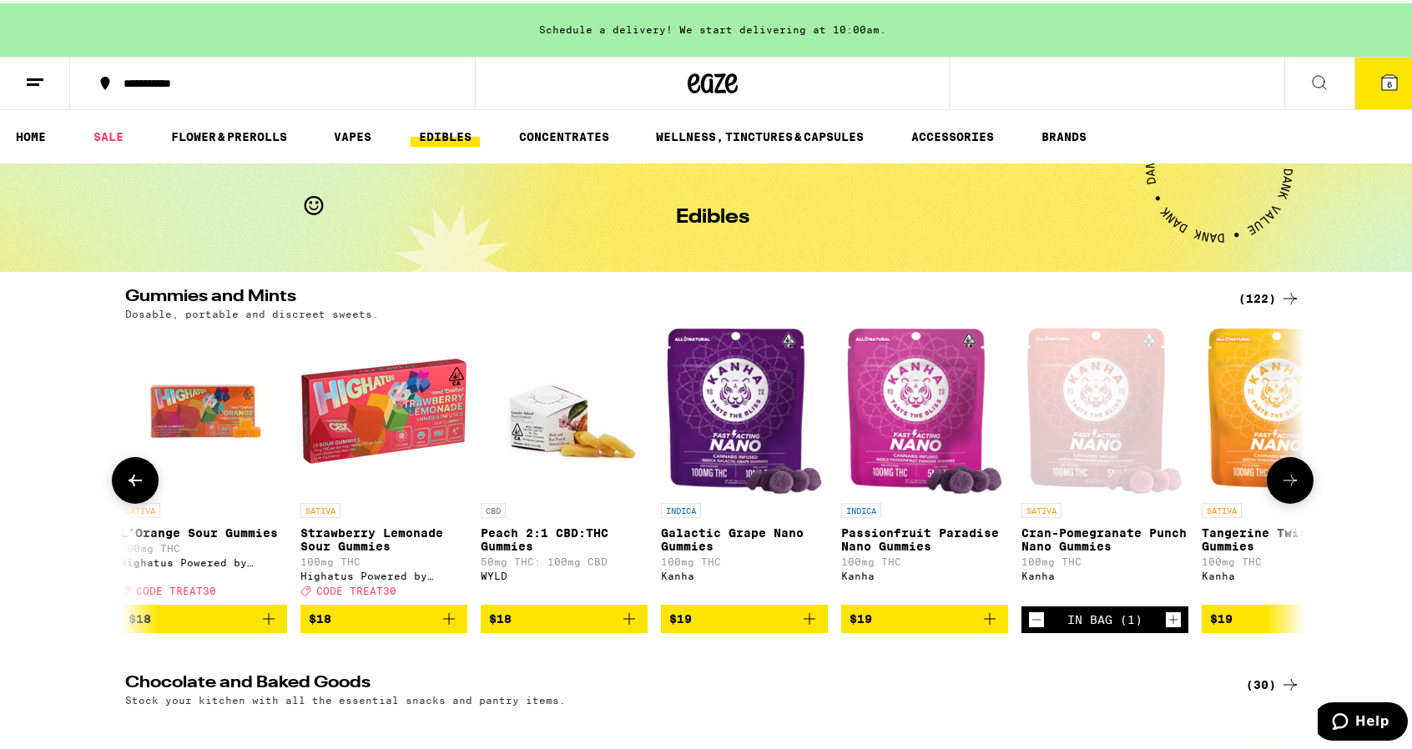
click at [129, 483] on icon at bounding box center [135, 477] width 13 height 12
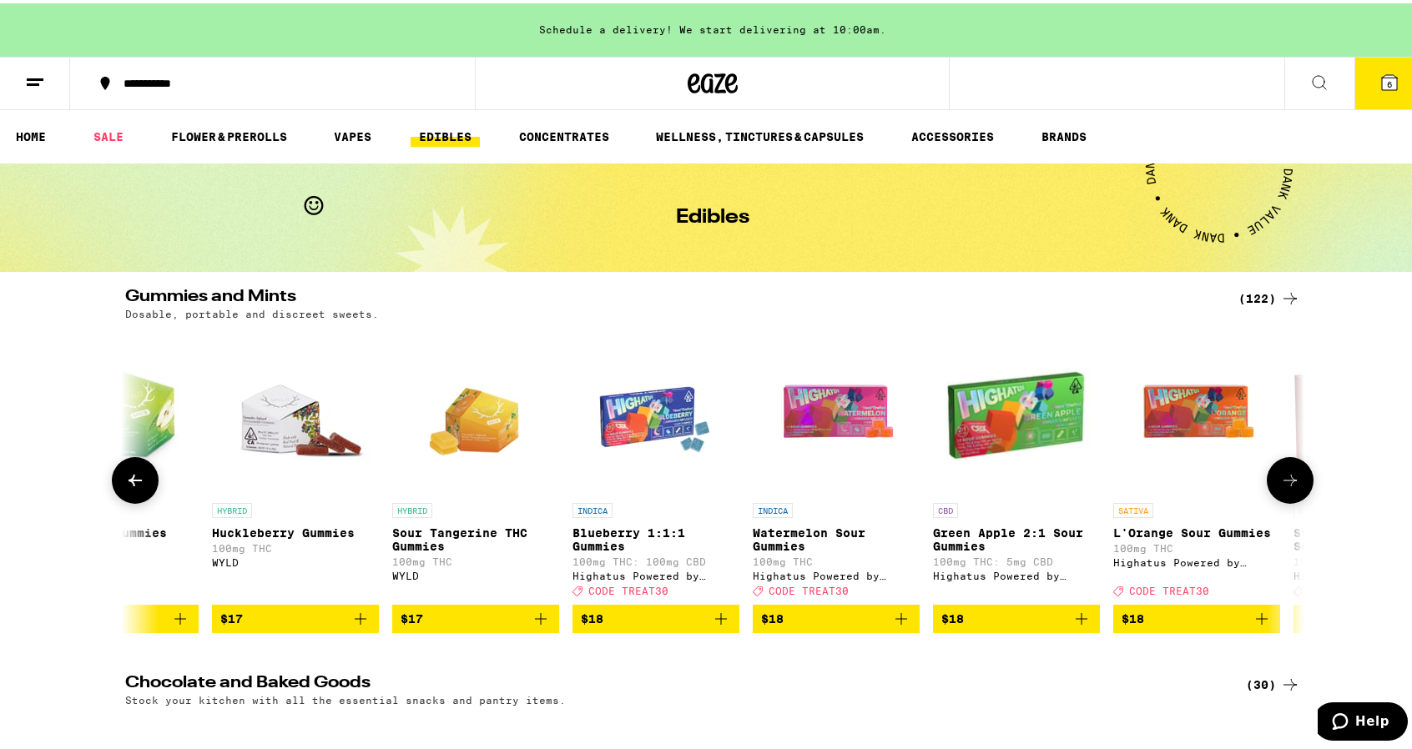
click at [129, 483] on icon at bounding box center [135, 477] width 13 height 12
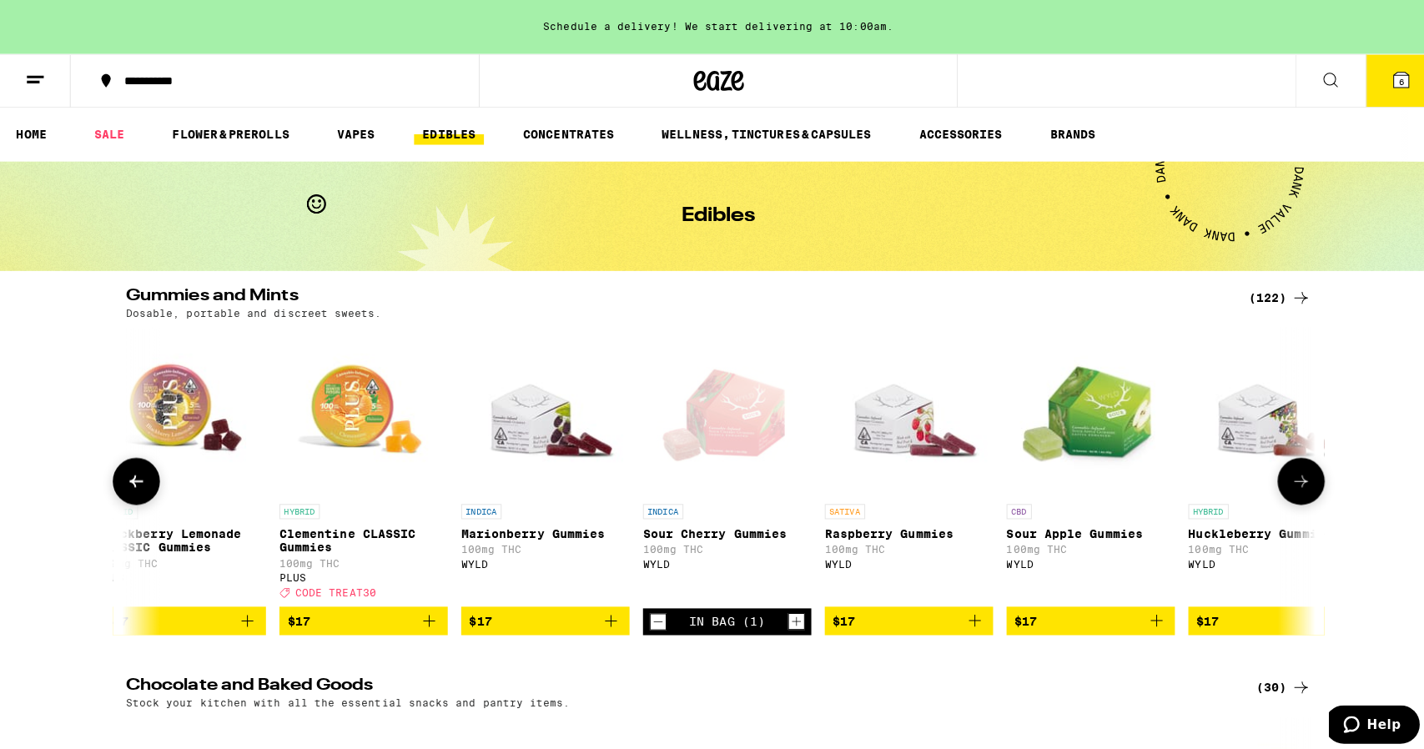
scroll to position [0, 7932]
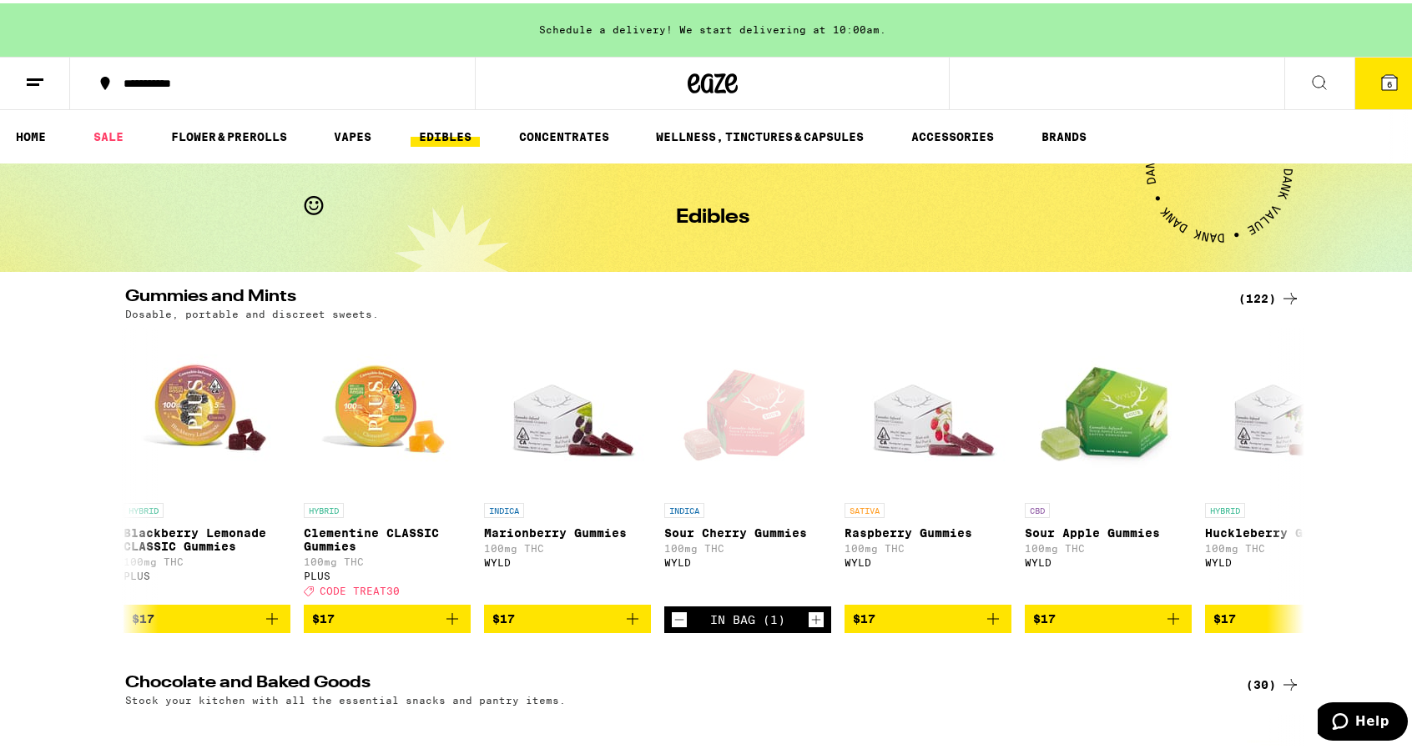
click at [1023, 83] on div "**********" at bounding box center [712, 79] width 1424 height 53
click at [1307, 91] on button at bounding box center [1319, 80] width 70 height 53
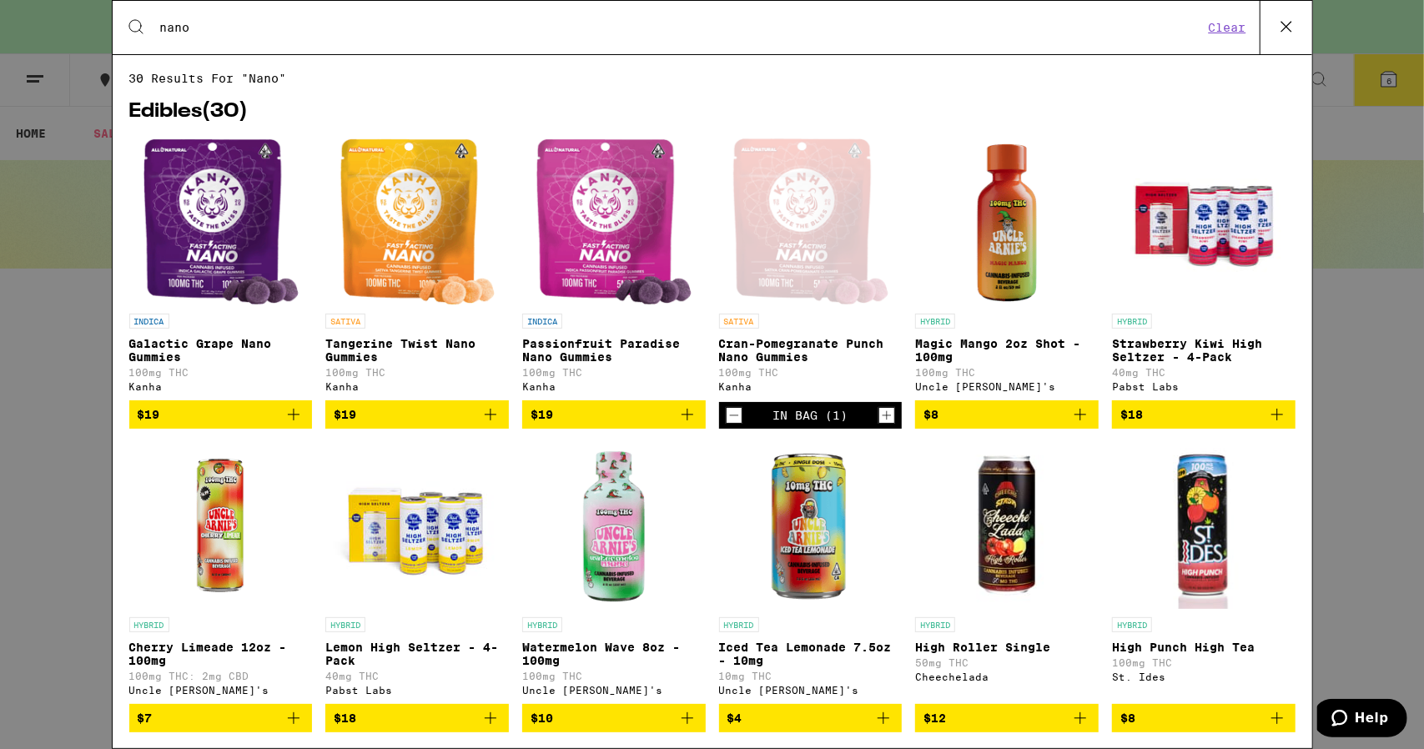
type input "nano"
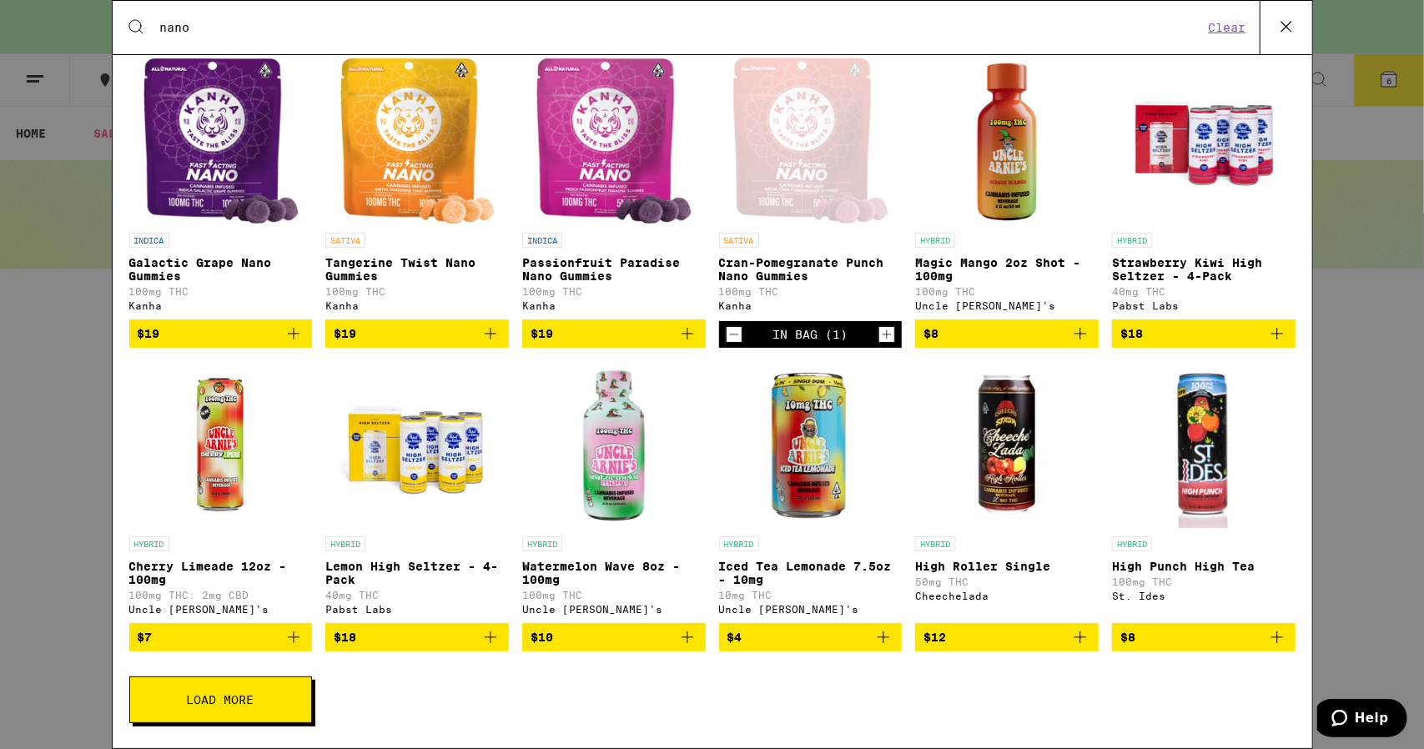
scroll to position [0, 0]
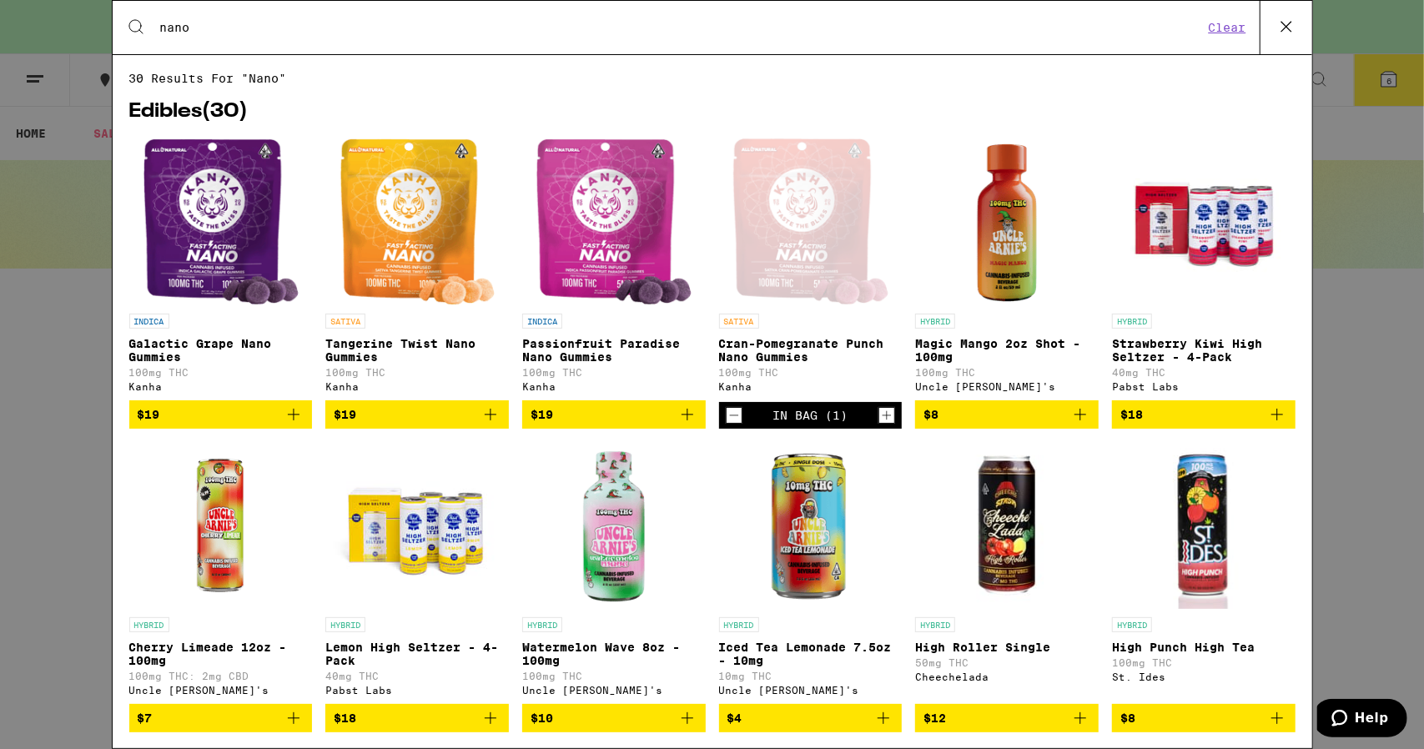
click at [683, 425] on icon "Add to bag" at bounding box center [688, 415] width 20 height 20
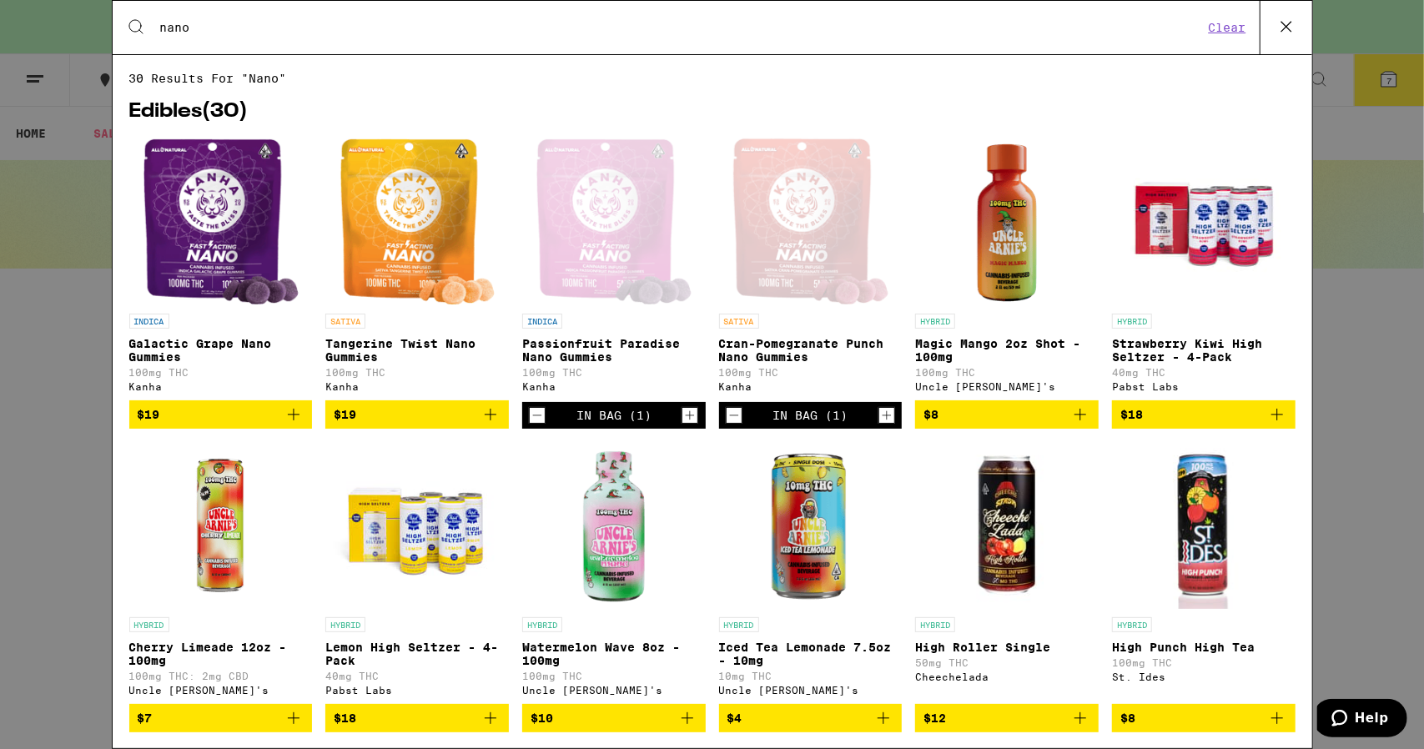
drag, startPoint x: 227, startPoint y: 36, endPoint x: 53, endPoint y: 9, distance: 175.6
click at [53, 9] on div "Search for Products nano Clear 30 results for "nano" Edibles ( 30 ) INDICA Gala…" at bounding box center [712, 374] width 1424 height 749
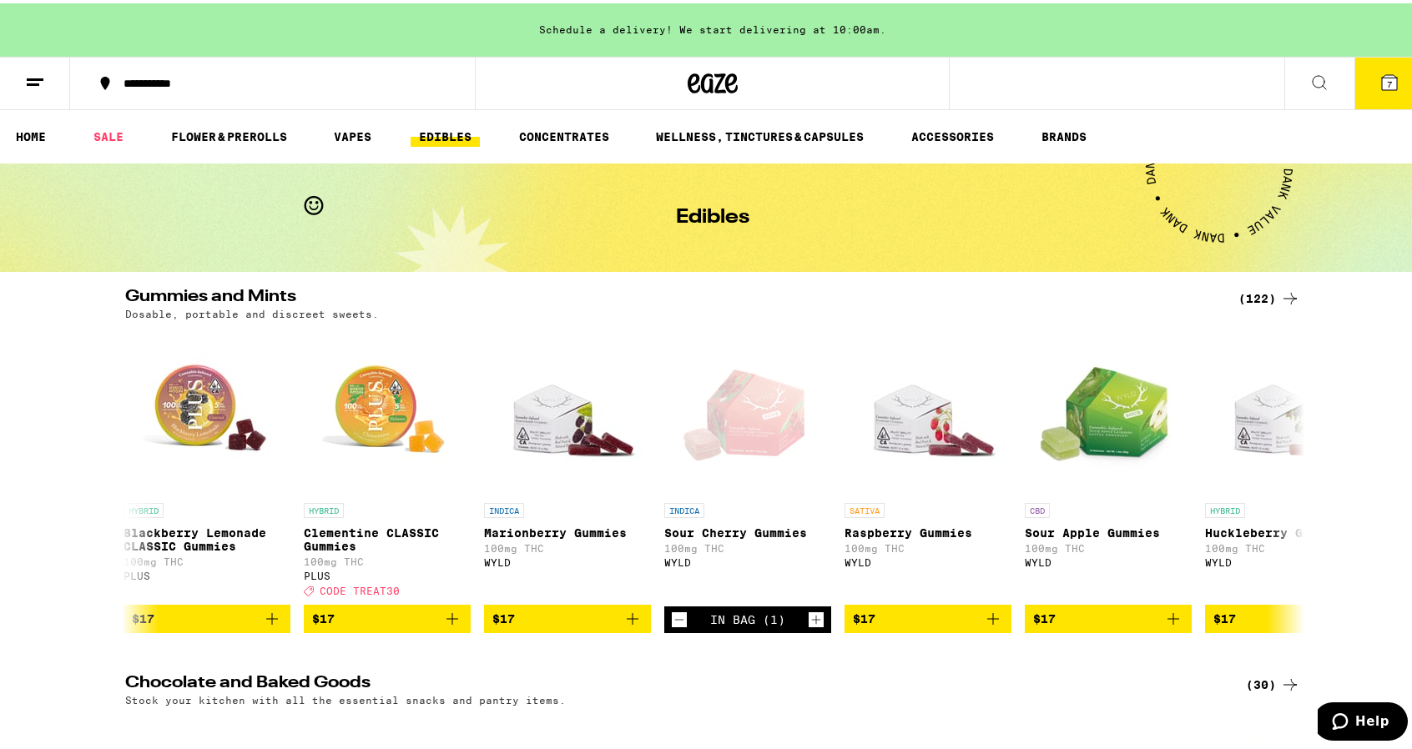
click at [958, 93] on div "**********" at bounding box center [712, 79] width 1424 height 53
click at [993, 76] on div "**********" at bounding box center [712, 79] width 1424 height 53
click at [1312, 76] on icon at bounding box center [1319, 79] width 20 height 20
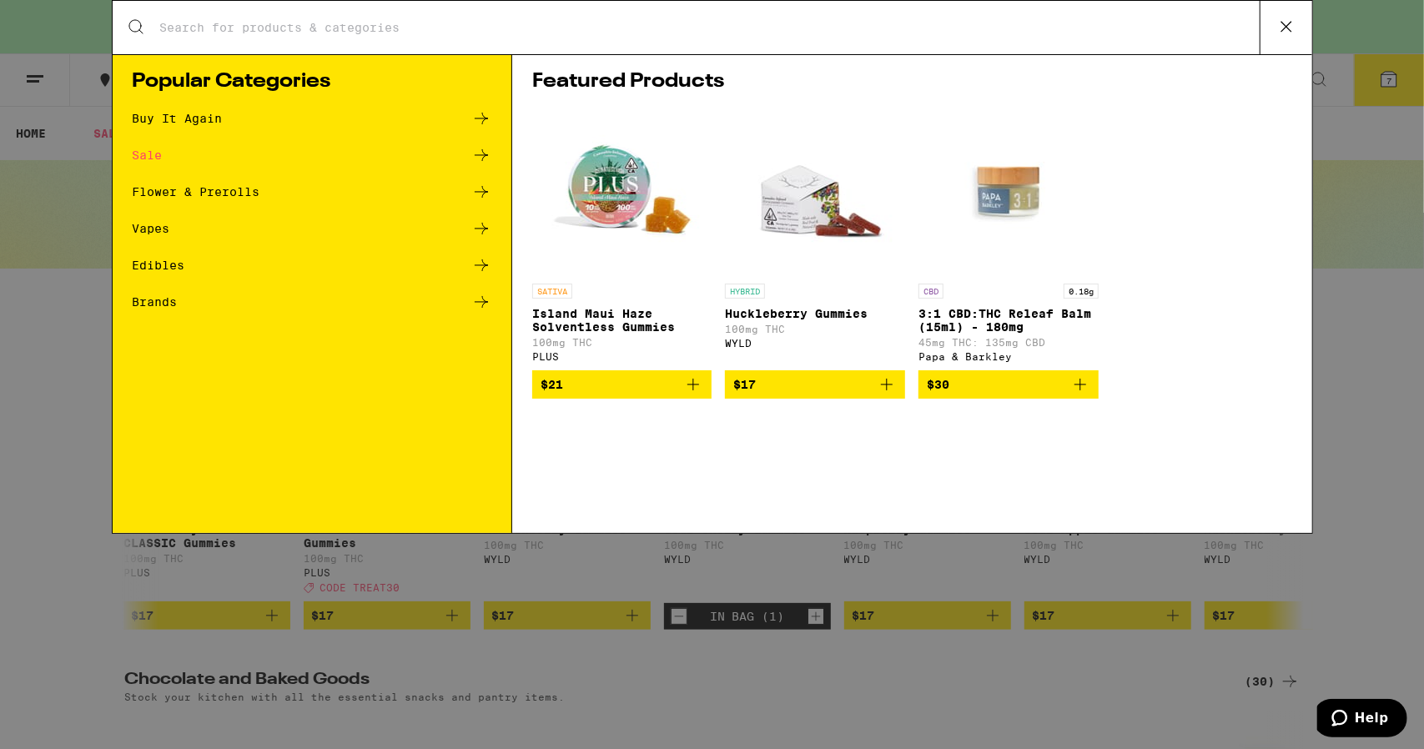
click at [1303, 24] on button at bounding box center [1286, 27] width 53 height 53
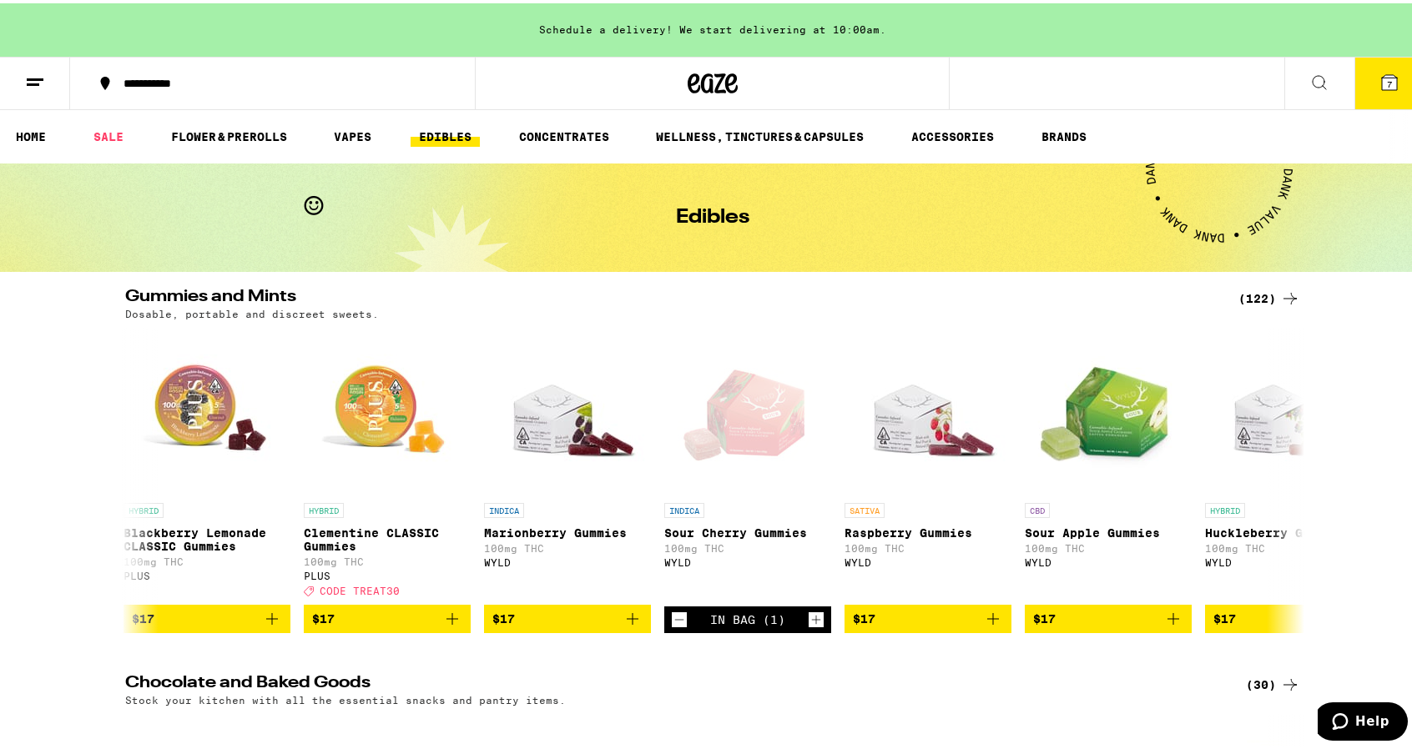
click at [1155, 99] on div "**********" at bounding box center [712, 79] width 1424 height 53
click at [1142, 86] on div "**********" at bounding box center [712, 79] width 1424 height 53
click at [542, 86] on div at bounding box center [712, 79] width 475 height 53
click at [911, 76] on div at bounding box center [712, 79] width 475 height 53
click at [1313, 79] on icon at bounding box center [1319, 79] width 13 height 13
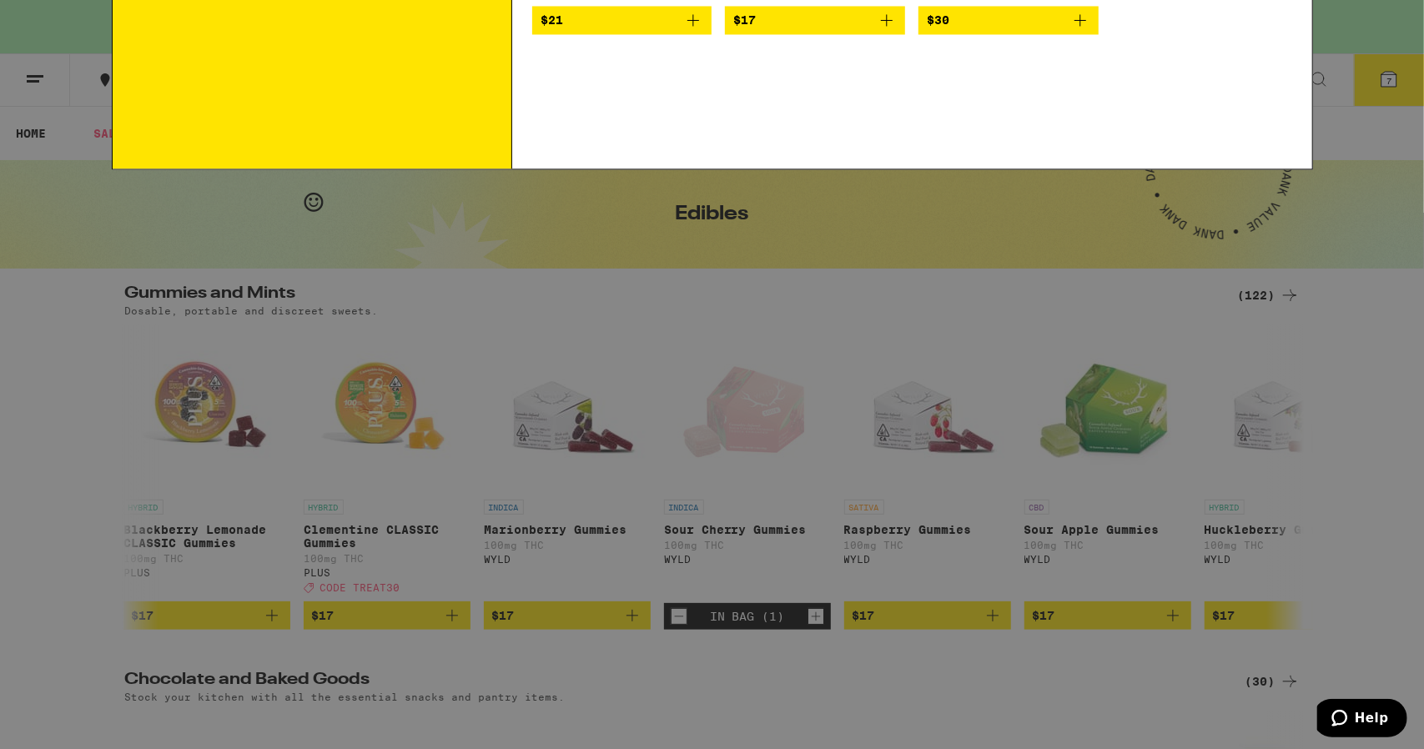
click at [290, 21] on input "Search for Products" at bounding box center [709, 27] width 1101 height 15
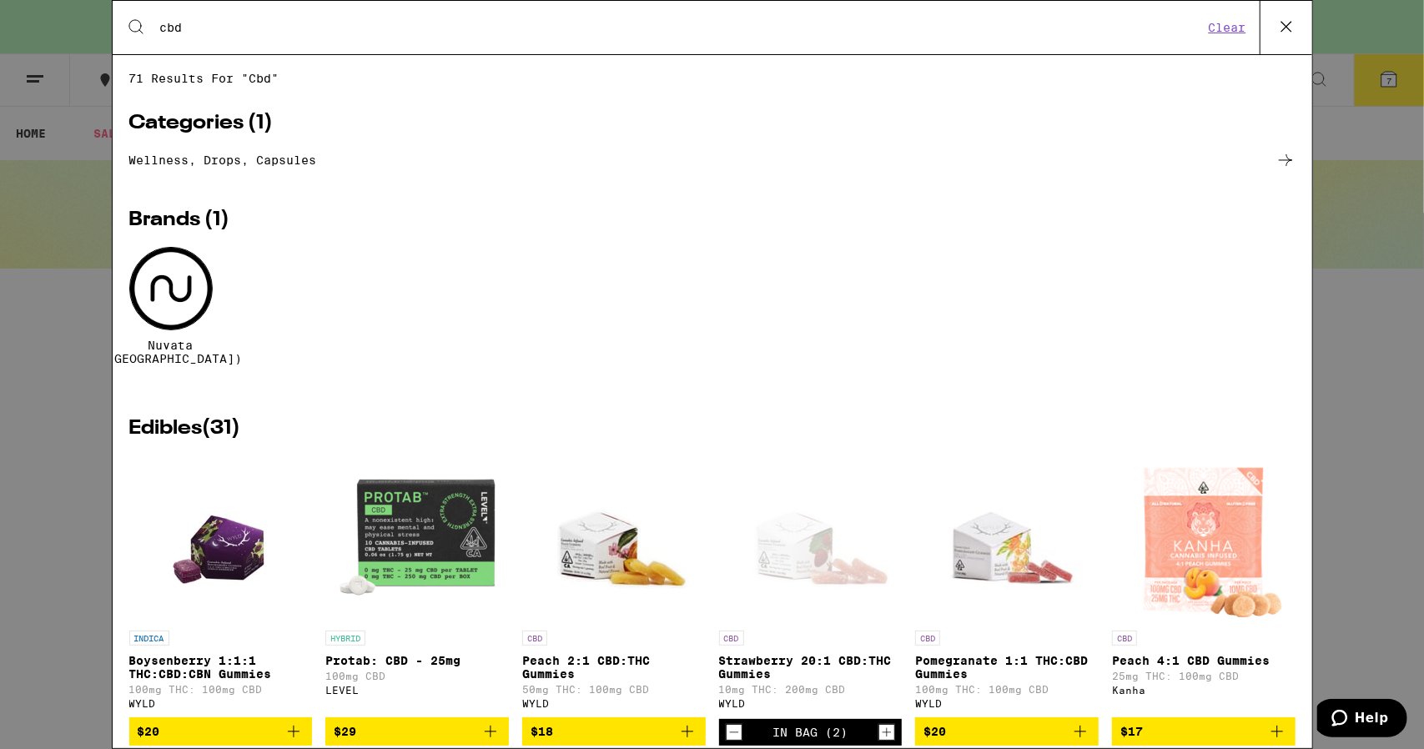
type input "cbd"
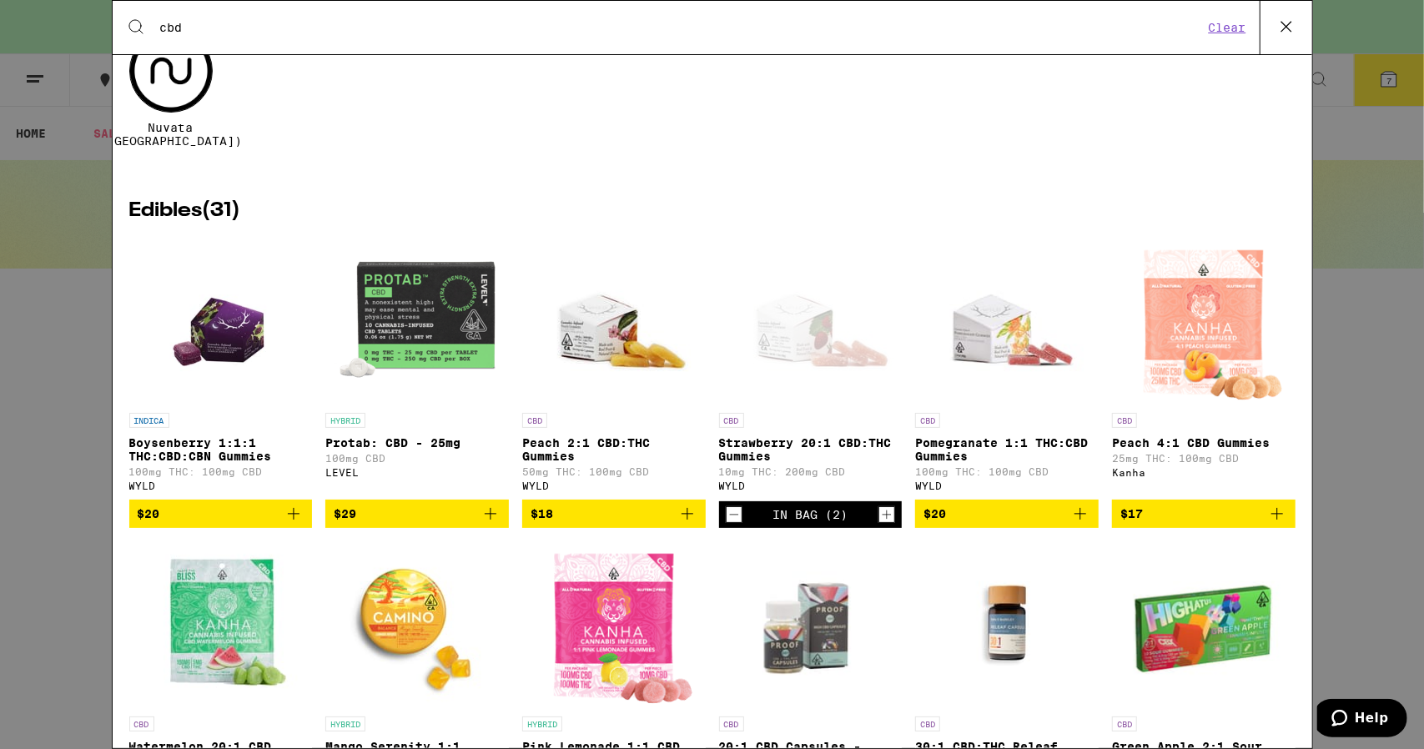
scroll to position [219, 0]
click at [727, 513] on icon "Decrement" at bounding box center [734, 514] width 15 height 20
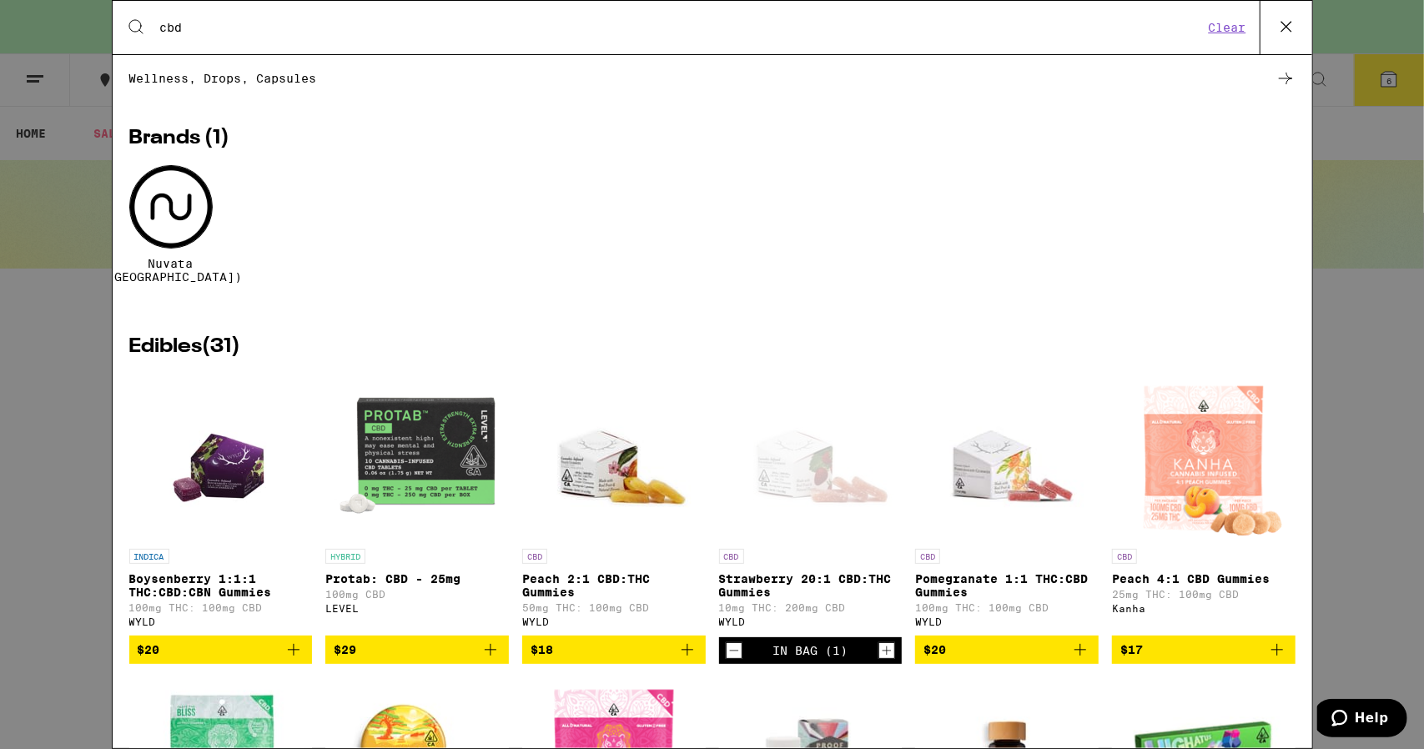
scroll to position [0, 0]
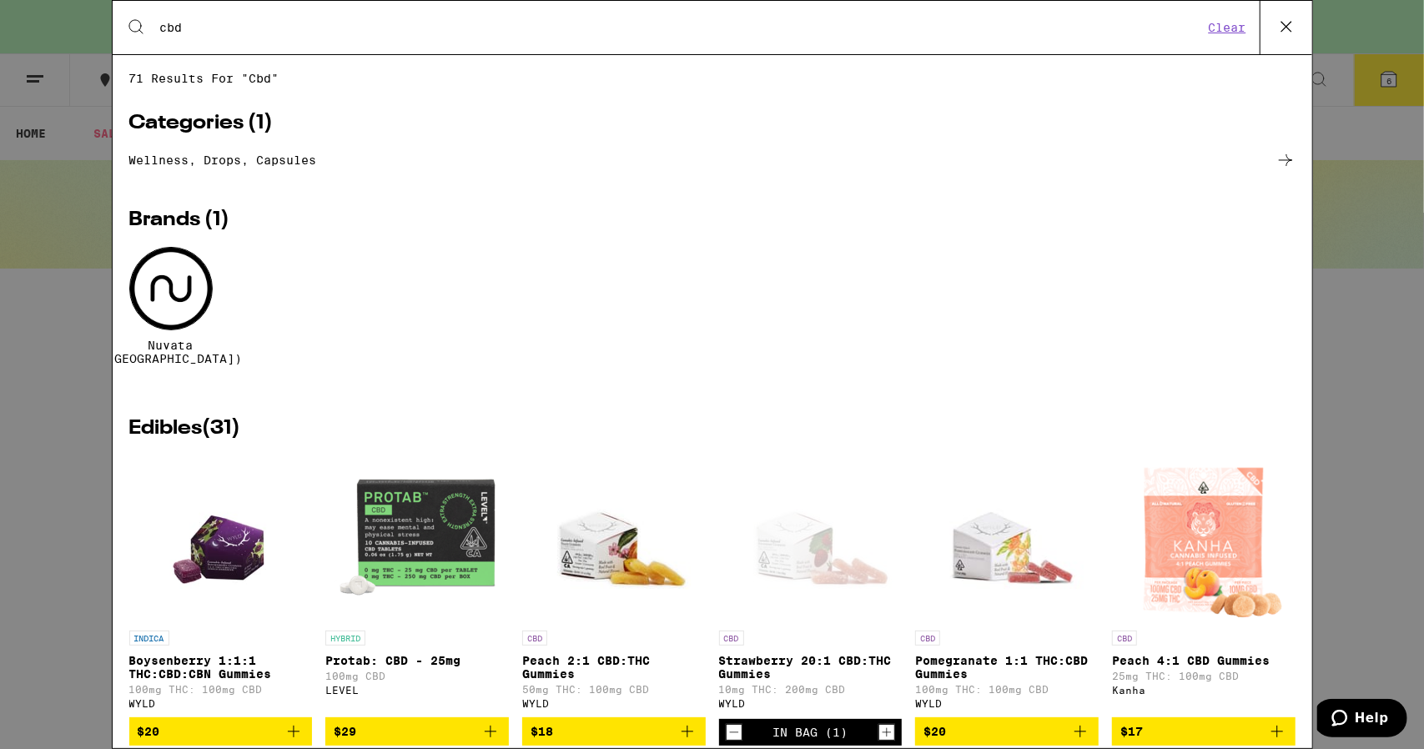
click at [1282, 24] on icon at bounding box center [1286, 26] width 25 height 25
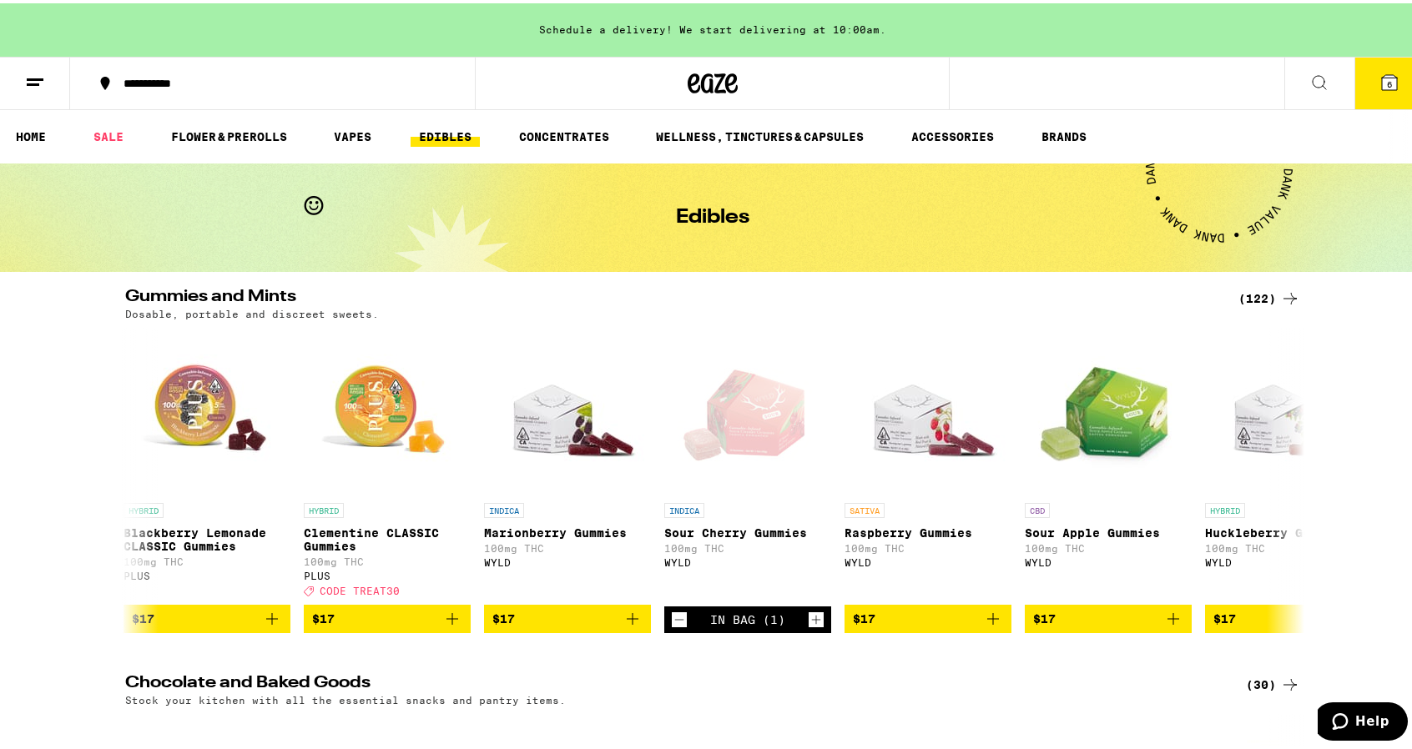
click at [1390, 85] on button "6" at bounding box center [1389, 80] width 70 height 52
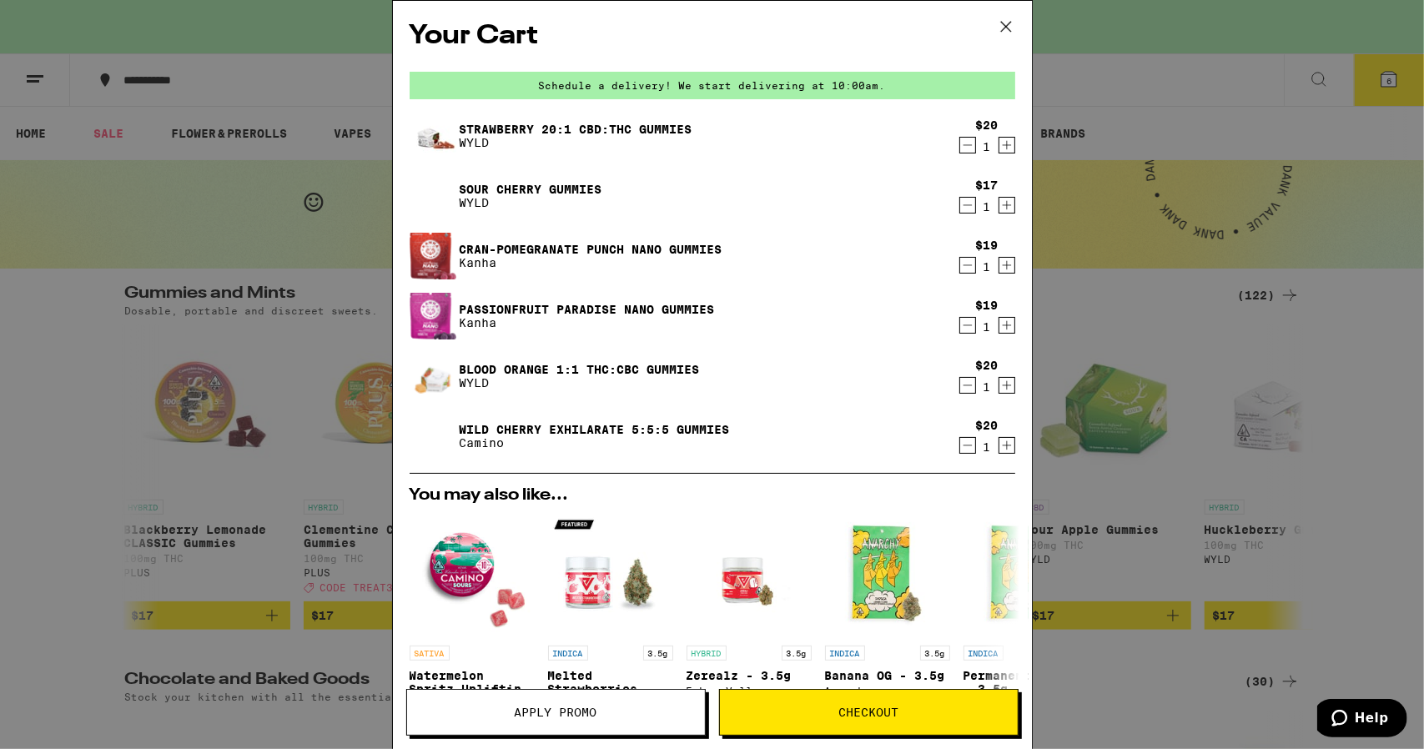
click at [960, 324] on icon "Decrement" at bounding box center [967, 325] width 15 height 20
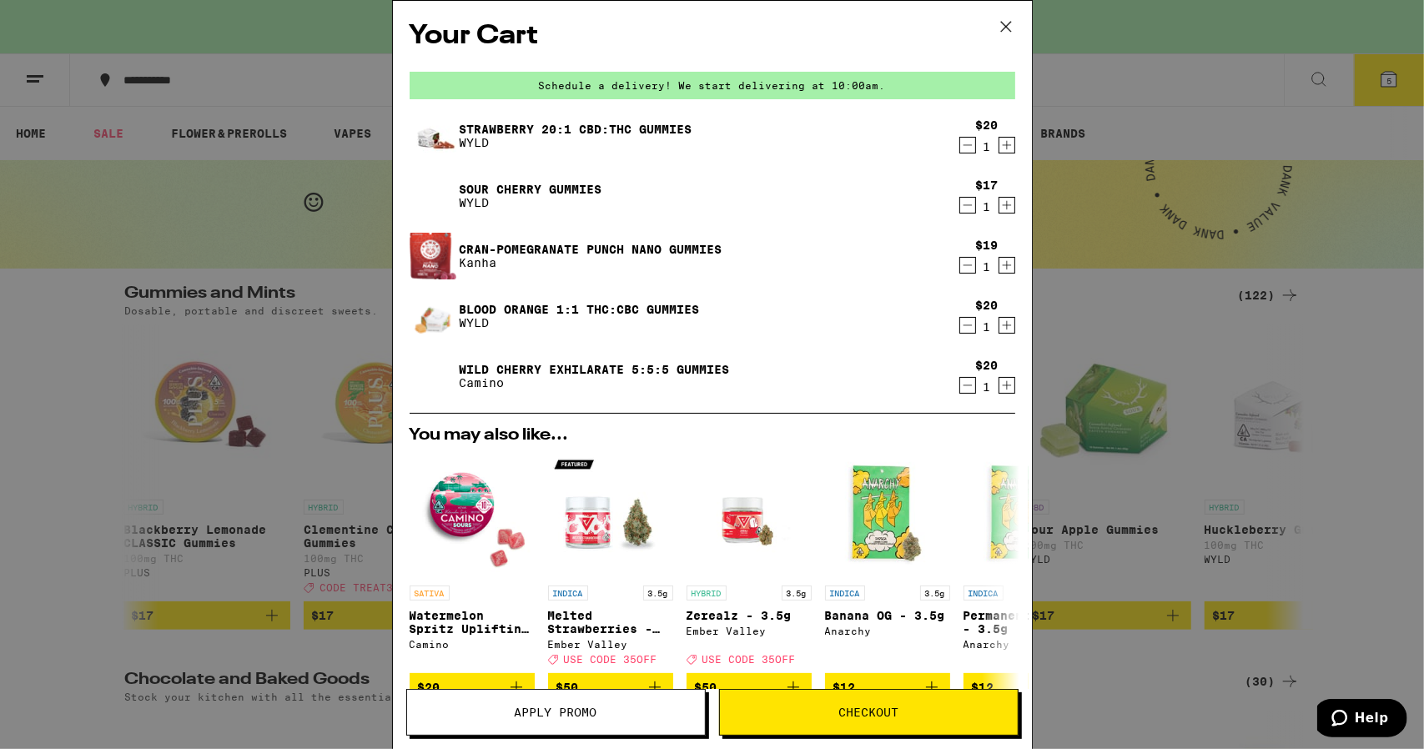
click at [960, 143] on icon "Decrement" at bounding box center [967, 145] width 15 height 20
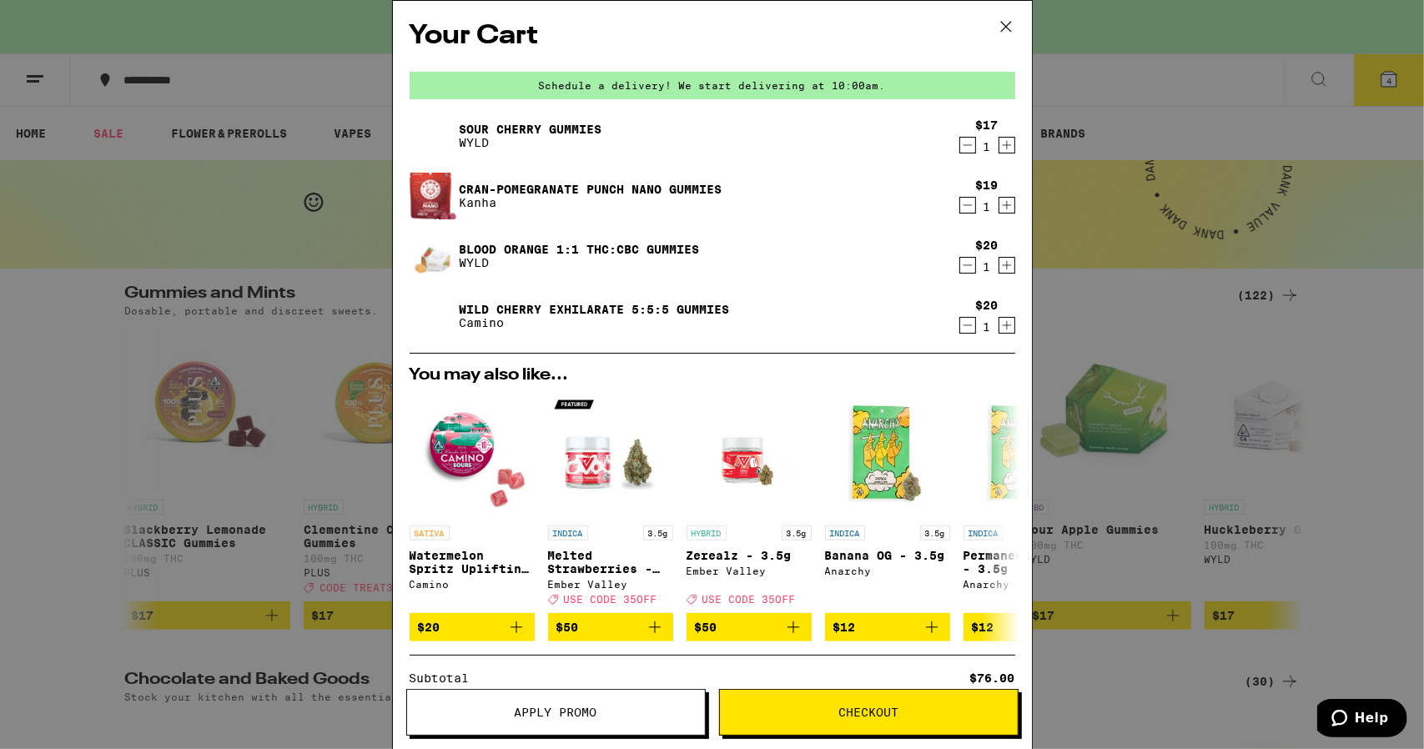
click at [960, 262] on icon "Decrement" at bounding box center [967, 265] width 15 height 20
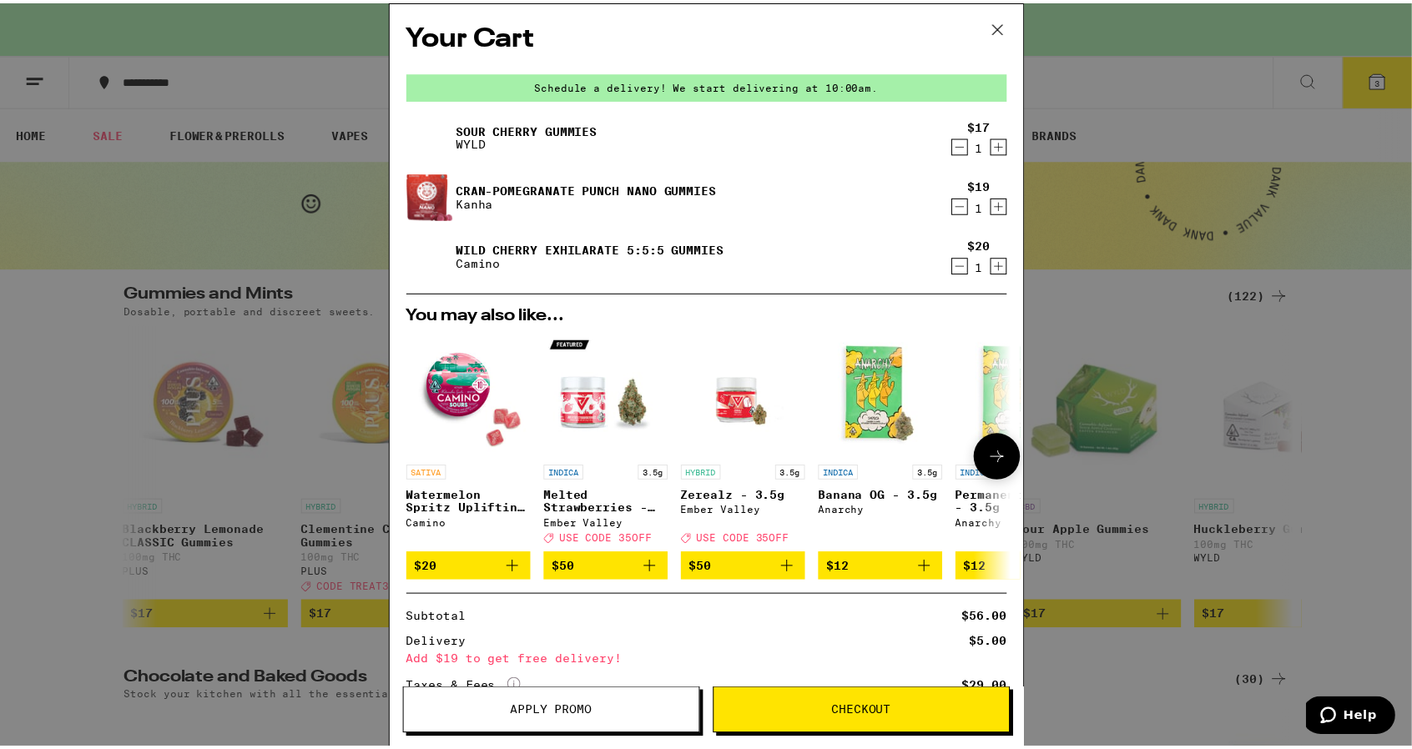
scroll to position [139, 0]
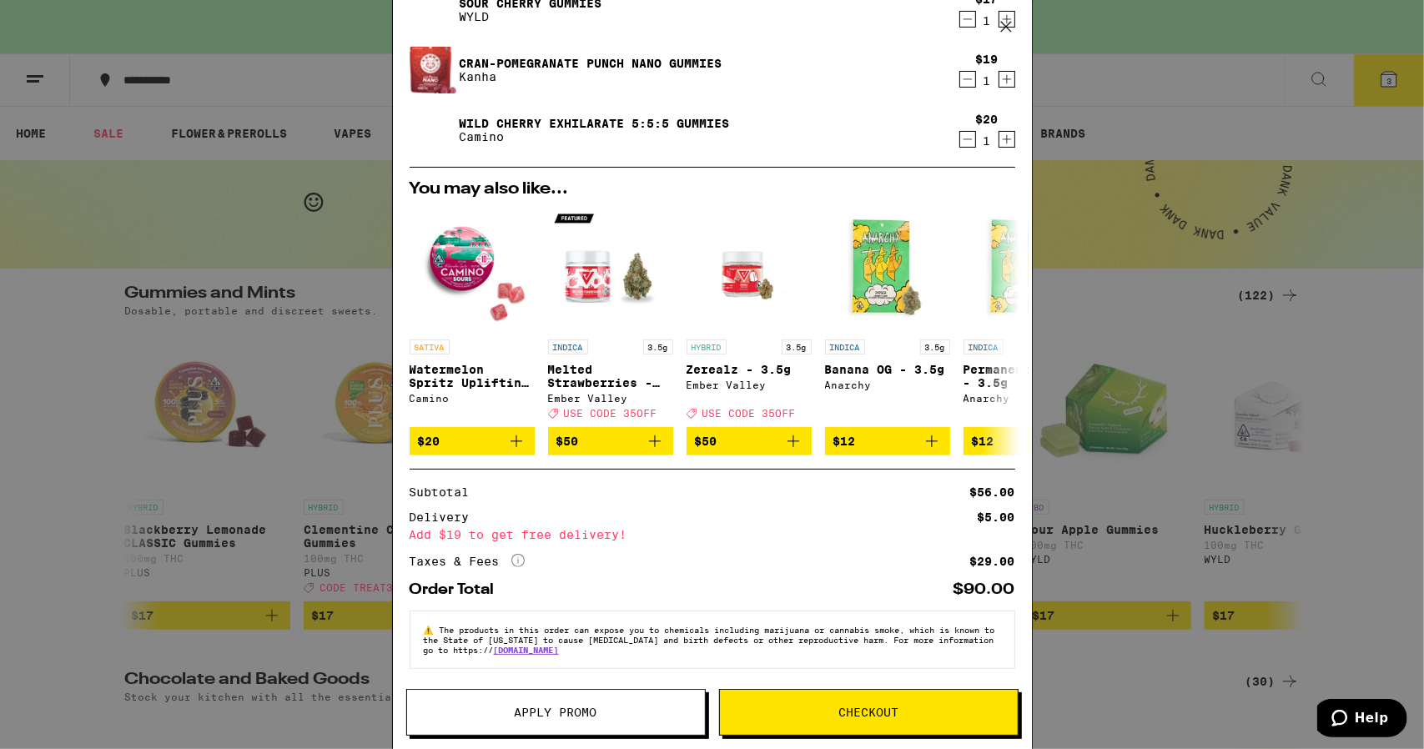
click at [819, 700] on button "Checkout" at bounding box center [869, 712] width 300 height 47
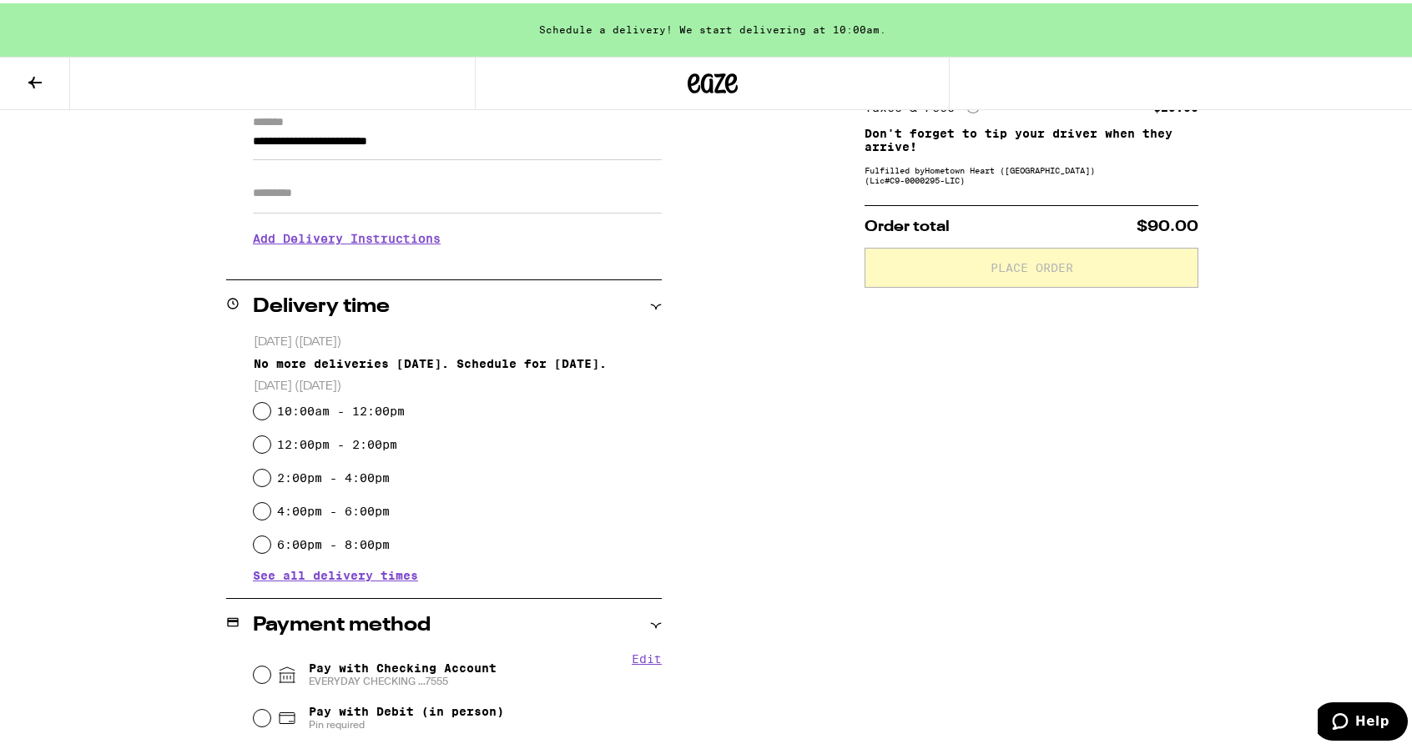
scroll to position [249, 0]
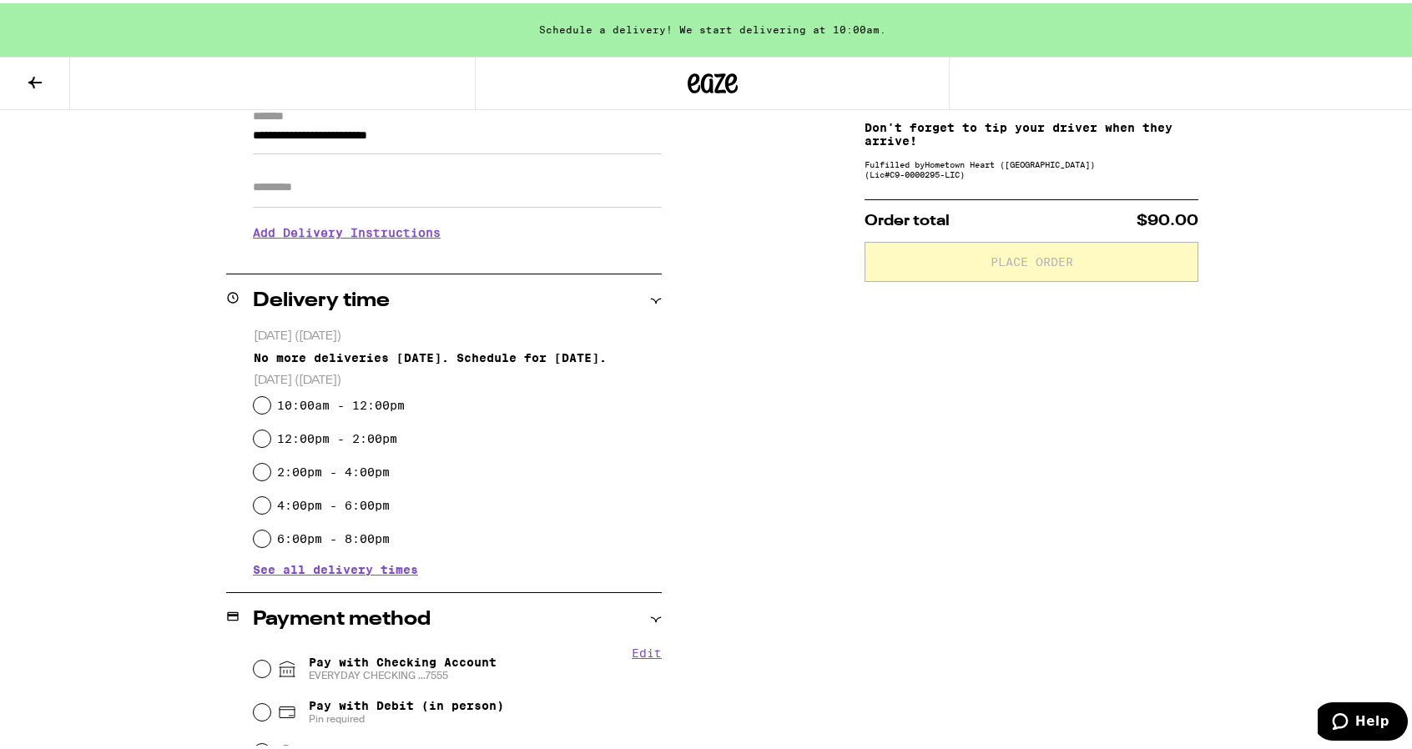
type input "**********"
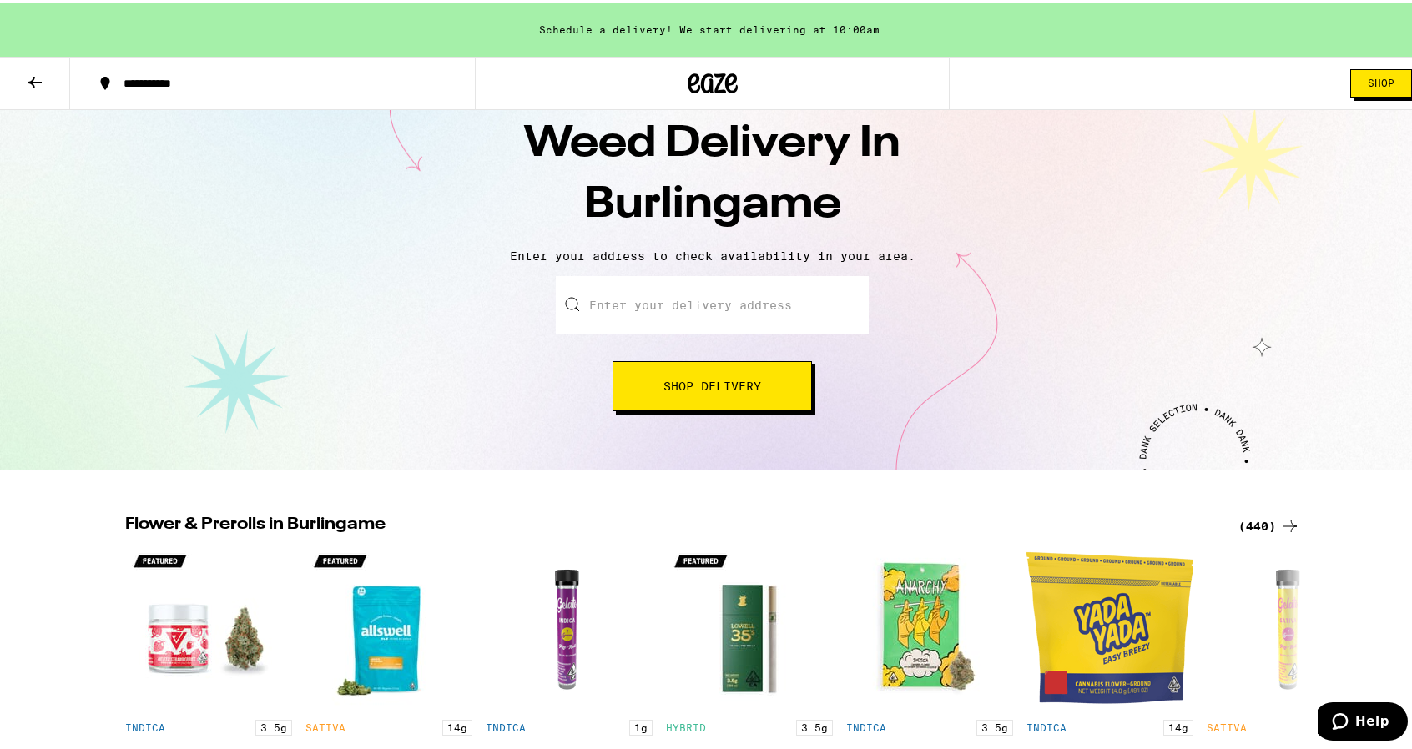
scroll to position [55, 0]
click at [627, 325] on input "Enter your delivery address" at bounding box center [712, 301] width 313 height 58
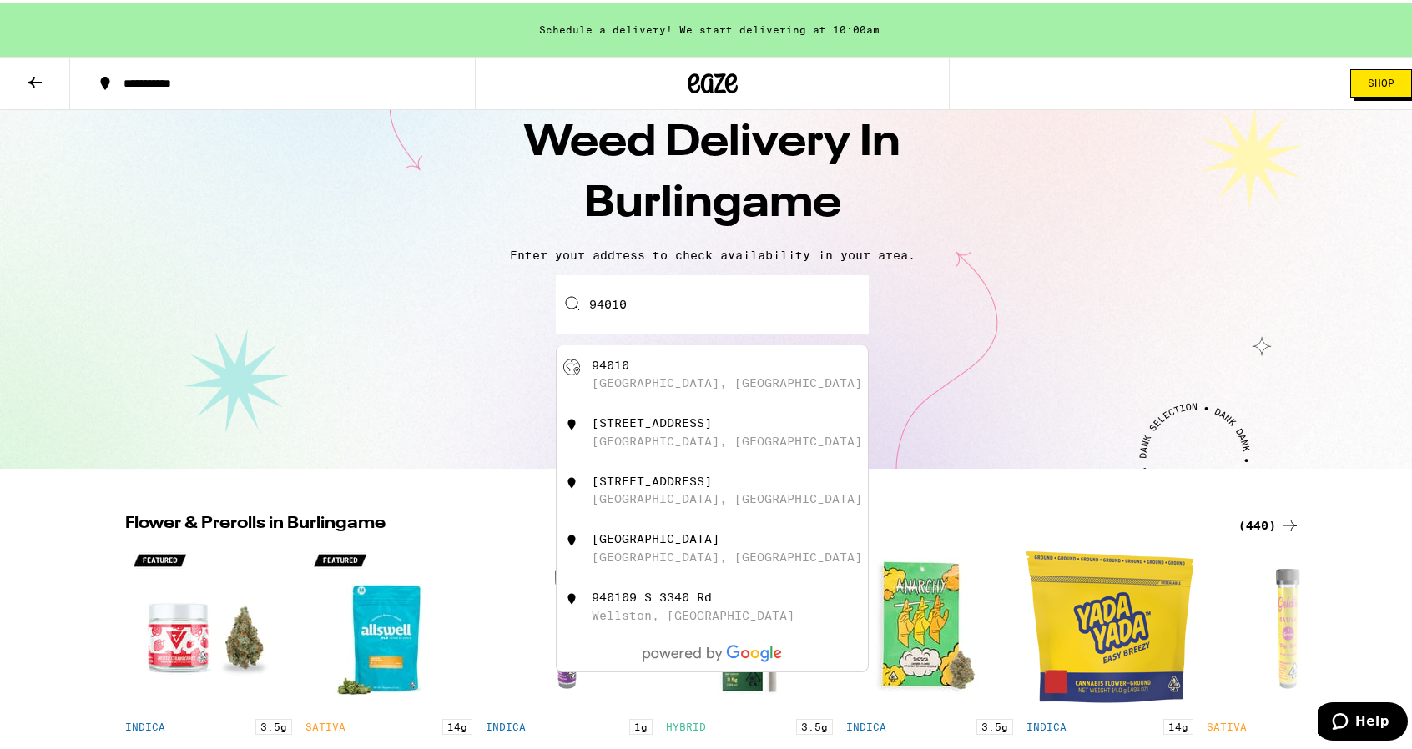
click at [612, 359] on div "94010" at bounding box center [611, 361] width 38 height 13
type input "Hillsborough, CA 94010"
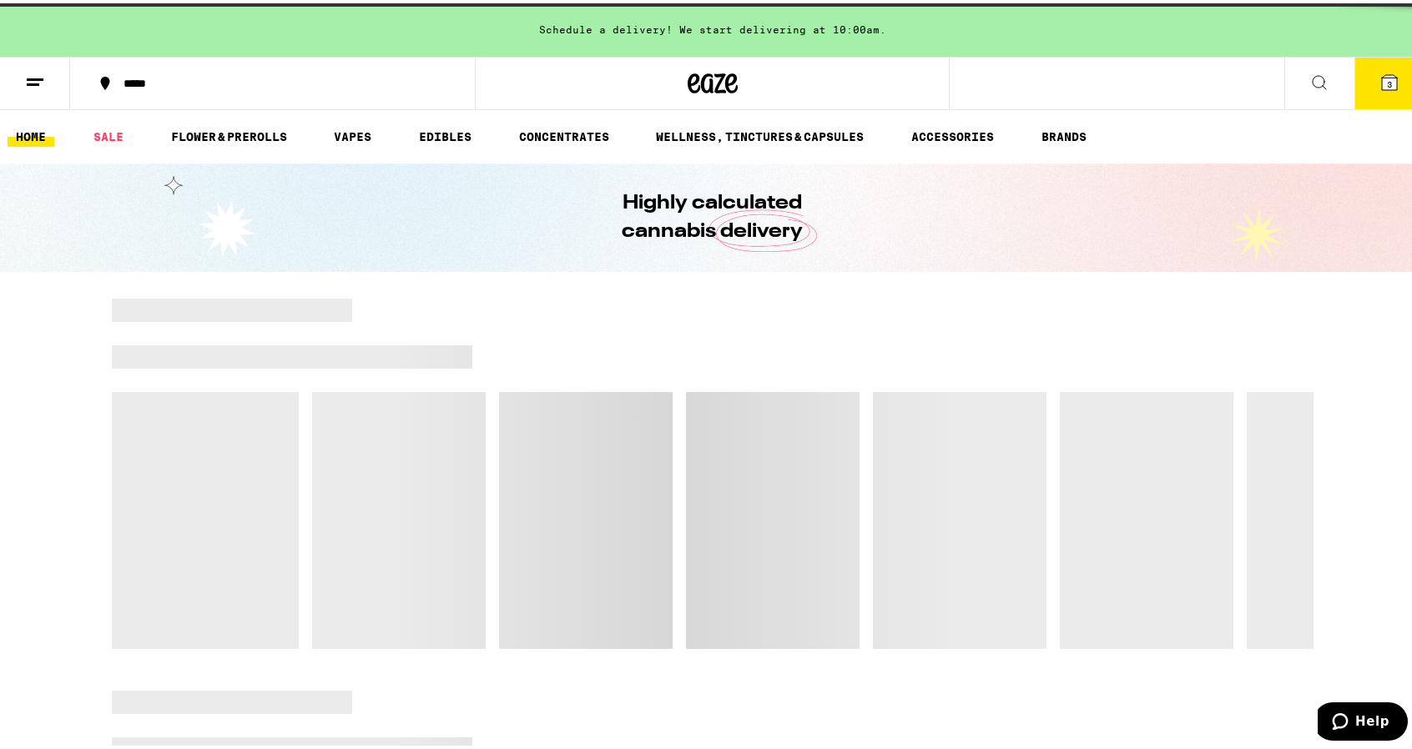
click at [689, 375] on div at bounding box center [713, 376] width 1202 height 23
